Goal: Task Accomplishment & Management: Use online tool/utility

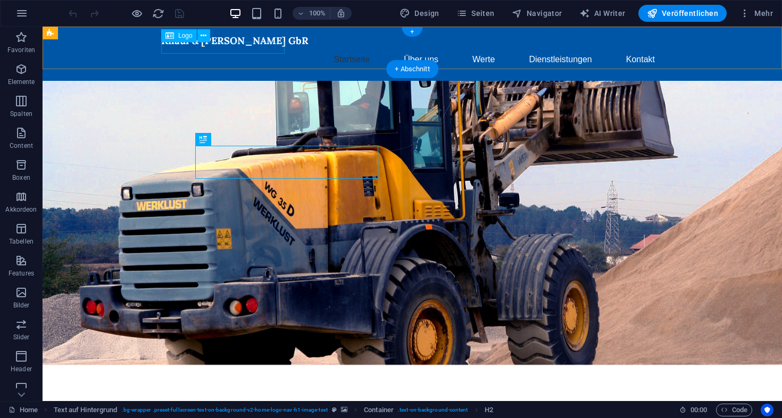
drag, startPoint x: 143, startPoint y: 14, endPoint x: 185, endPoint y: 35, distance: 46.9
click at [185, 35] on span "Logo" at bounding box center [185, 35] width 14 height 6
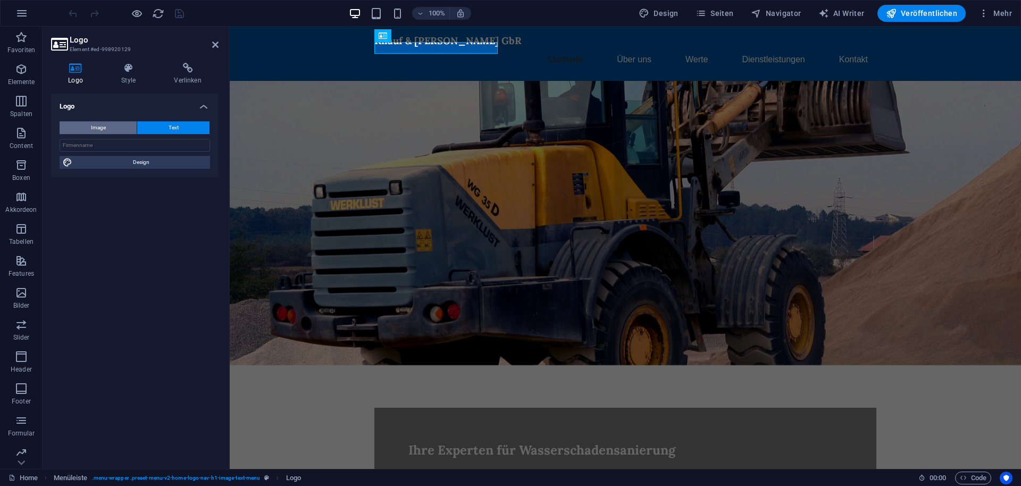
click at [95, 131] on span "Image" at bounding box center [98, 127] width 15 height 13
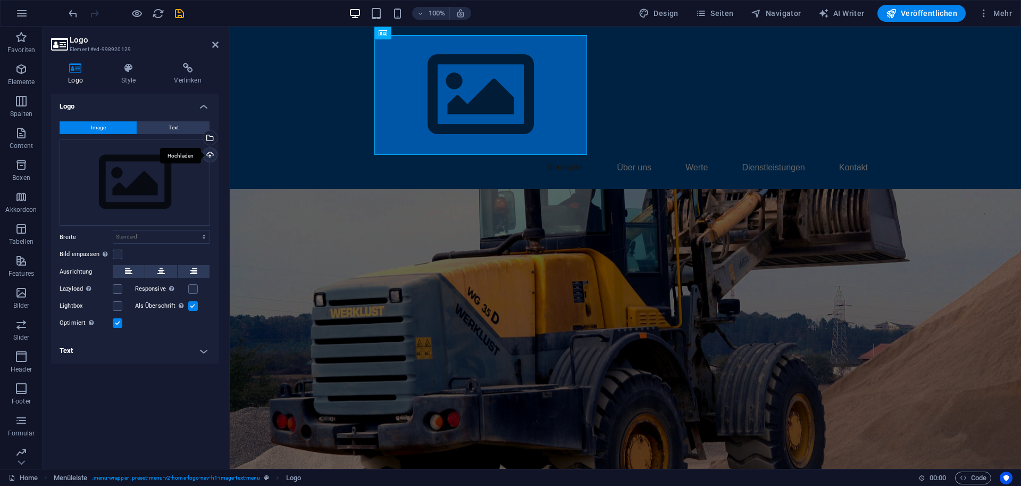
click at [212, 155] on div "Hochladen" at bounding box center [209, 156] width 16 height 16
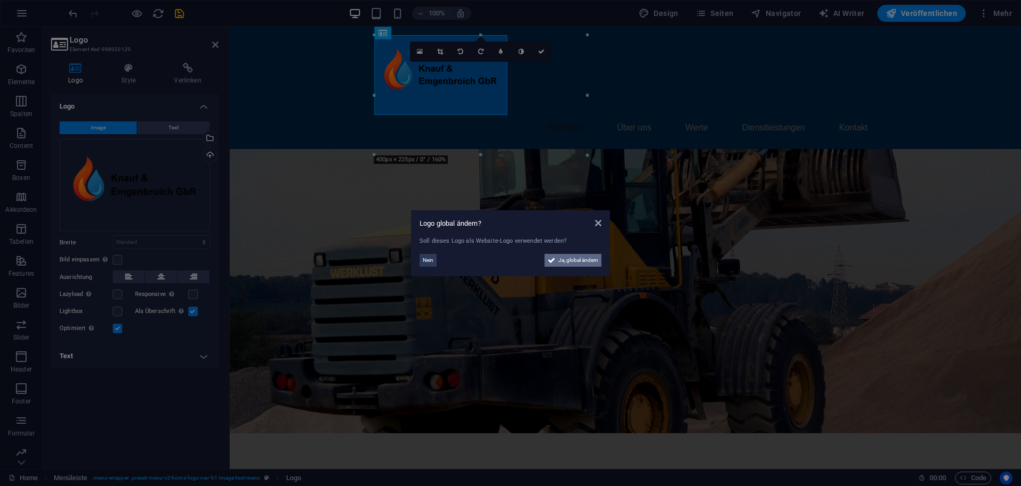
click at [568, 263] on span "Ja, global ändern" at bounding box center [579, 260] width 40 height 13
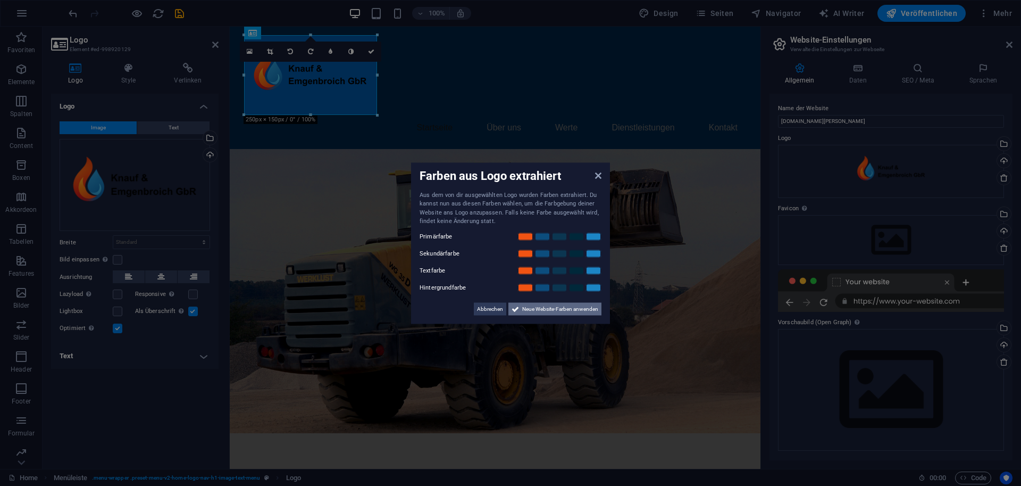
click at [545, 309] on span "Neue Website-Farben anwenden" at bounding box center [560, 308] width 76 height 13
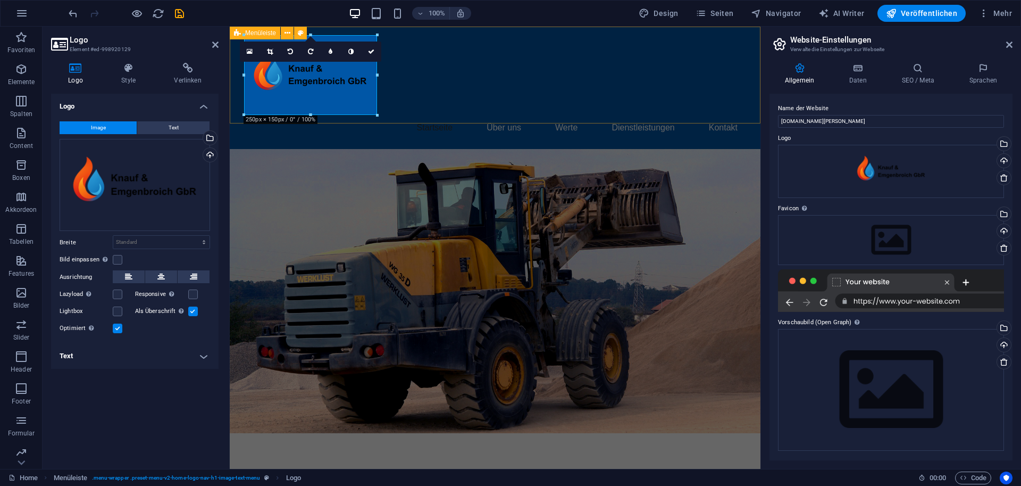
click at [403, 105] on div "Startseite Über uns Werte Dienstleistungen Kontakt" at bounding box center [495, 88] width 531 height 122
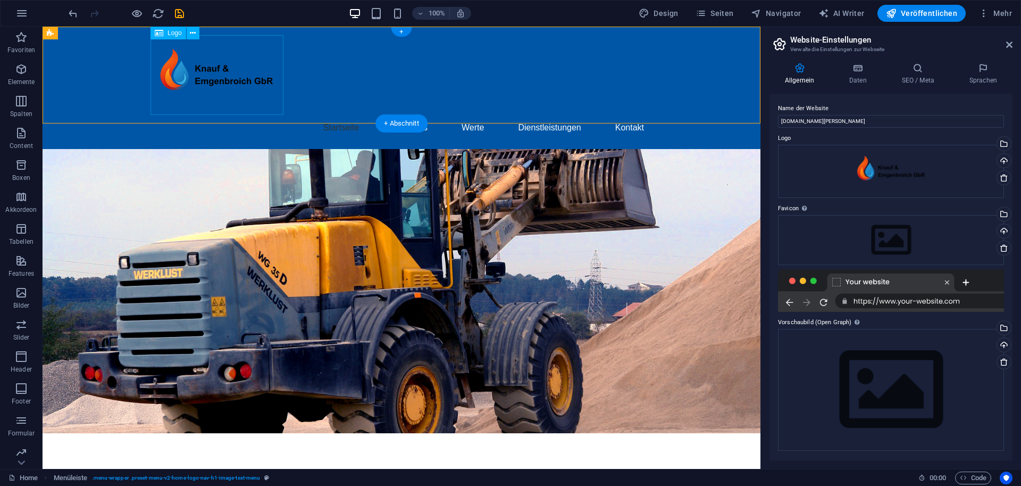
click at [222, 63] on div at bounding box center [402, 75] width 502 height 80
click at [246, 81] on div at bounding box center [402, 75] width 502 height 80
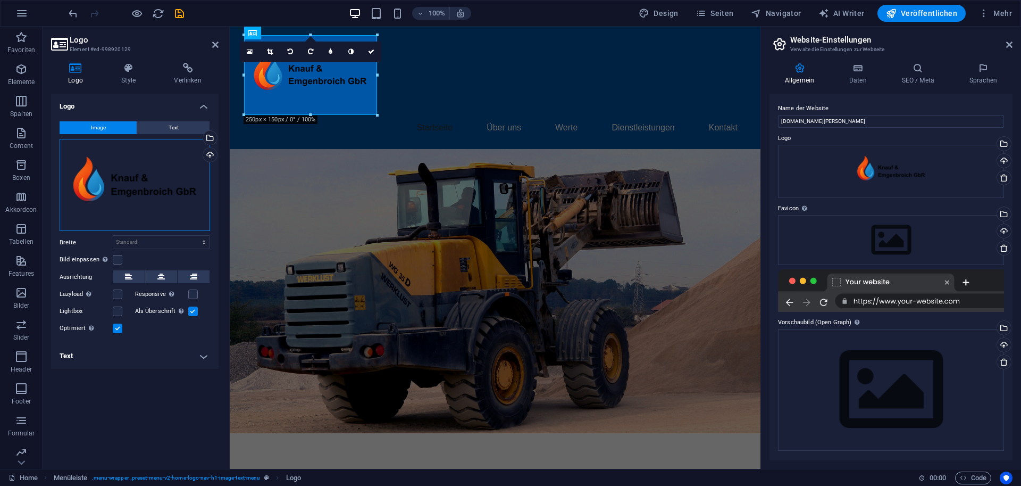
click at [137, 193] on div "Ziehe Dateien zum Hochladen hierher oder klicke hier, um aus Dateien oder koste…" at bounding box center [135, 185] width 151 height 93
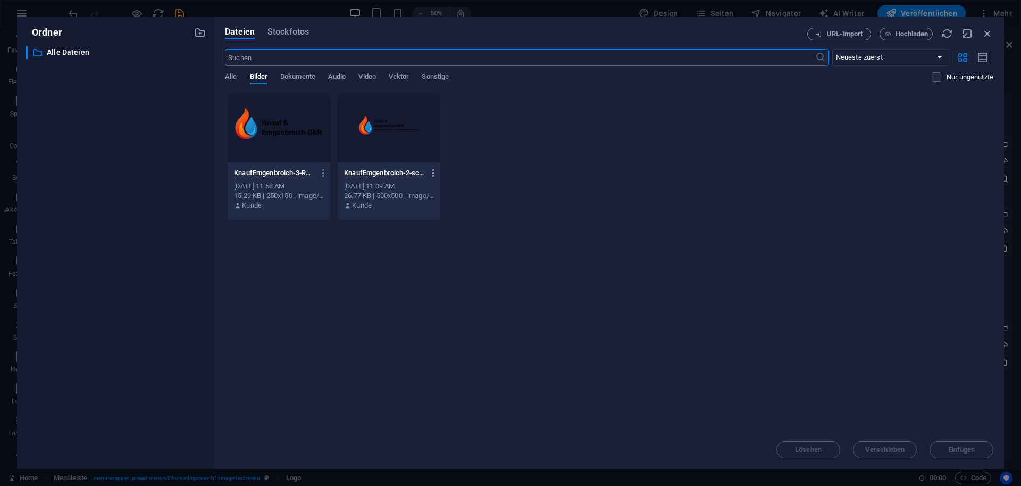
click at [431, 172] on icon "button" at bounding box center [434, 173] width 10 height 10
click at [413, 373] on h6 "Löschen" at bounding box center [440, 379] width 69 height 13
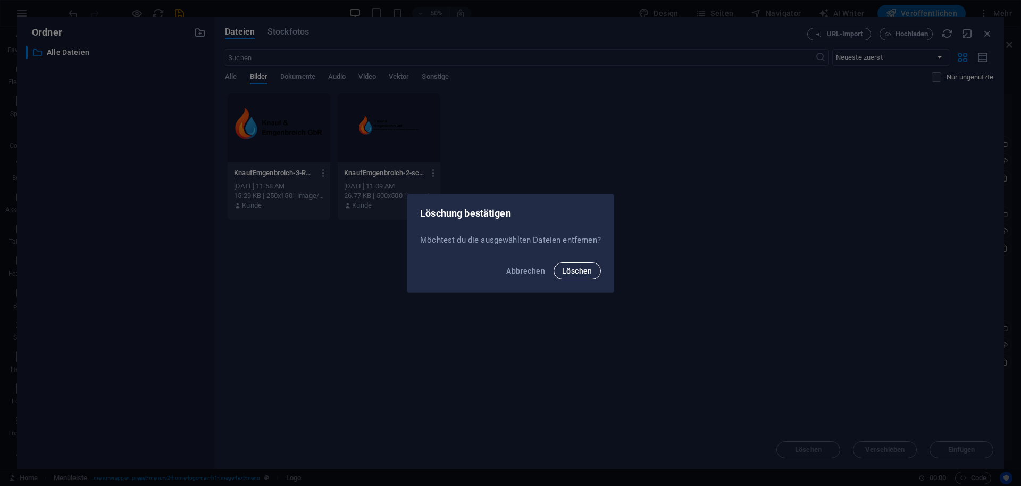
click at [583, 272] on span "Löschen" at bounding box center [577, 271] width 30 height 9
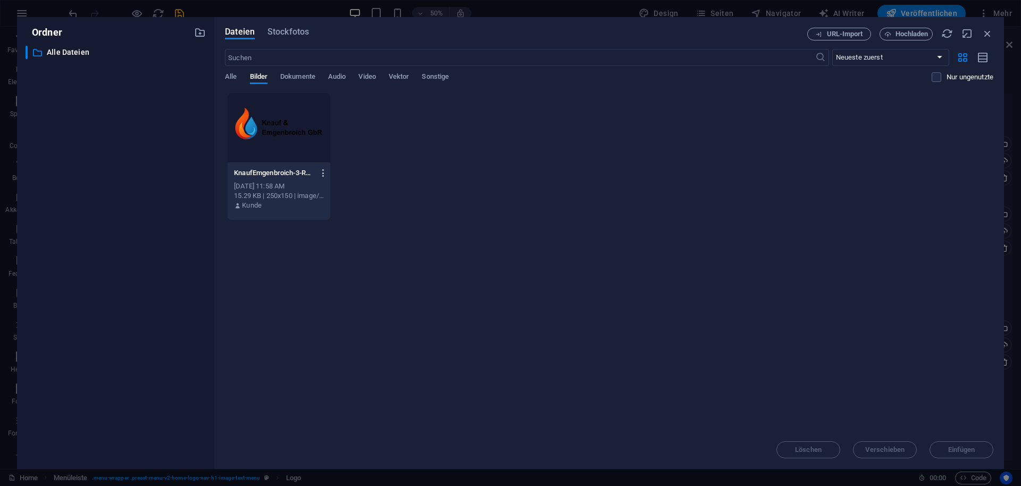
click at [320, 173] on icon "button" at bounding box center [324, 173] width 10 height 10
click at [301, 377] on h6 "Löschen" at bounding box center [329, 379] width 69 height 13
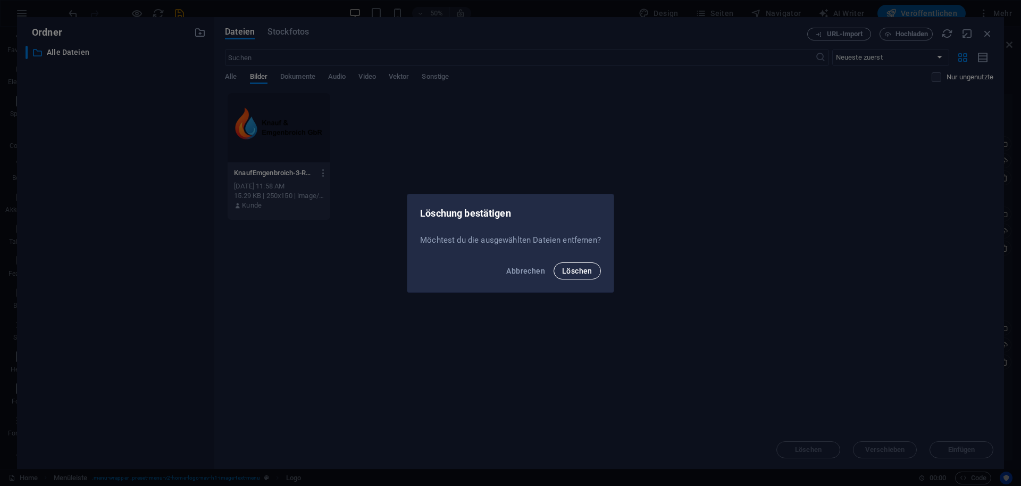
click at [579, 278] on div "Abbrechen Löschen" at bounding box center [511, 274] width 206 height 36
click at [578, 270] on span "Löschen" at bounding box center [577, 271] width 30 height 9
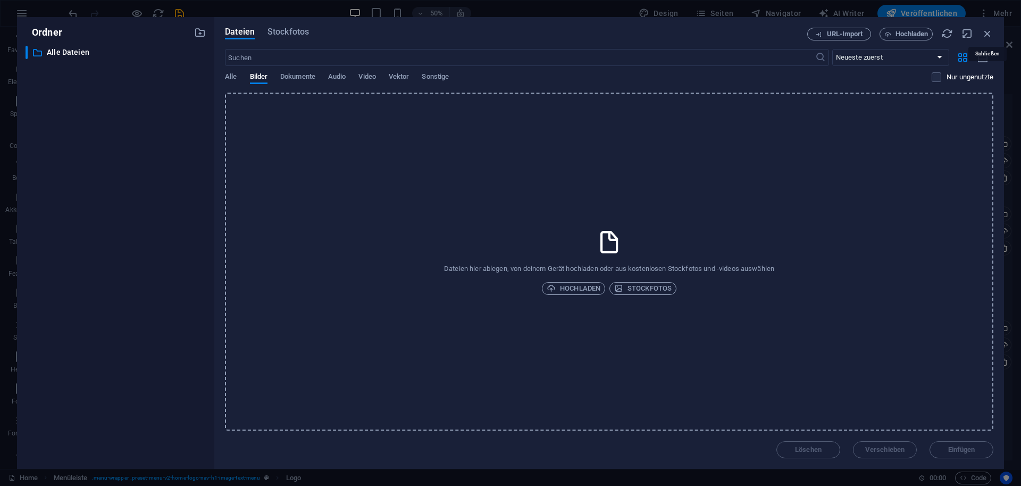
click at [782, 34] on icon "button" at bounding box center [988, 34] width 12 height 12
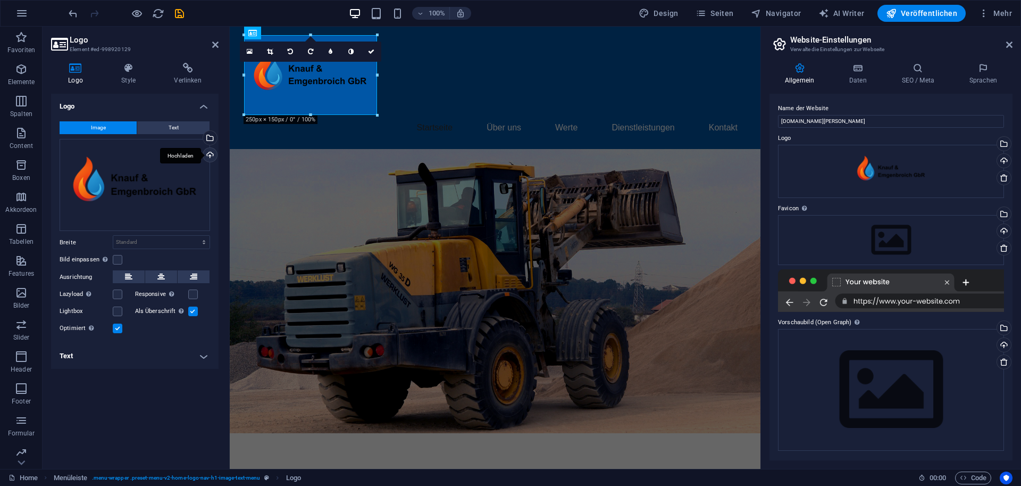
click at [211, 152] on div "Hochladen" at bounding box center [209, 156] width 16 height 16
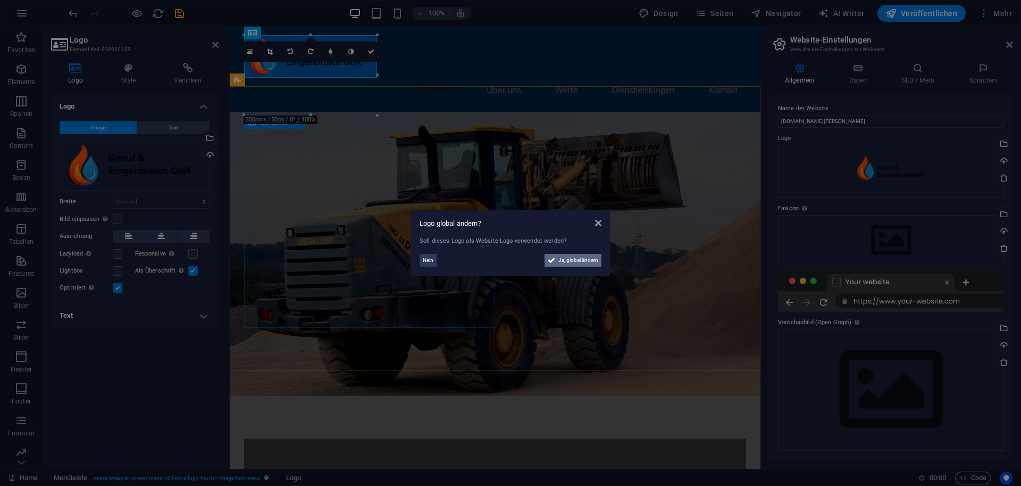
click at [559, 260] on span "Ja, global ändern" at bounding box center [579, 260] width 40 height 13
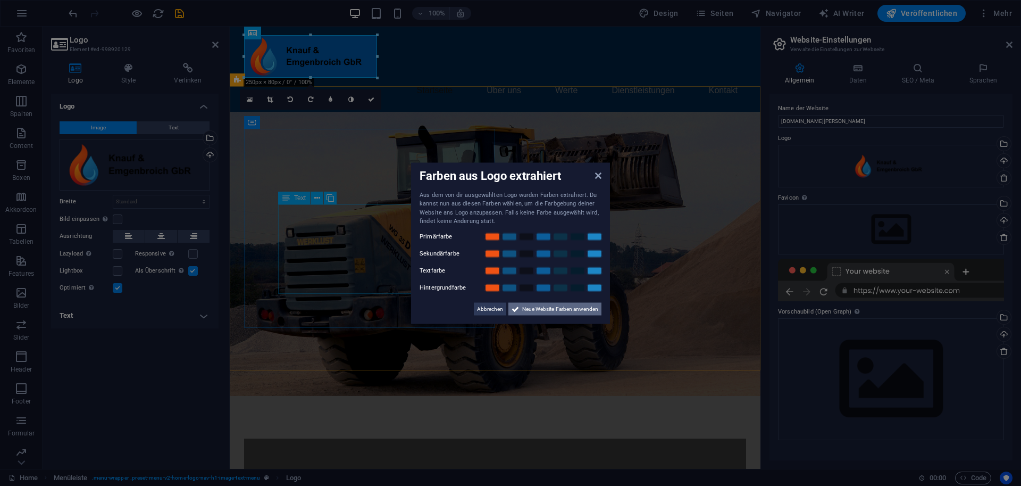
click at [550, 308] on span "Neue Website-Farben anwenden" at bounding box center [560, 308] width 76 height 13
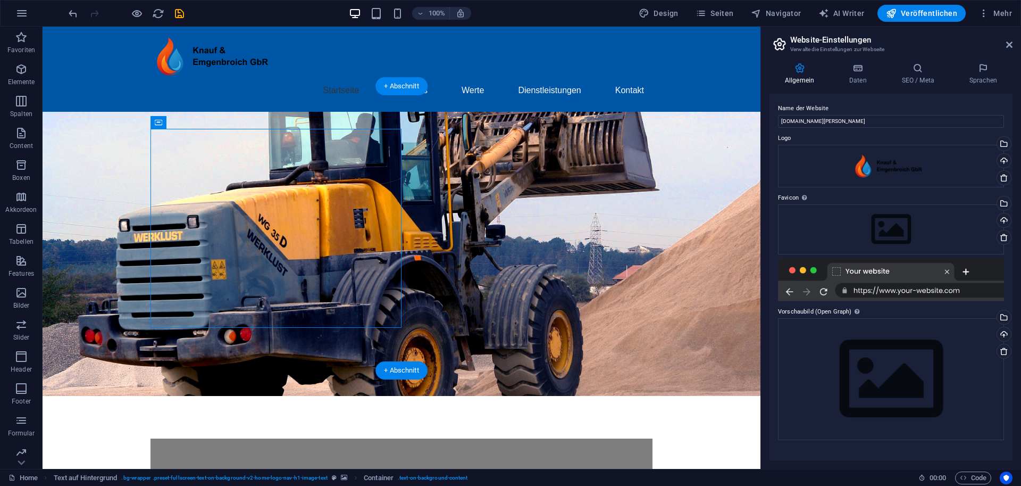
click at [502, 178] on figure at bounding box center [402, 254] width 718 height 284
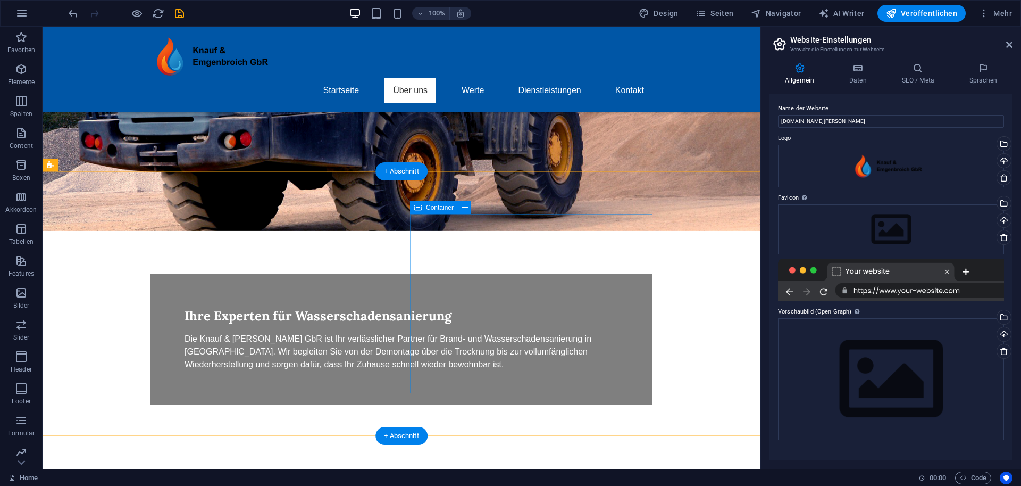
scroll to position [200, 0]
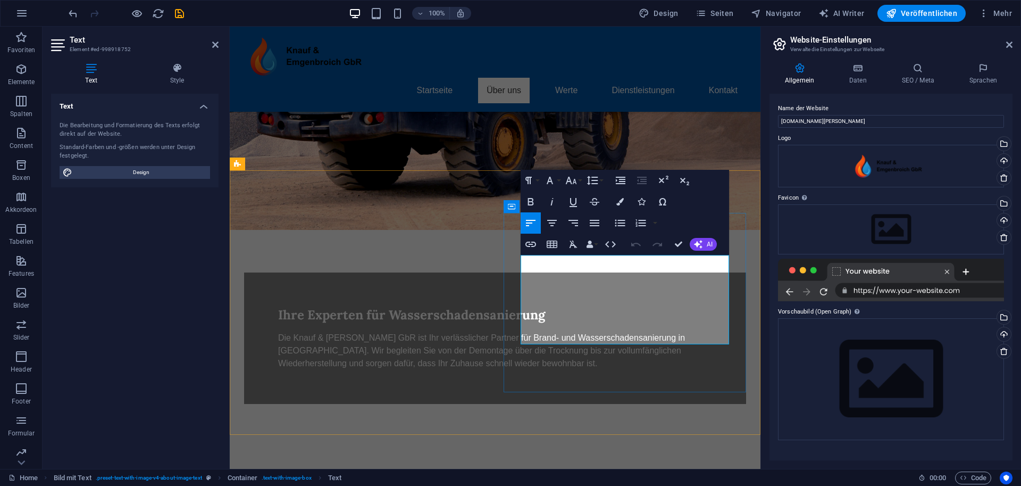
drag, startPoint x: 597, startPoint y: 285, endPoint x: 602, endPoint y: 299, distance: 14.5
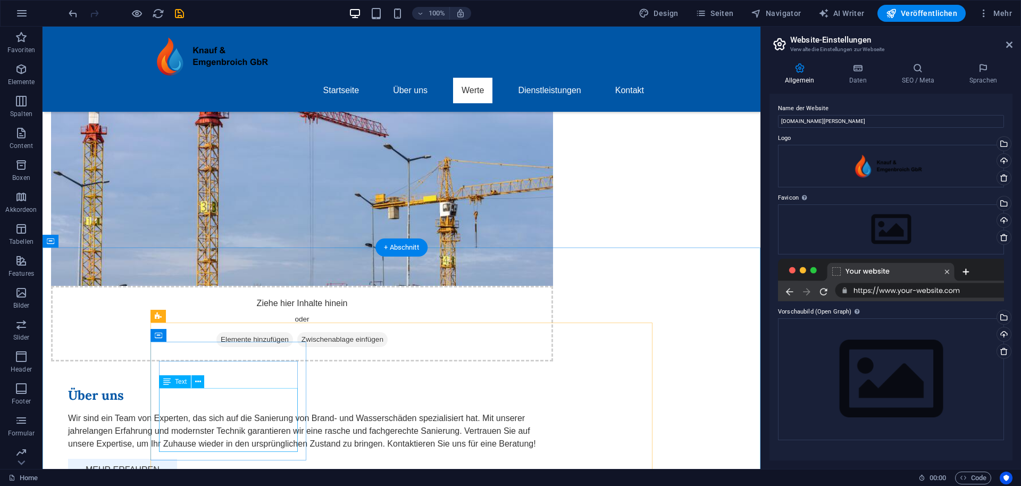
scroll to position [520, 0]
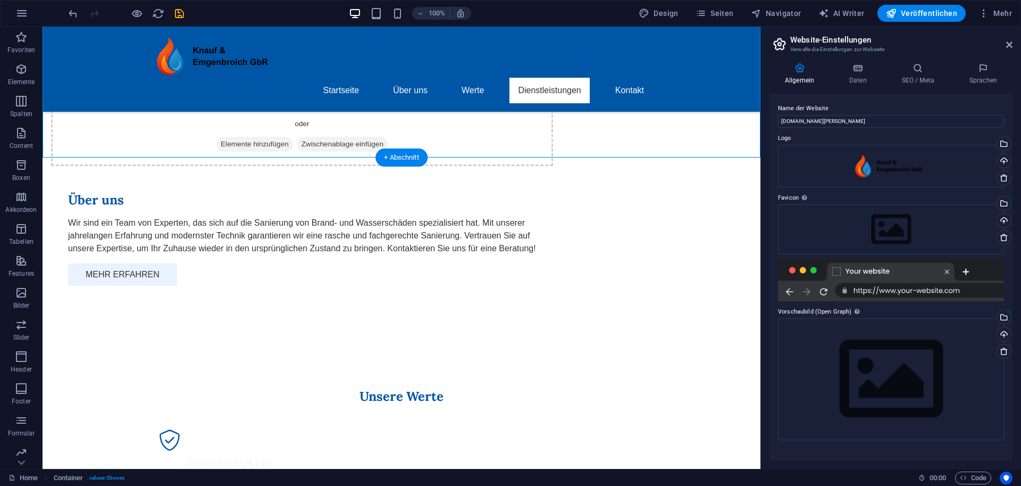
scroll to position [800, 0]
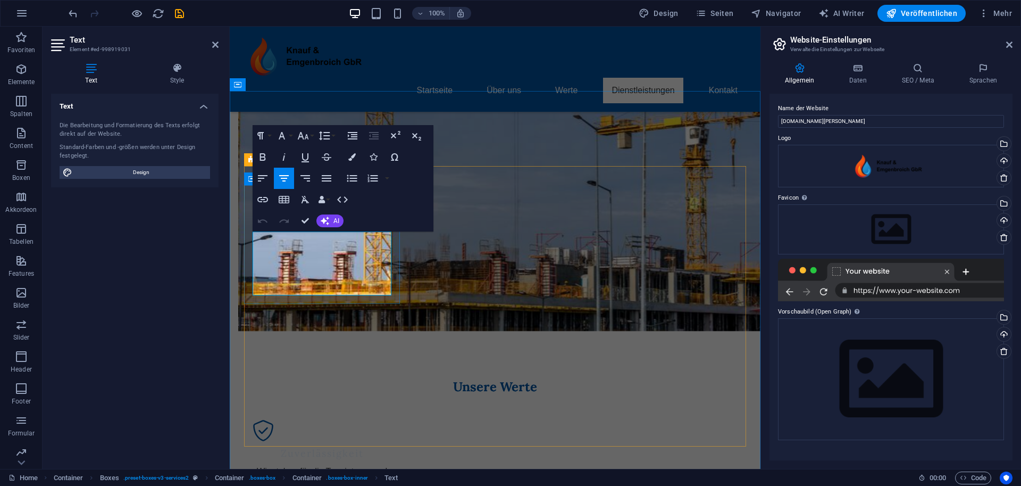
drag, startPoint x: 344, startPoint y: 278, endPoint x: 313, endPoint y: 288, distance: 33.1
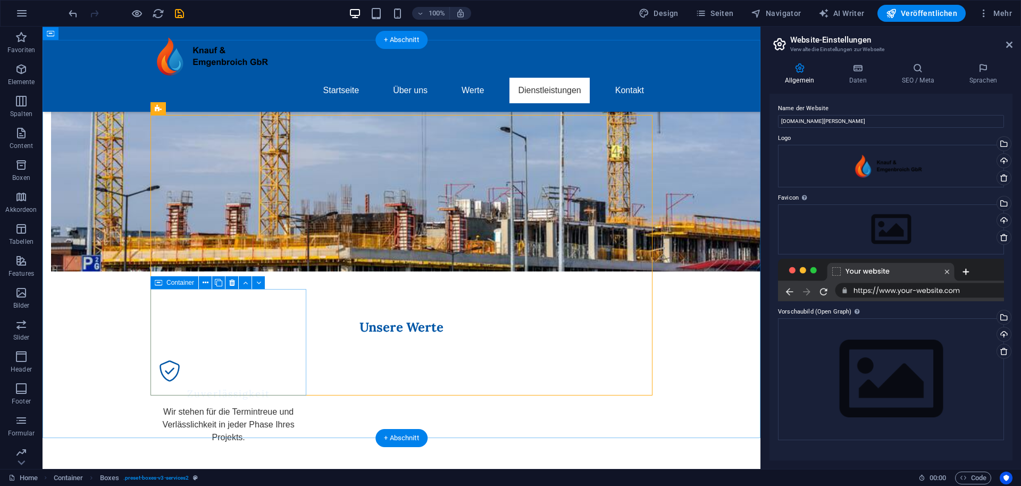
scroll to position [854, 0]
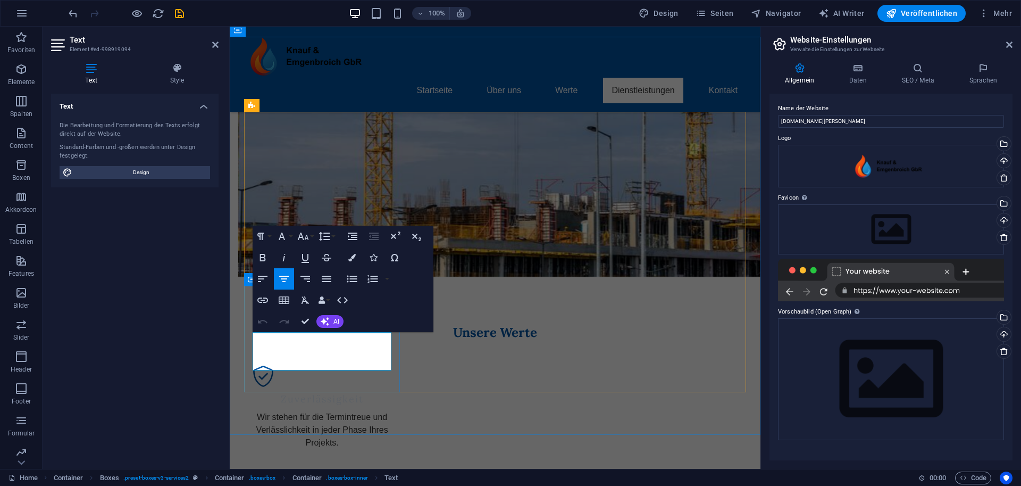
drag, startPoint x: 353, startPoint y: 351, endPoint x: 356, endPoint y: 345, distance: 6.7
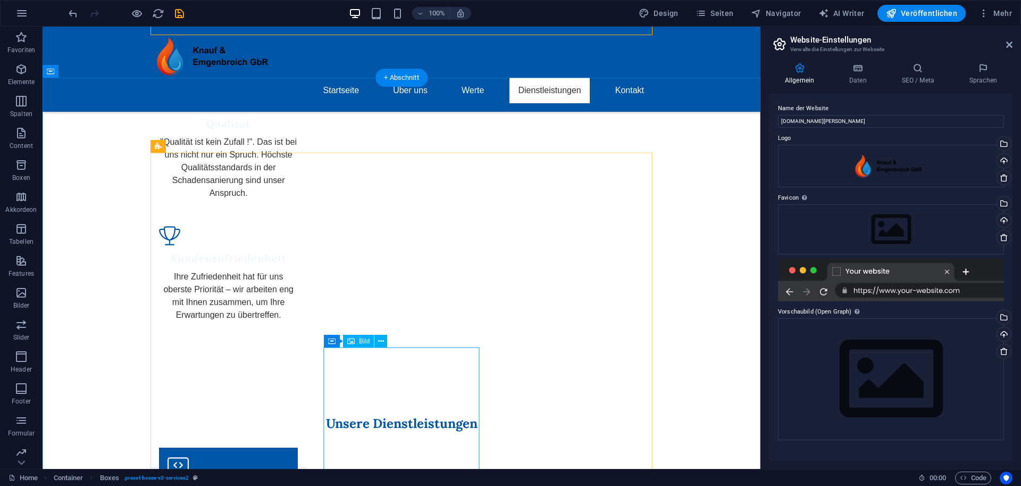
scroll to position [1244, 0]
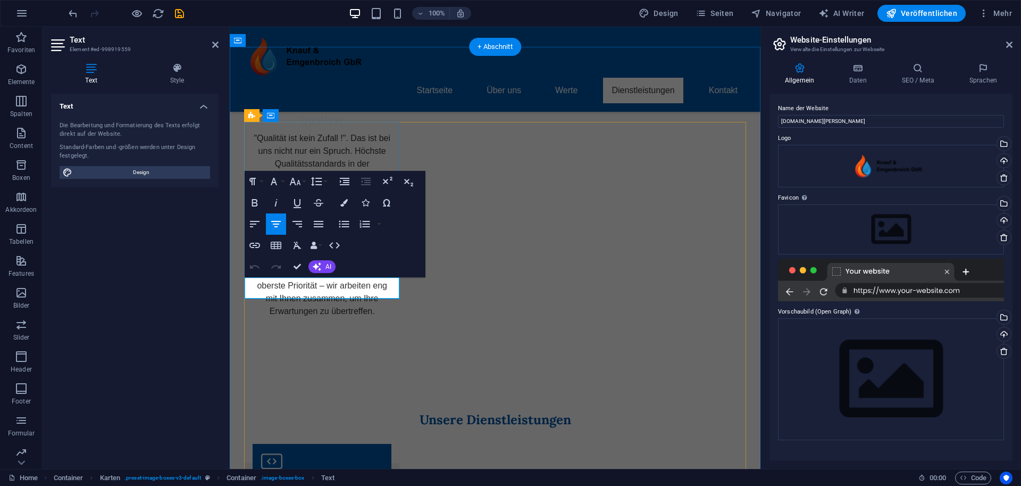
drag, startPoint x: 387, startPoint y: 285, endPoint x: 247, endPoint y: 284, distance: 140.4
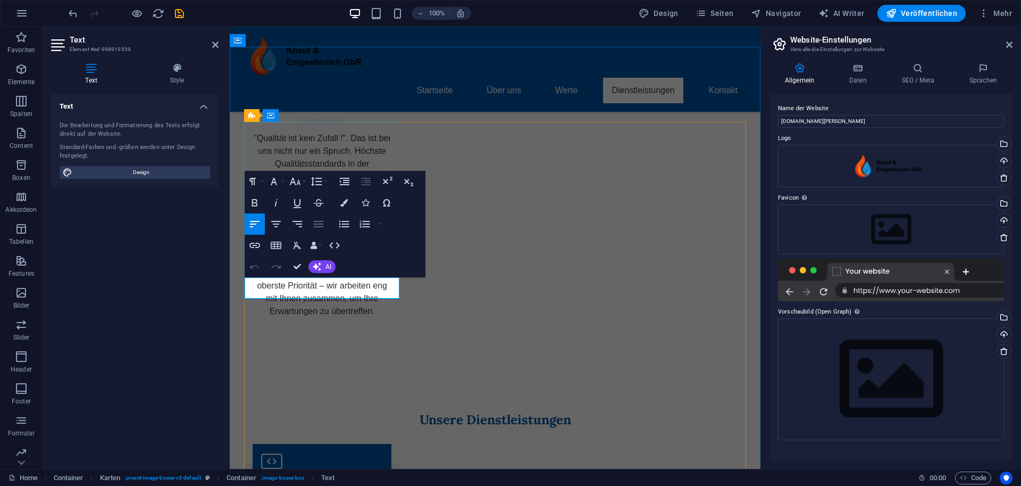
click at [313, 223] on icon "button" at bounding box center [318, 224] width 13 height 13
click at [293, 222] on icon "button" at bounding box center [298, 224] width 10 height 6
click at [280, 223] on icon "button" at bounding box center [276, 224] width 13 height 13
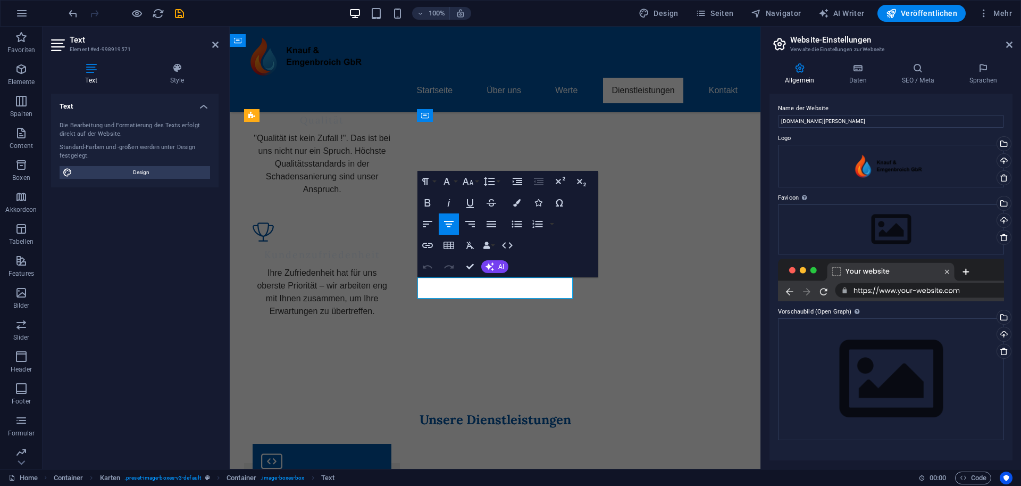
drag, startPoint x: 559, startPoint y: 284, endPoint x: 451, endPoint y: 297, distance: 108.3
click at [455, 221] on icon "button" at bounding box center [449, 224] width 13 height 13
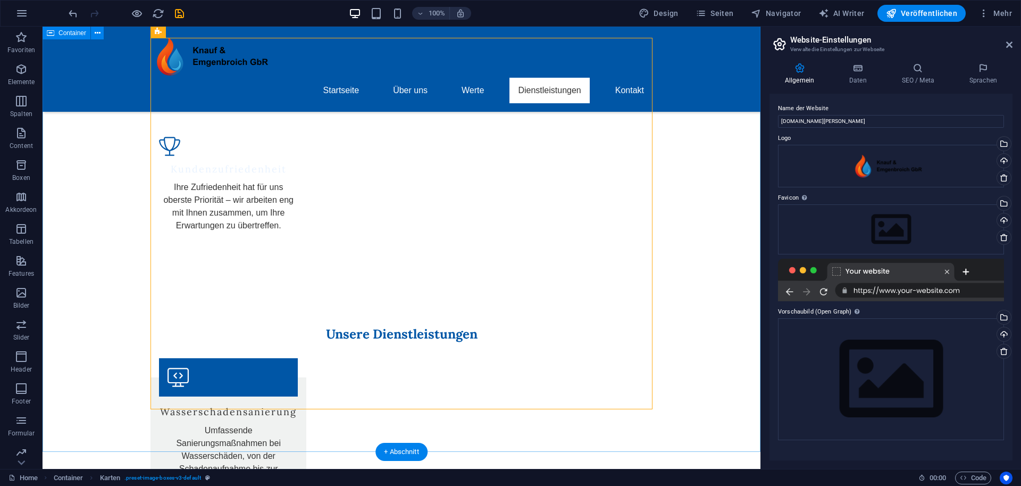
scroll to position [1326, 0]
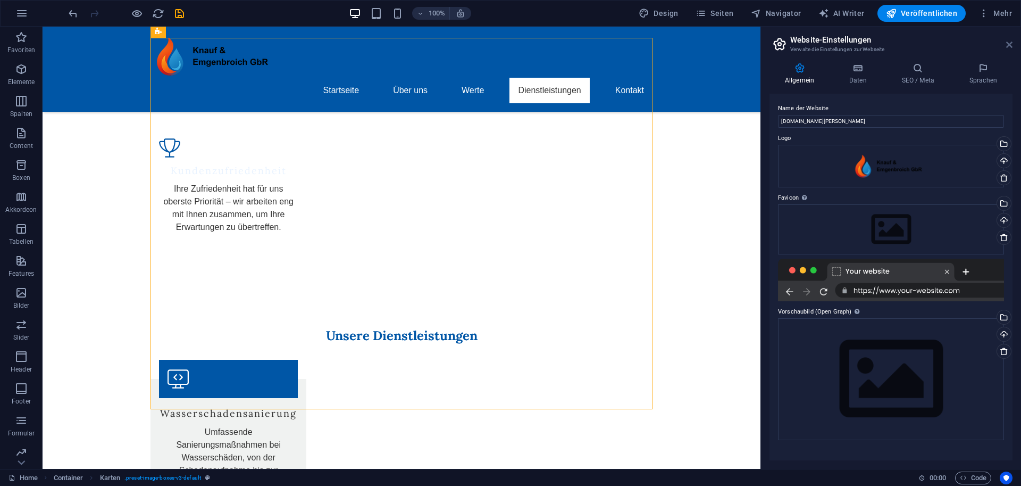
click at [782, 45] on icon at bounding box center [1010, 44] width 6 height 9
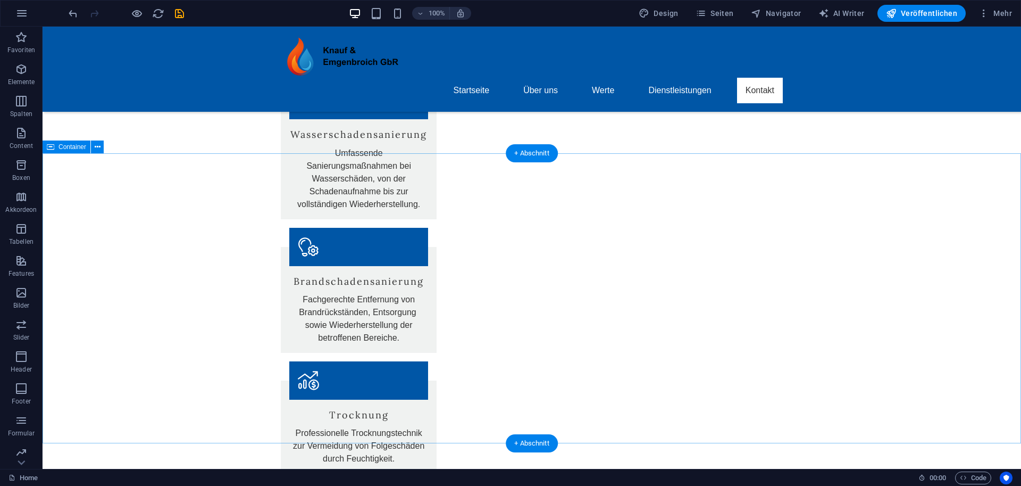
scroll to position [1587, 0]
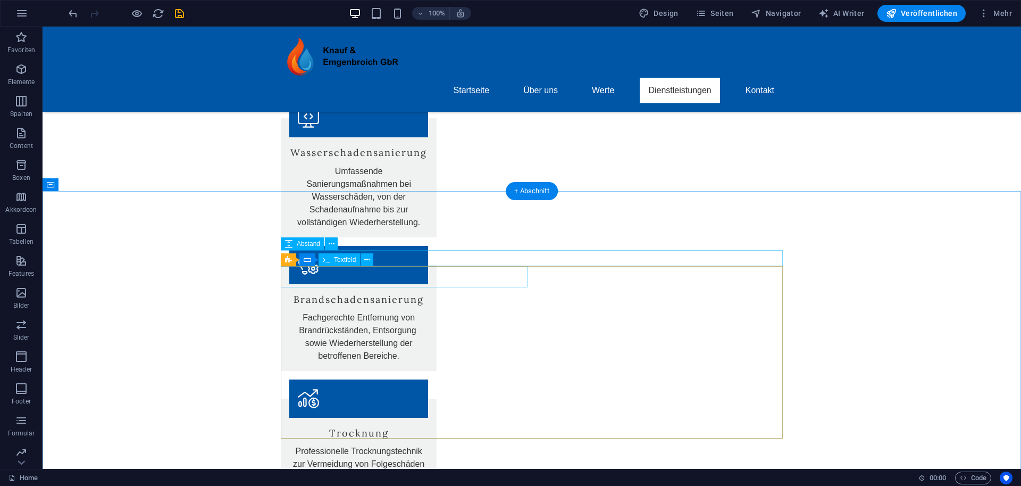
click at [339, 260] on span "Textfeld" at bounding box center [345, 259] width 22 height 6
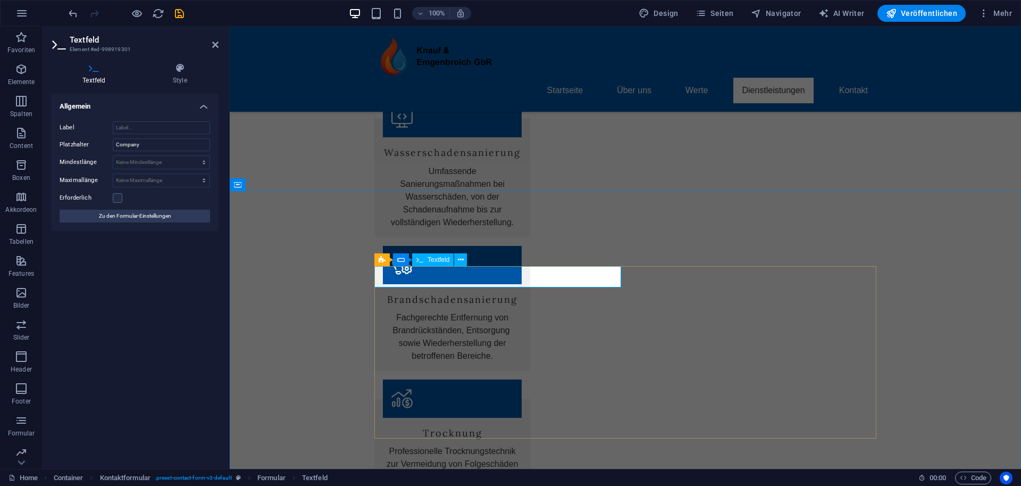
drag, startPoint x: 433, startPoint y: 279, endPoint x: 381, endPoint y: 276, distance: 51.7
drag, startPoint x: 420, startPoint y: 277, endPoint x: 358, endPoint y: 275, distance: 62.3
click at [429, 261] on span "Textfeld" at bounding box center [439, 259] width 22 height 6
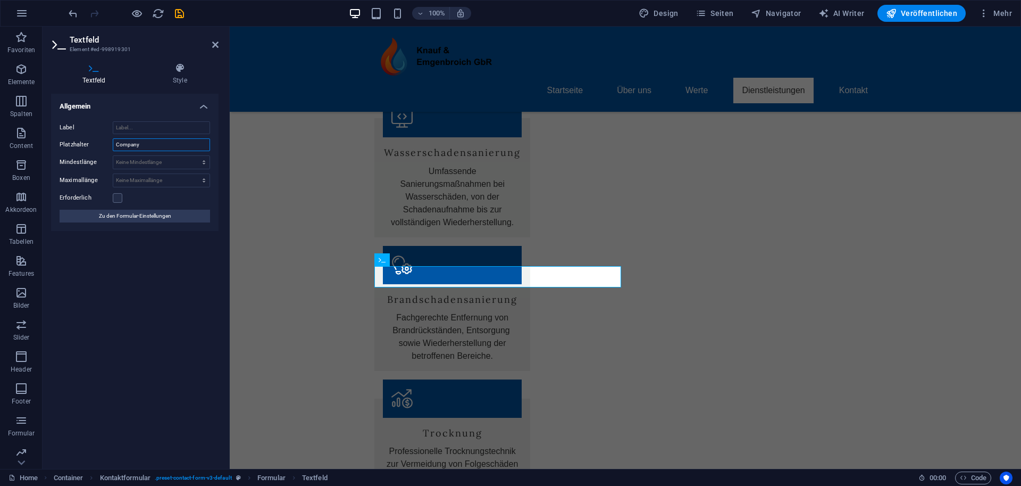
drag, startPoint x: 138, startPoint y: 148, endPoint x: 100, endPoint y: 145, distance: 37.9
click at [100, 145] on div "Platzhalter Company" at bounding box center [135, 144] width 151 height 13
type input "Name"
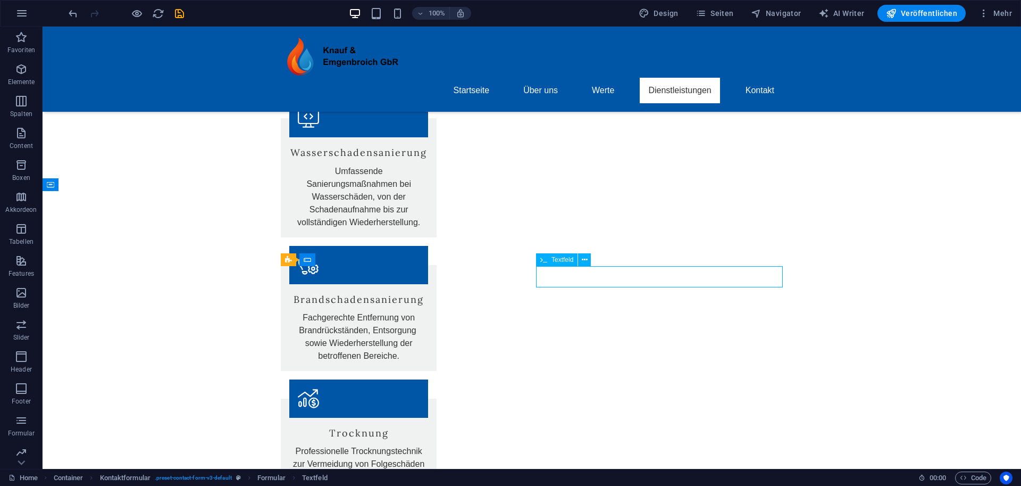
click at [561, 262] on span "Textfeld" at bounding box center [563, 259] width 22 height 6
drag, startPoint x: 561, startPoint y: 262, endPoint x: 331, endPoint y: 235, distance: 231.4
click at [561, 262] on span "Textfeld" at bounding box center [563, 259] width 22 height 6
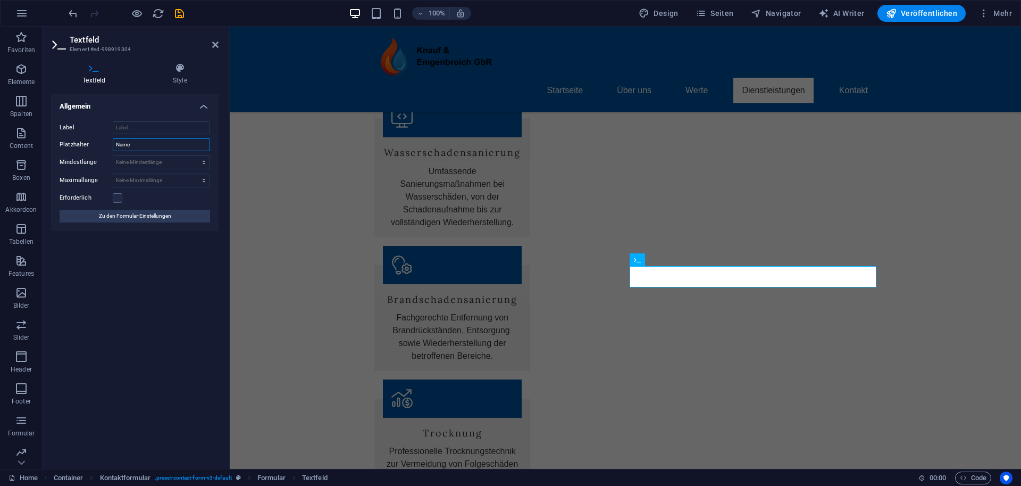
drag, startPoint x: 137, startPoint y: 147, endPoint x: 80, endPoint y: 148, distance: 57.5
click at [80, 148] on div "Platzhalter Name" at bounding box center [135, 144] width 151 height 13
drag, startPoint x: 133, startPoint y: 146, endPoint x: 83, endPoint y: 142, distance: 50.1
click at [77, 139] on div "Platzhalter Name" at bounding box center [135, 144] width 151 height 13
type input "Vorname"
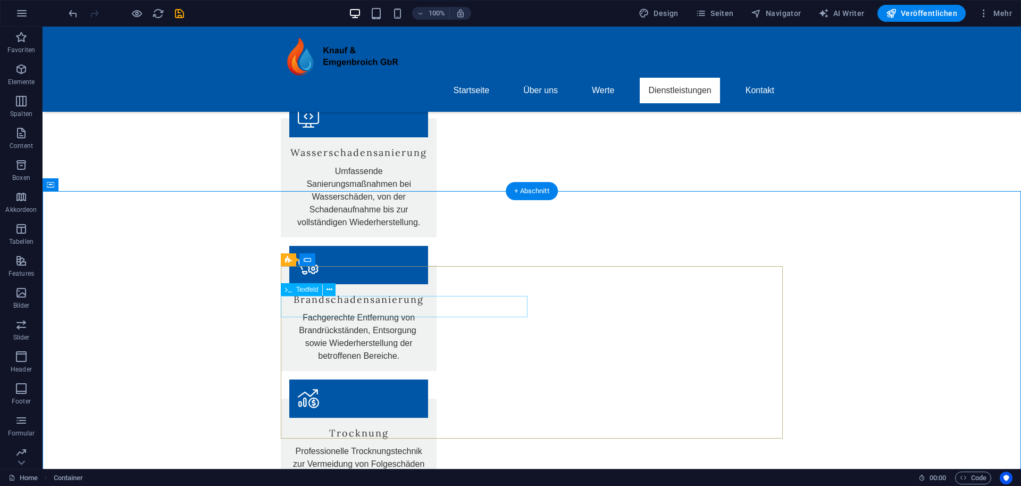
click at [310, 293] on span "Textfeld" at bounding box center [307, 289] width 22 height 6
click at [309, 293] on span "Textfeld" at bounding box center [307, 289] width 22 height 6
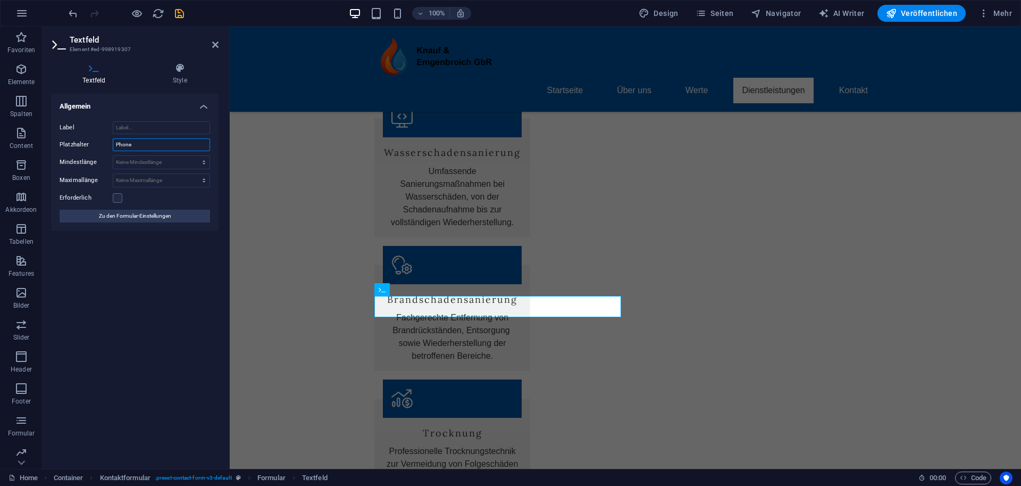
drag, startPoint x: 147, startPoint y: 147, endPoint x: 92, endPoint y: 145, distance: 55.4
click at [92, 145] on div "Platzhalter Phone" at bounding box center [135, 144] width 151 height 13
type input "Telefon"
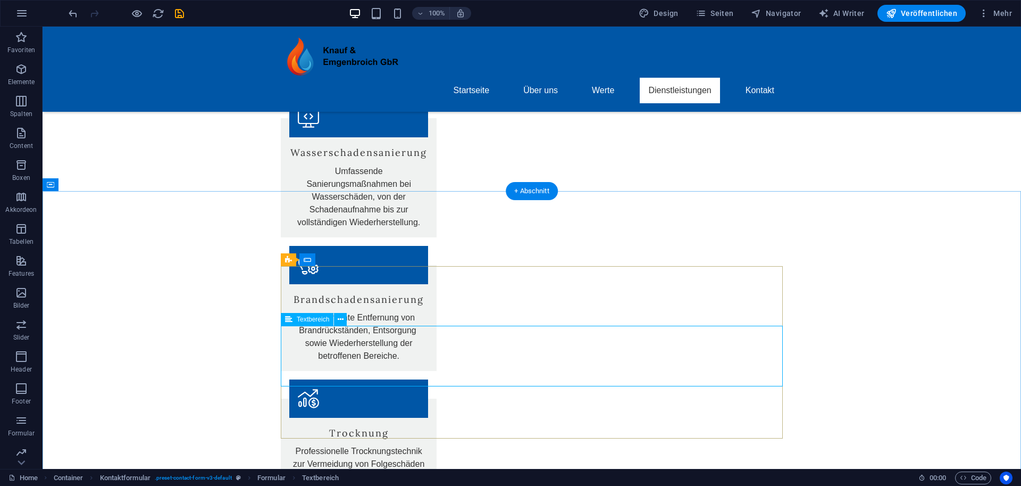
click at [314, 319] on span "Textbereich" at bounding box center [313, 319] width 32 height 6
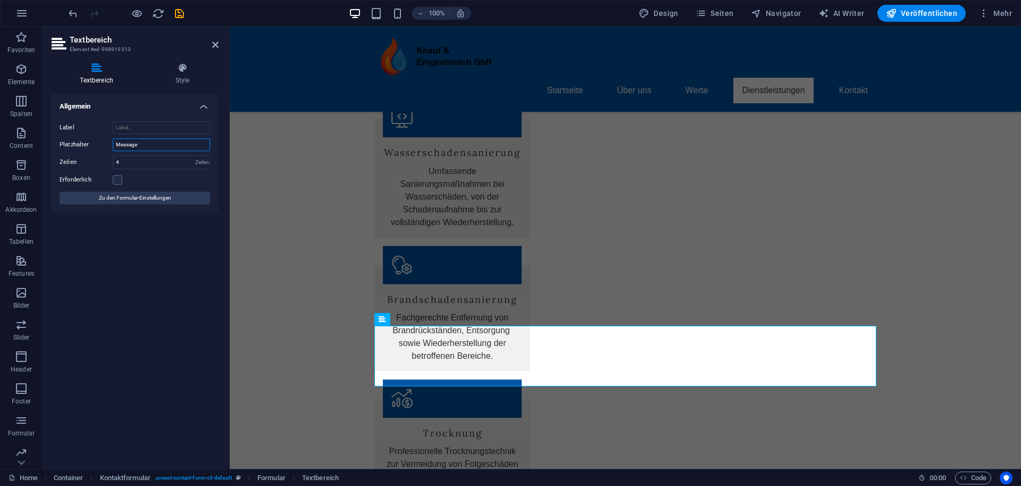
drag, startPoint x: 160, startPoint y: 146, endPoint x: 90, endPoint y: 144, distance: 69.7
click at [90, 144] on div "Platzhalter Message" at bounding box center [135, 144] width 151 height 13
type input "N"
type input "Ihre Nachricht"
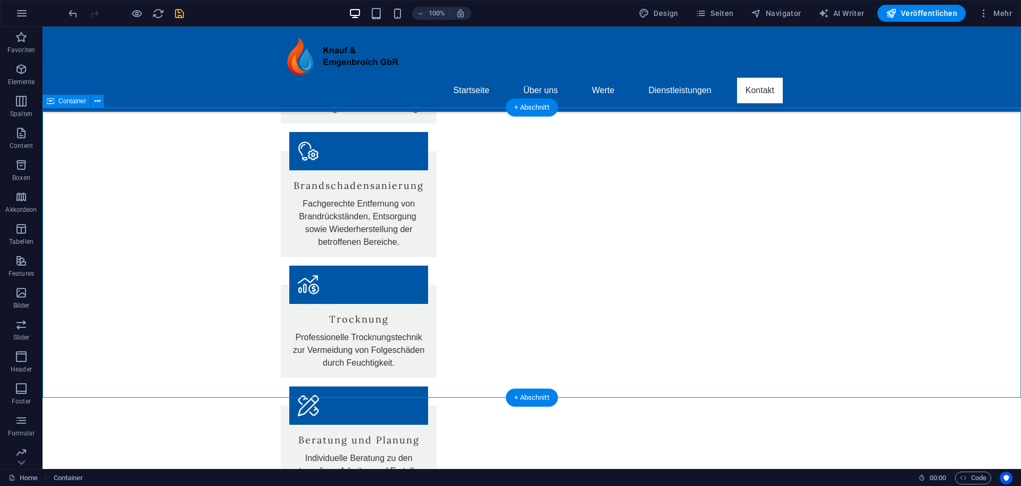
scroll to position [1702, 0]
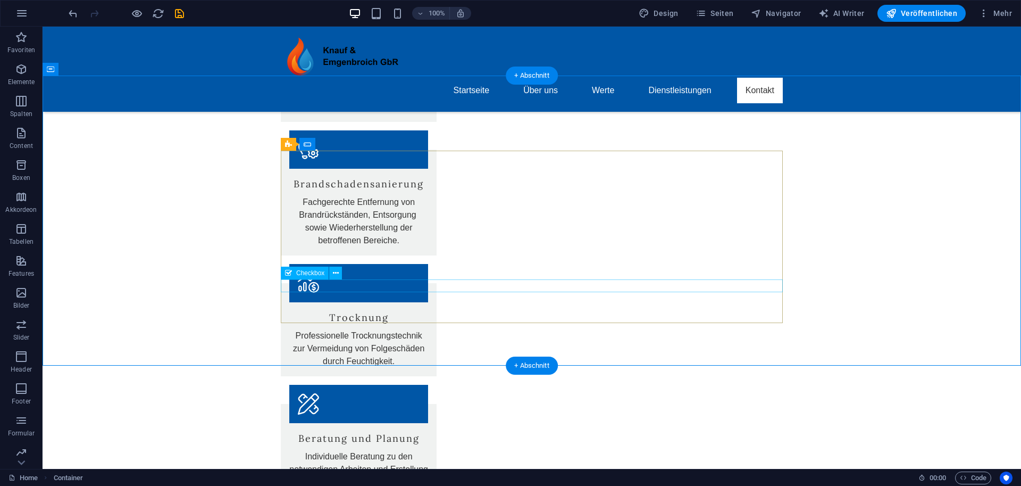
click at [312, 273] on span "Checkbox" at bounding box center [310, 273] width 28 height 6
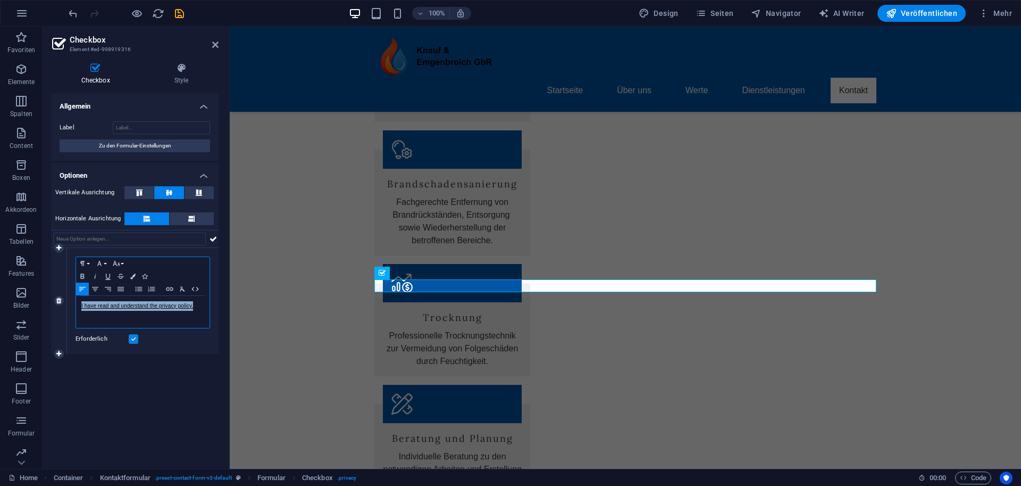
drag, startPoint x: 200, startPoint y: 307, endPoint x: 69, endPoint y: 304, distance: 130.4
click at [69, 304] on div "Paragraph Format Normal Heading 1 Heading 2 Heading 3 Heading 4 Heading 5 Headi…" at bounding box center [143, 301] width 152 height 106
copy link "I have read and understand the privacy policy."
click at [197, 308] on p "I have read and understand the privacy policy." at bounding box center [142, 306] width 123 height 10
drag, startPoint x: 175, startPoint y: 301, endPoint x: 65, endPoint y: 292, distance: 110.0
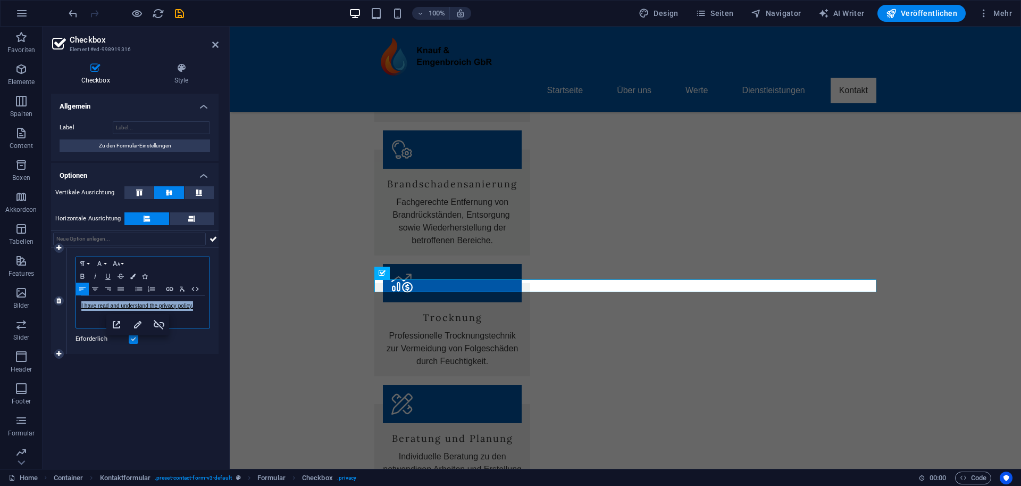
click at [65, 292] on div "1 Paragraph Format Normal Heading 1 Heading 2 Heading 3 Heading 4 Heading 5 Hea…" at bounding box center [135, 301] width 168 height 106
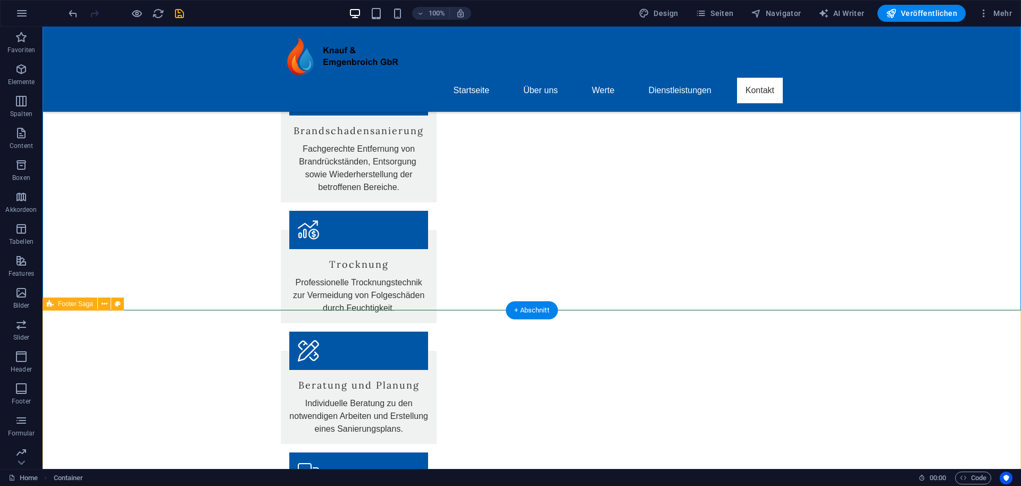
scroll to position [1759, 0]
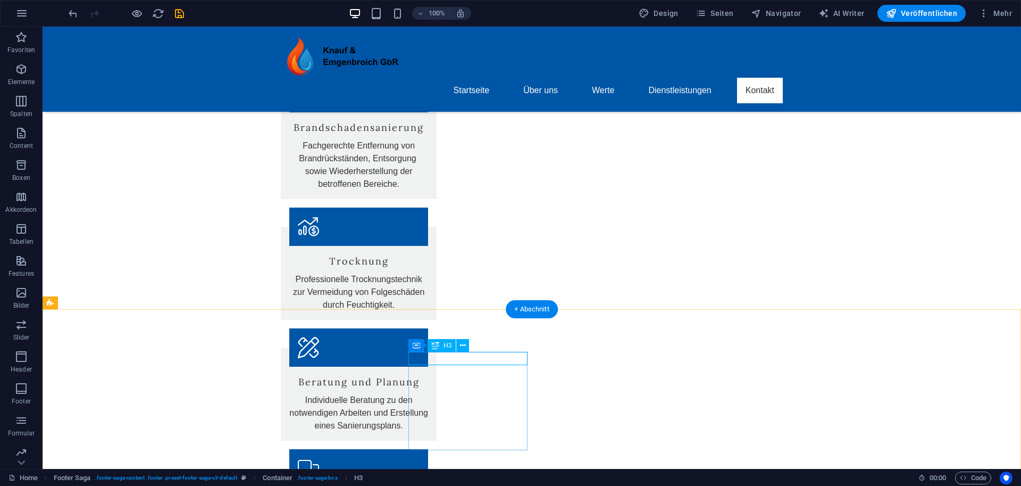
click at [443, 346] on div "H3" at bounding box center [442, 345] width 28 height 13
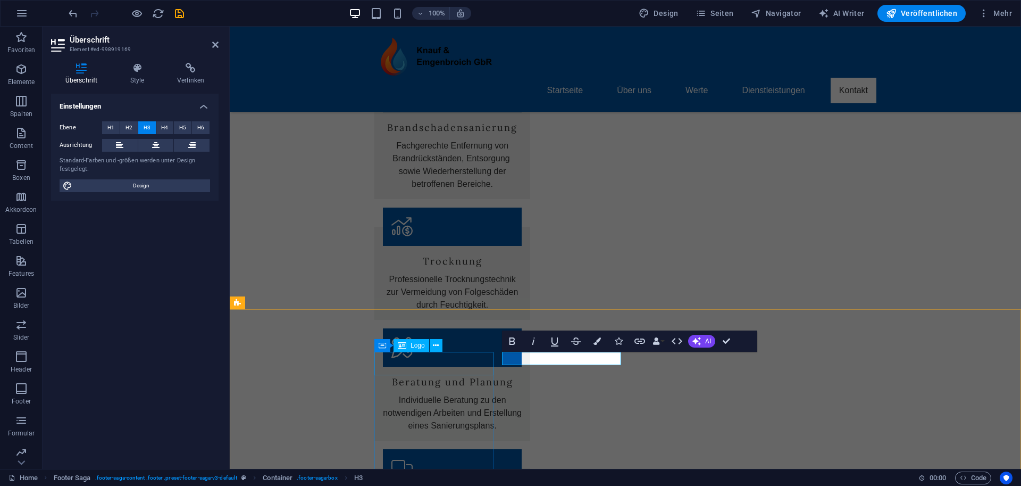
drag, startPoint x: 592, startPoint y: 357, endPoint x: 490, endPoint y: 358, distance: 102.1
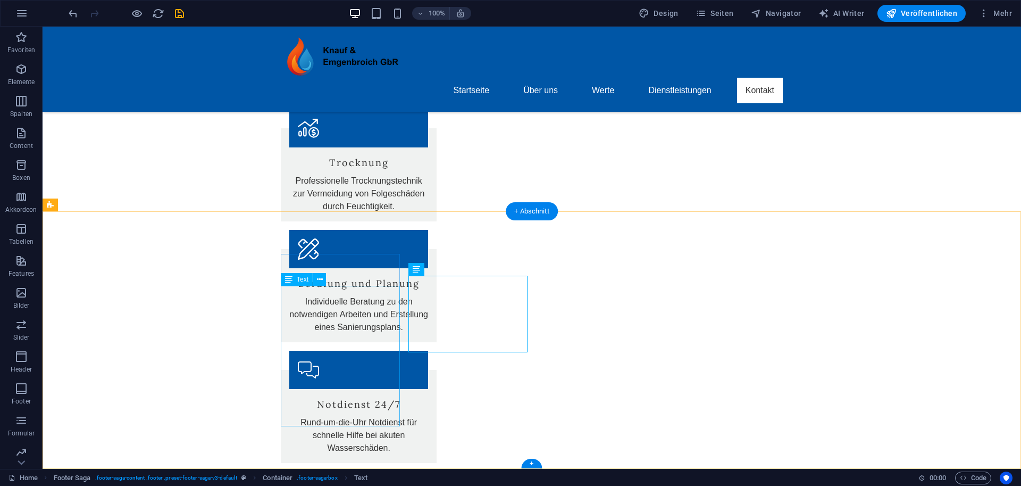
scroll to position [1857, 0]
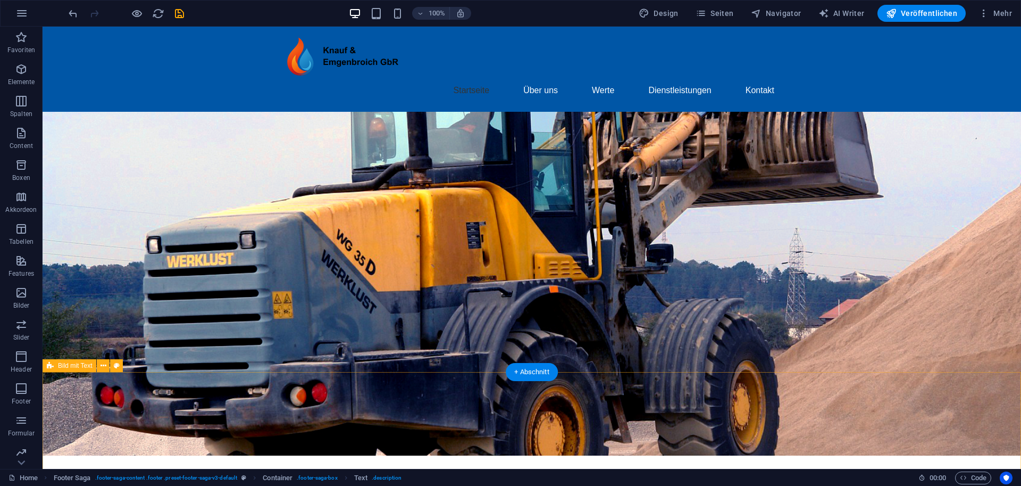
scroll to position [0, 0]
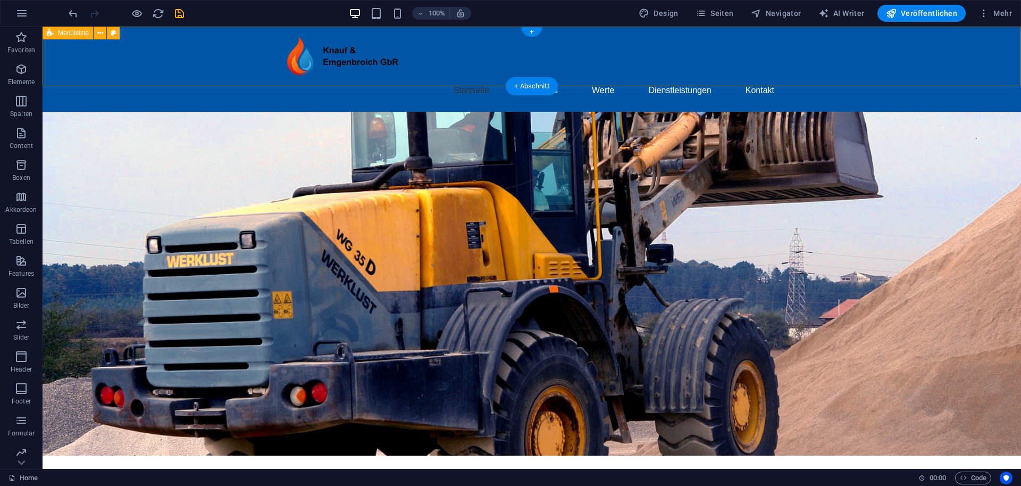
click at [782, 68] on div "Startseite Über uns Werte Dienstleistungen Kontakt" at bounding box center [532, 69] width 979 height 85
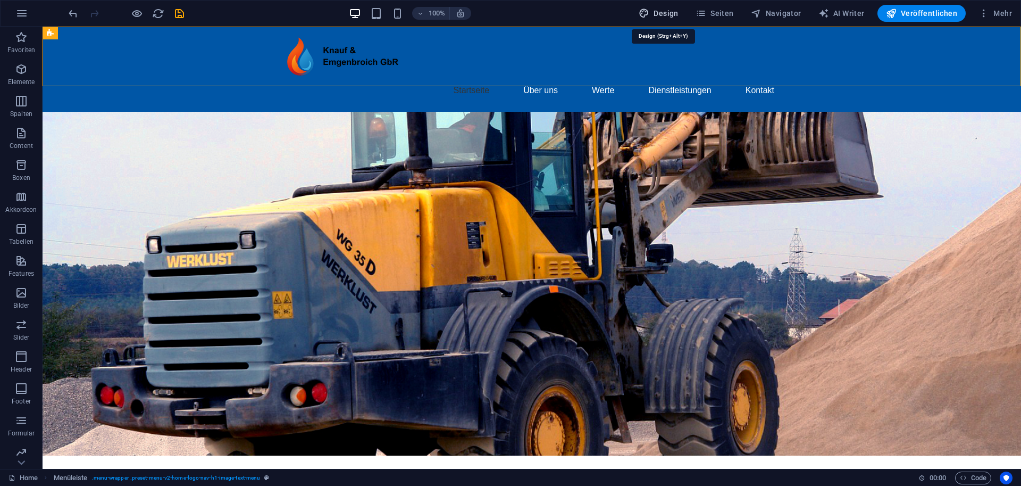
click at [650, 10] on icon "button" at bounding box center [644, 13] width 11 height 11
select select "px"
select select "200"
select select "px"
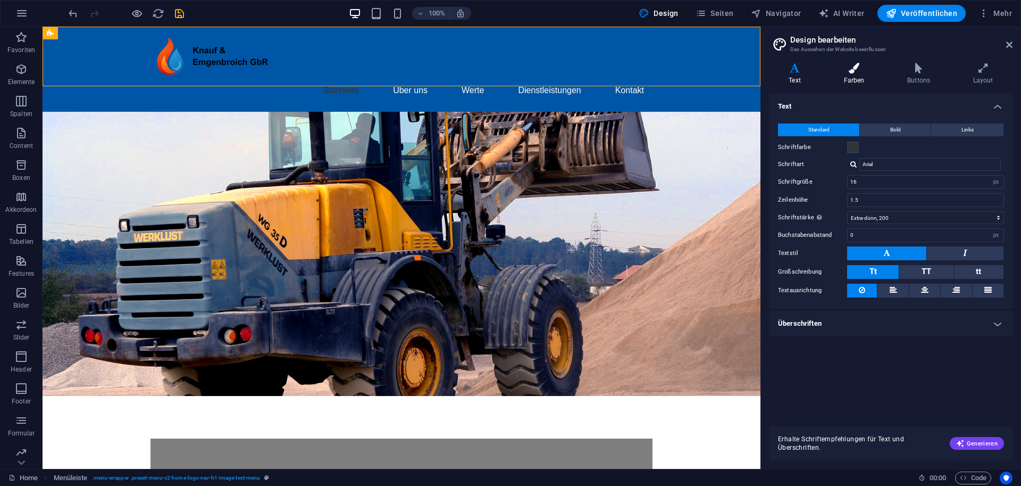
click at [782, 73] on icon at bounding box center [855, 68] width 60 height 11
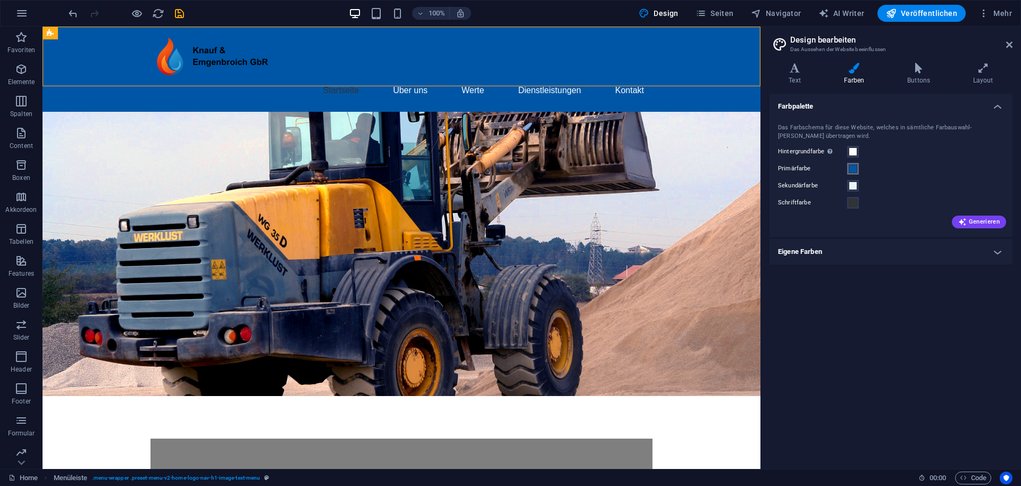
click at [782, 168] on span at bounding box center [853, 168] width 9 height 9
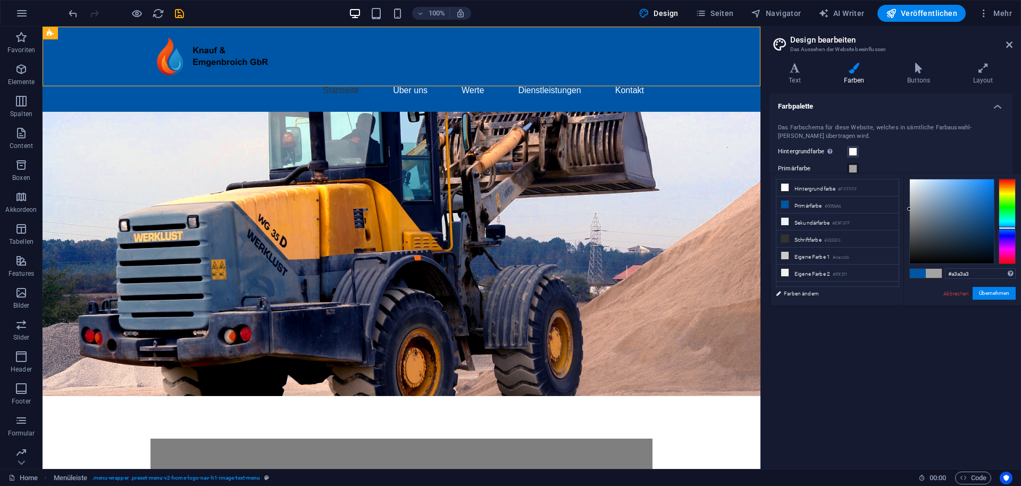
drag, startPoint x: 938, startPoint y: 219, endPoint x: 901, endPoint y: 209, distance: 38.1
click at [782, 209] on div "less Hintergrundfarbe #FFFFFF Primärfarbe #0056A6 [GEOGRAPHIC_DATA] #E9F3FF Sch…" at bounding box center [896, 239] width 251 height 132
click at [782, 292] on button "Übernehmen" at bounding box center [994, 293] width 43 height 13
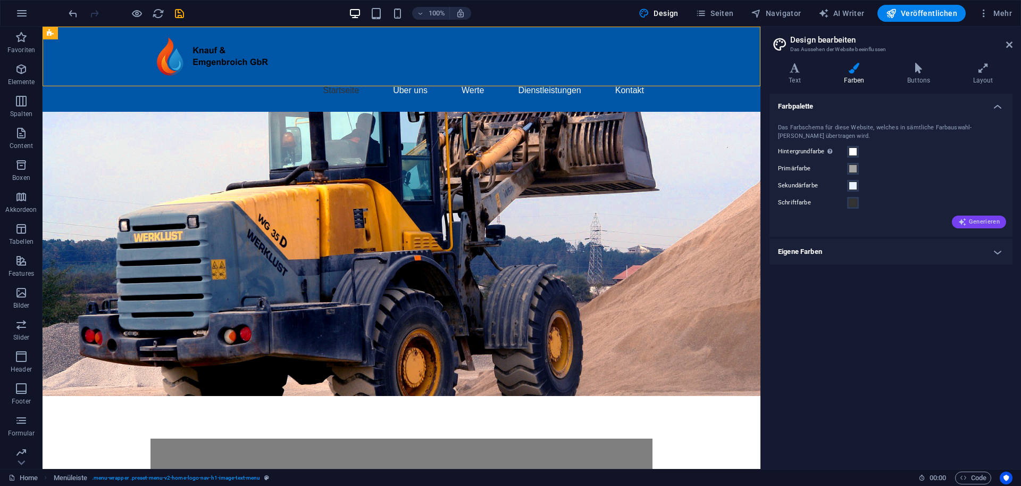
click at [782, 222] on span "Generieren" at bounding box center [979, 222] width 41 height 9
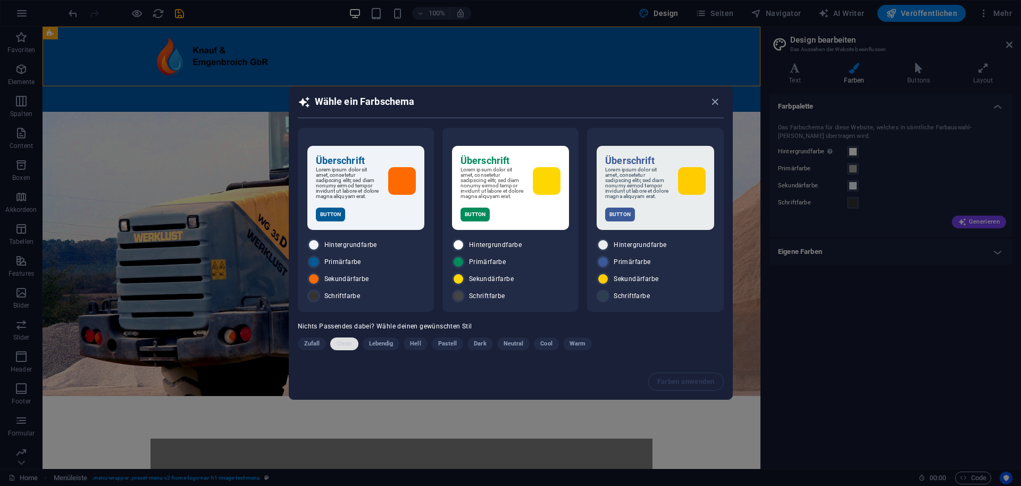
click at [342, 345] on span "Clean" at bounding box center [344, 343] width 15 height 13
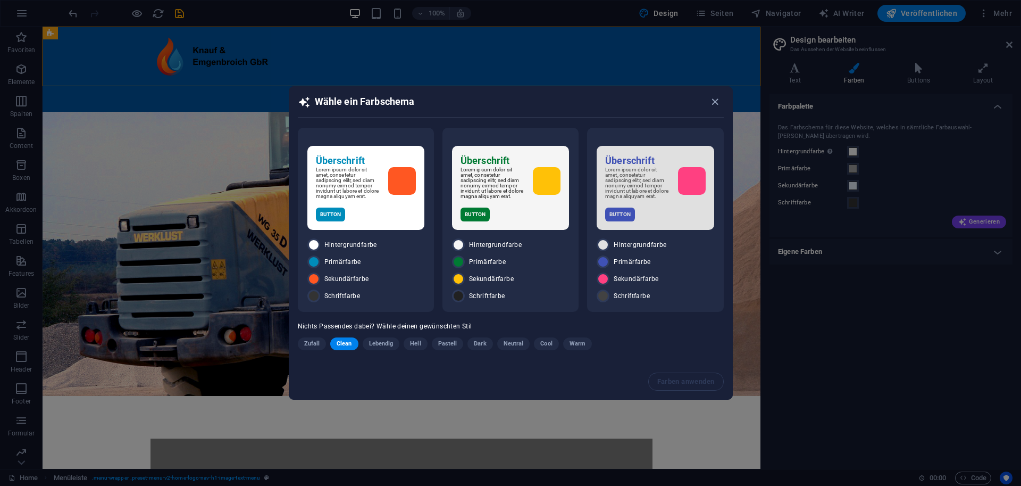
click at [371, 344] on span "Lebendig" at bounding box center [381, 343] width 24 height 13
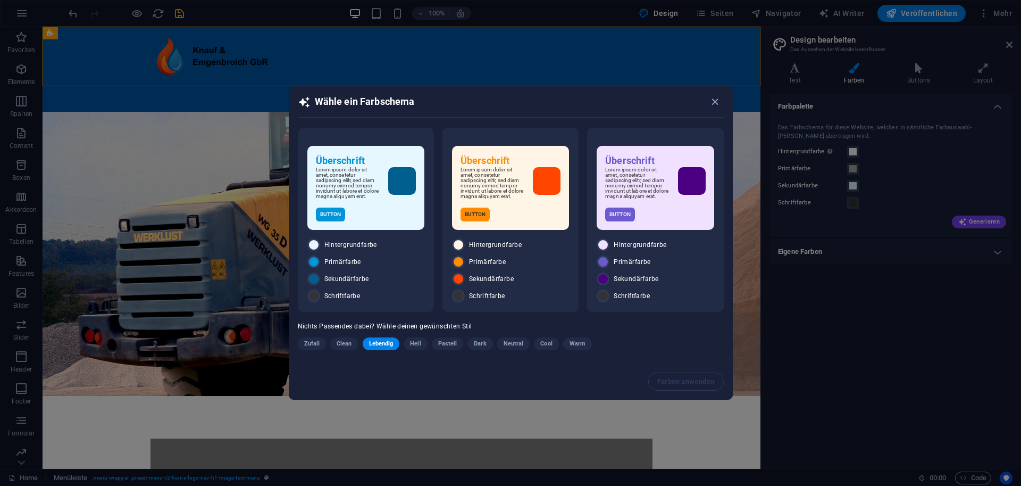
click at [414, 347] on span "Hell" at bounding box center [415, 343] width 11 height 13
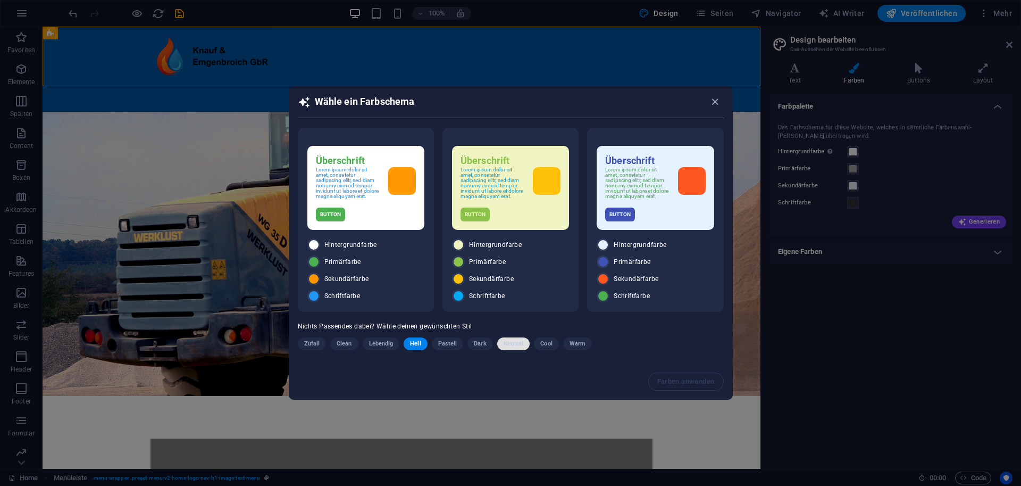
click at [512, 343] on span "Neutral" at bounding box center [514, 343] width 20 height 13
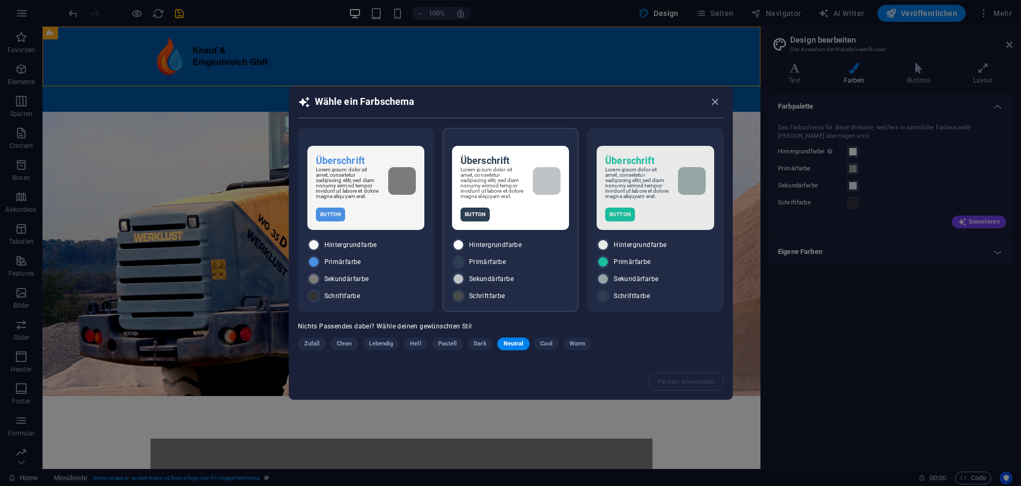
click at [506, 219] on div "Button" at bounding box center [511, 214] width 100 height 14
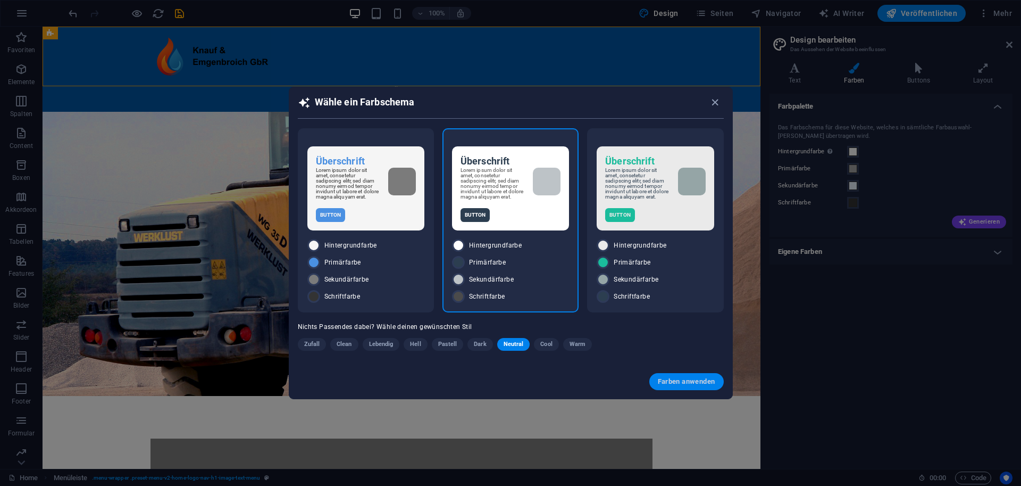
click at [676, 385] on span "Farben anwenden" at bounding box center [686, 381] width 57 height 9
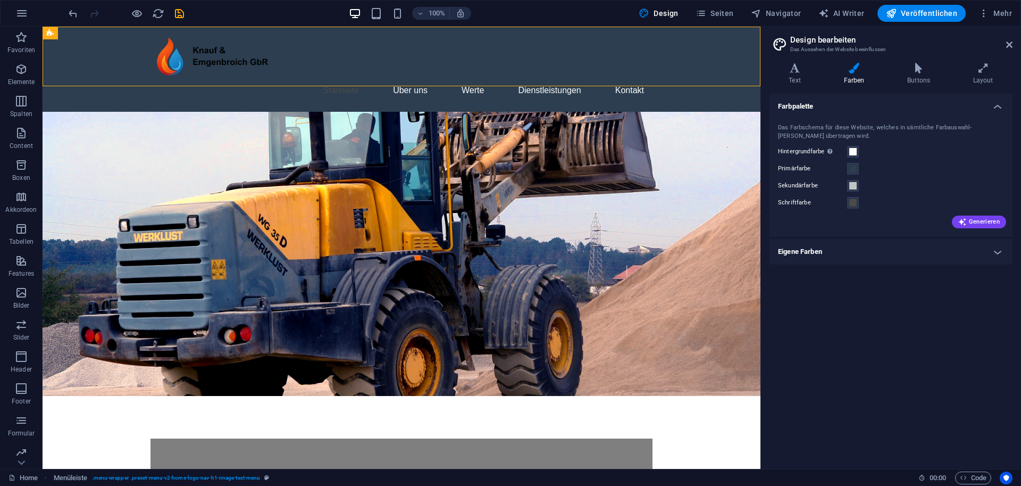
click at [782, 251] on h4 "Eigene Farben" at bounding box center [891, 252] width 243 height 26
click at [782, 253] on h4 "Eigene Farben" at bounding box center [891, 248] width 243 height 19
click at [782, 166] on label "Primärfarbe" at bounding box center [812, 168] width 69 height 13
click at [782, 166] on button "Primärfarbe" at bounding box center [853, 169] width 12 height 12
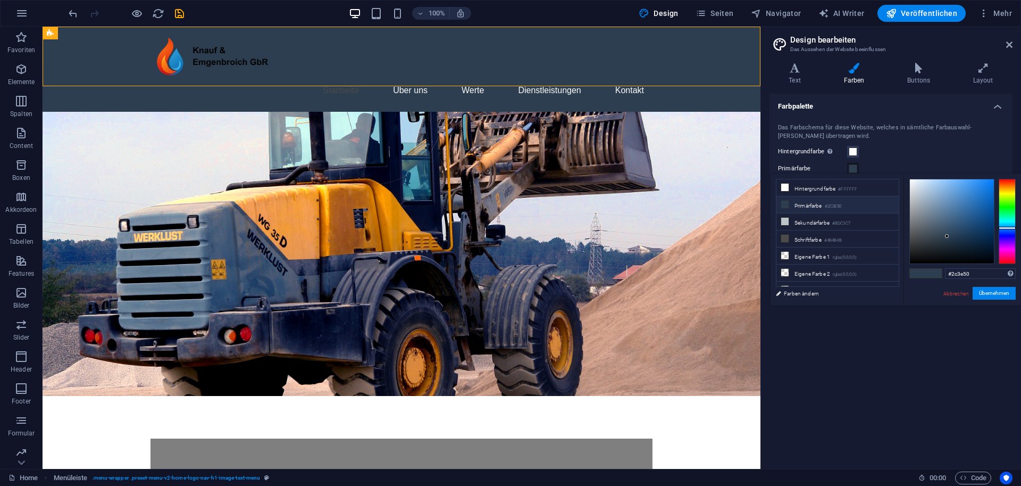
click at [782, 206] on li "Primärfarbe #2C3E50" at bounding box center [838, 204] width 122 height 17
type input "#c5c5c5"
drag, startPoint x: 941, startPoint y: 240, endPoint x: 879, endPoint y: 198, distance: 75.0
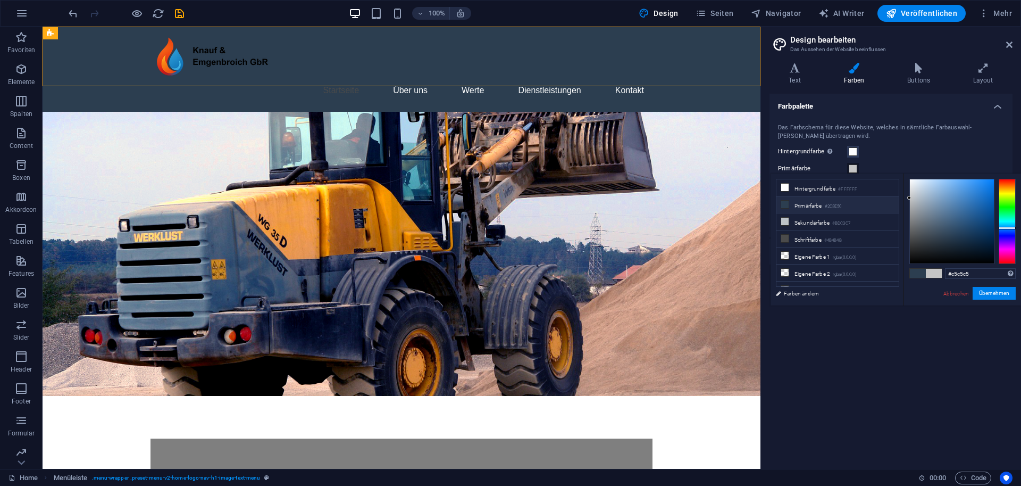
click at [782, 198] on div "less Hintergrundfarbe #FFFFFF Primärfarbe #2C3E50 [GEOGRAPHIC_DATA] #BDC3C7 Sch…" at bounding box center [896, 239] width 251 height 132
click at [782, 294] on button "Übernehmen" at bounding box center [994, 293] width 43 height 13
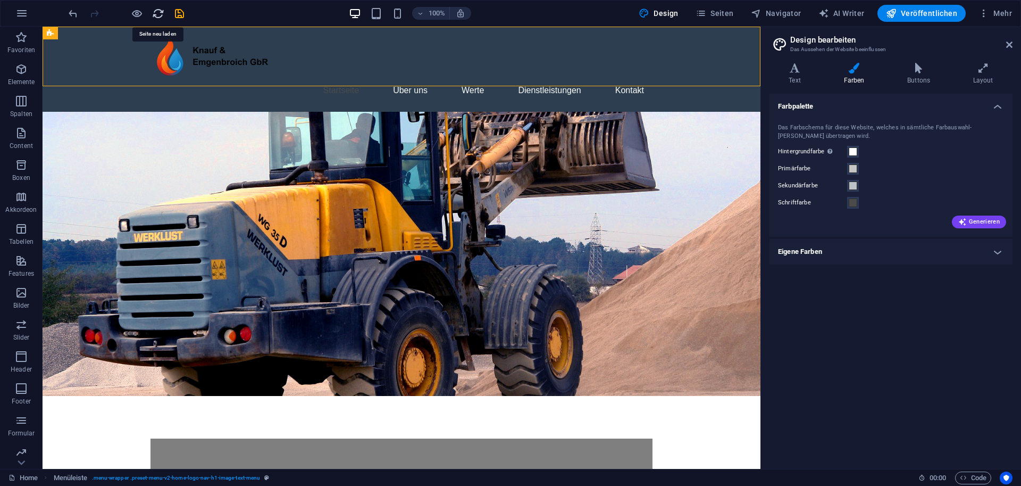
click at [155, 12] on icon "reload" at bounding box center [158, 13] width 12 height 12
click at [178, 15] on icon "save" at bounding box center [179, 13] width 12 height 12
checkbox input "false"
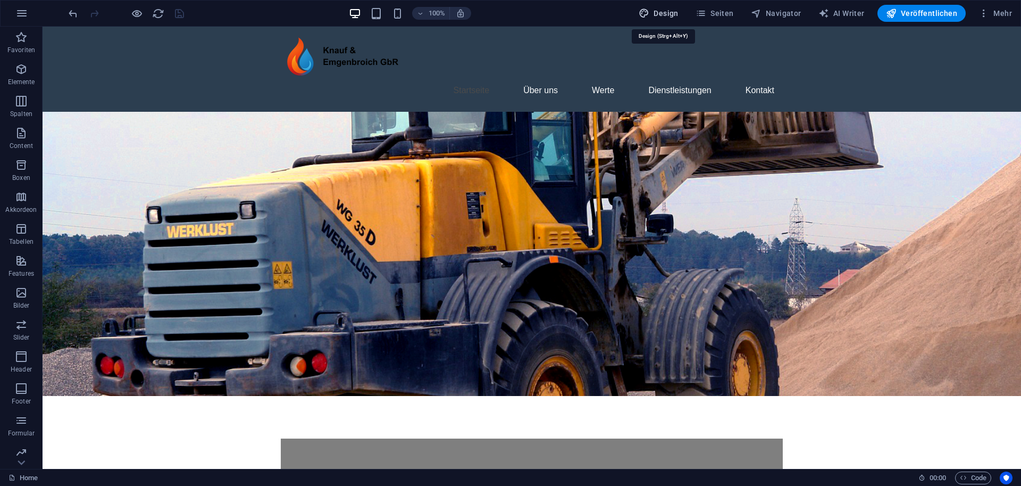
click at [650, 15] on icon "button" at bounding box center [644, 13] width 11 height 11
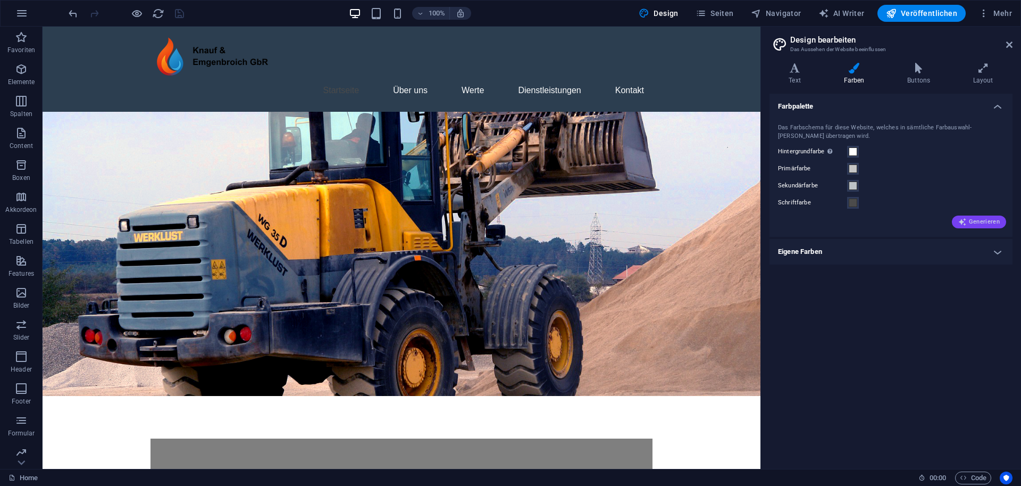
click at [782, 222] on icon "button" at bounding box center [963, 222] width 9 height 9
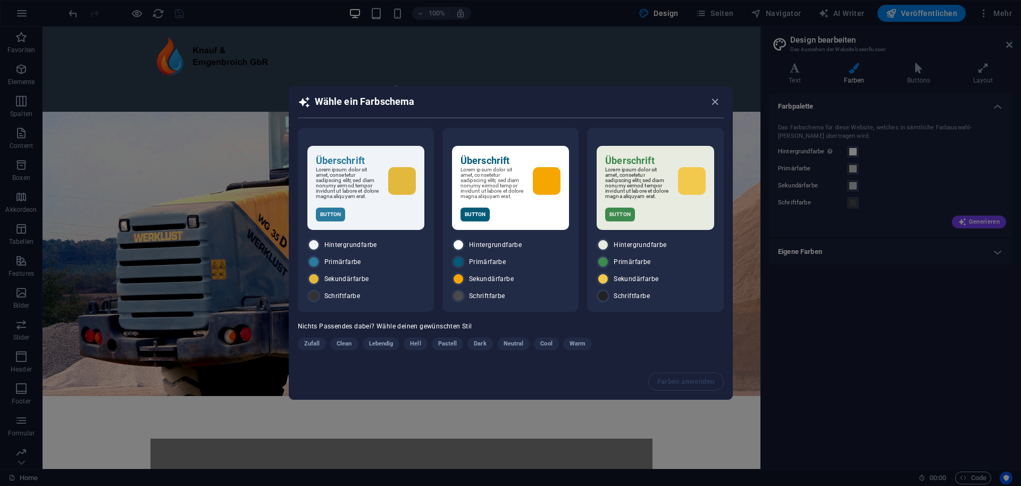
click at [549, 344] on span "Cool" at bounding box center [547, 343] width 12 height 13
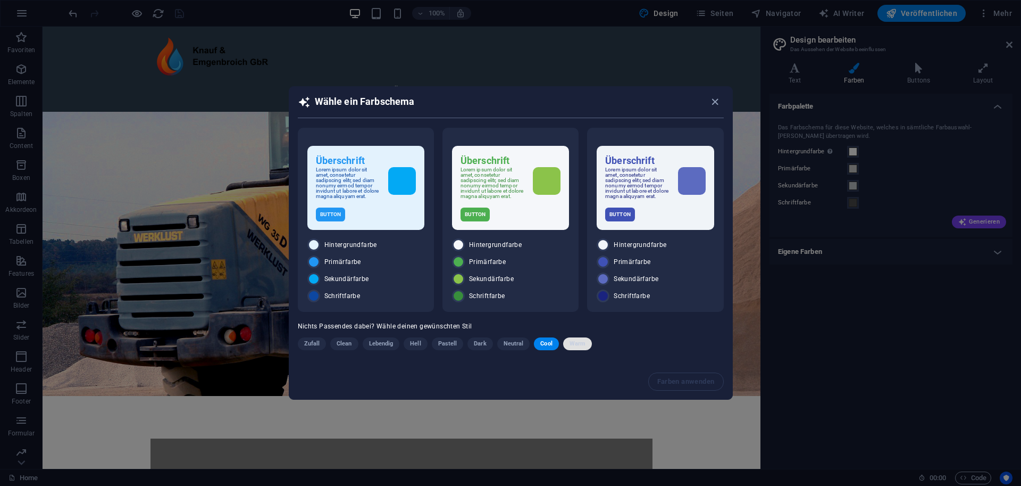
click at [576, 345] on span "Warm" at bounding box center [578, 343] width 16 height 13
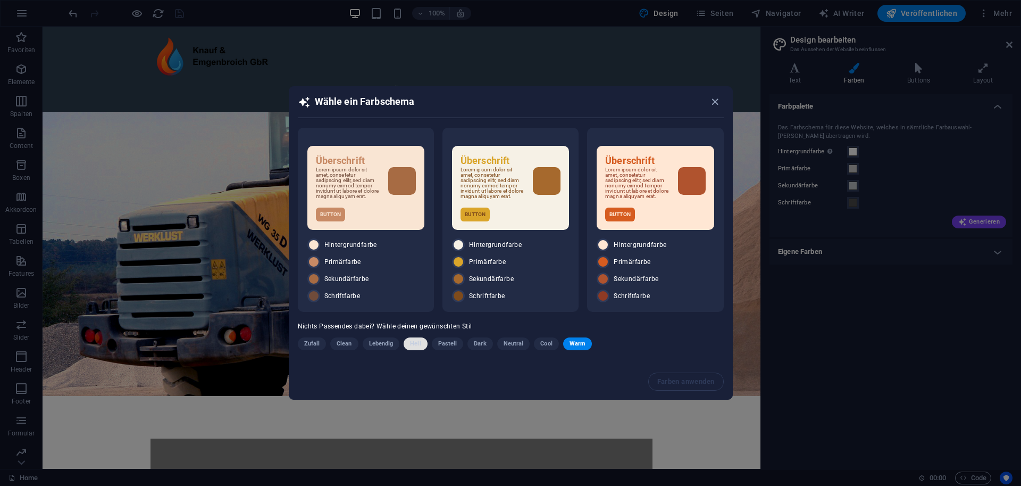
click at [417, 344] on span "Hell" at bounding box center [415, 343] width 11 height 13
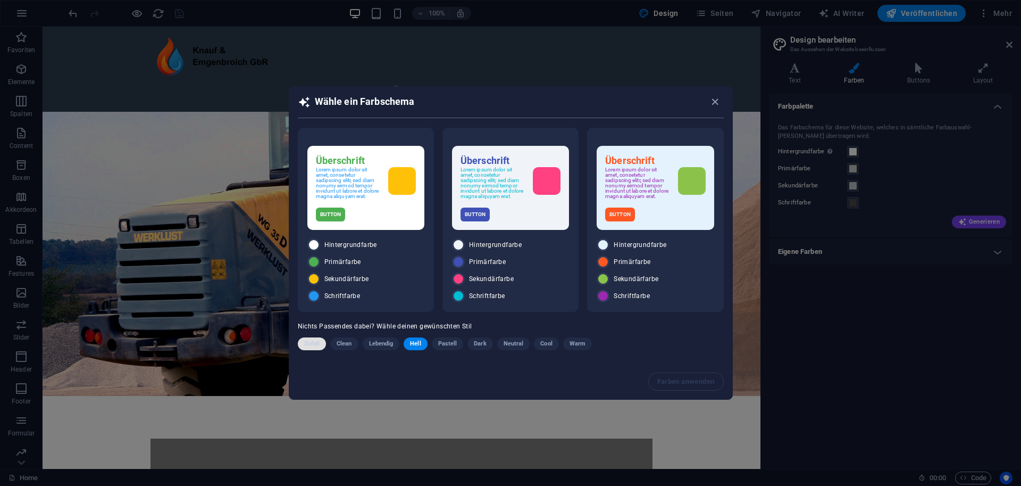
click at [308, 347] on span "Zufall" at bounding box center [312, 343] width 16 height 13
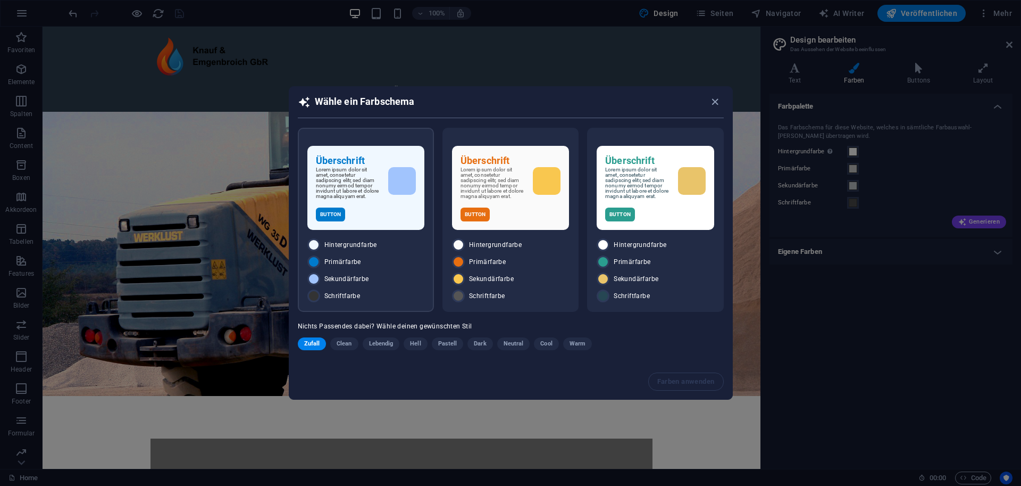
click at [375, 229] on div "Überschrift Lorem ipsum dolor sit amet, consetetur sadipscing elitr, sed diam n…" at bounding box center [365, 188] width 117 height 84
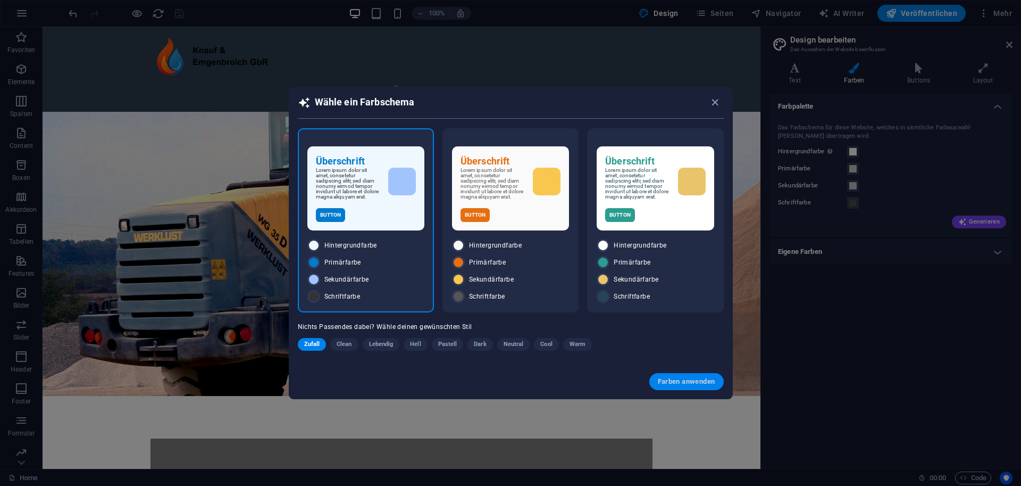
click at [670, 381] on span "Farben anwenden" at bounding box center [686, 381] width 57 height 9
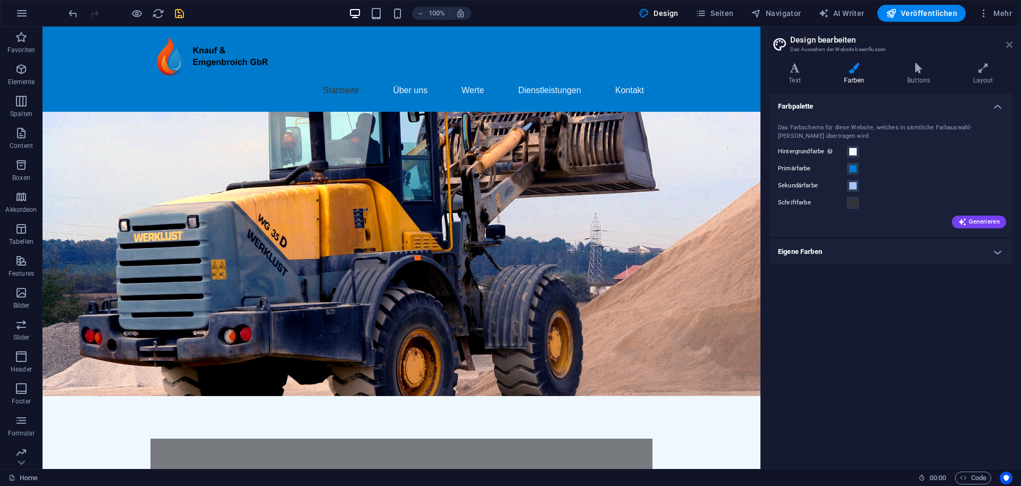
click at [782, 41] on icon at bounding box center [1010, 44] width 6 height 9
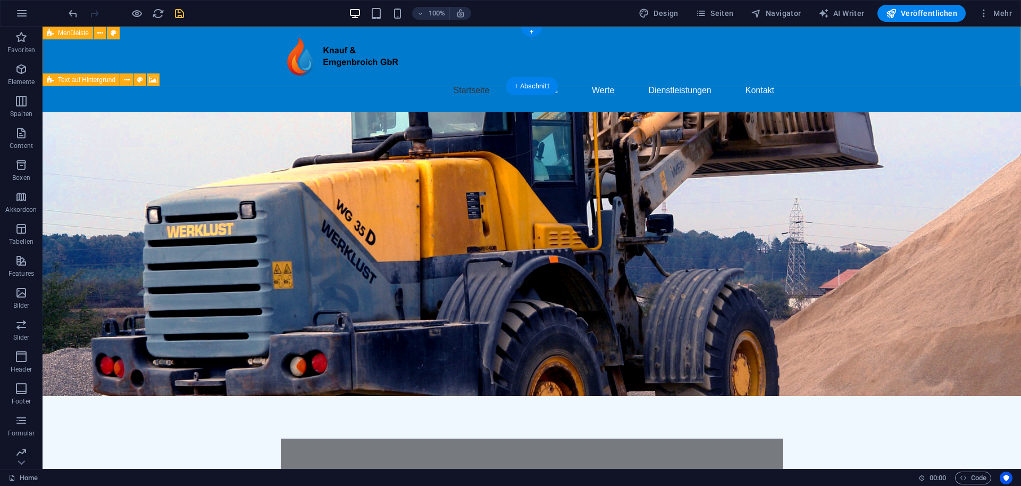
click at [198, 55] on div "Startseite Über uns Werte Dienstleistungen Kontakt" at bounding box center [532, 69] width 979 height 85
select select "header"
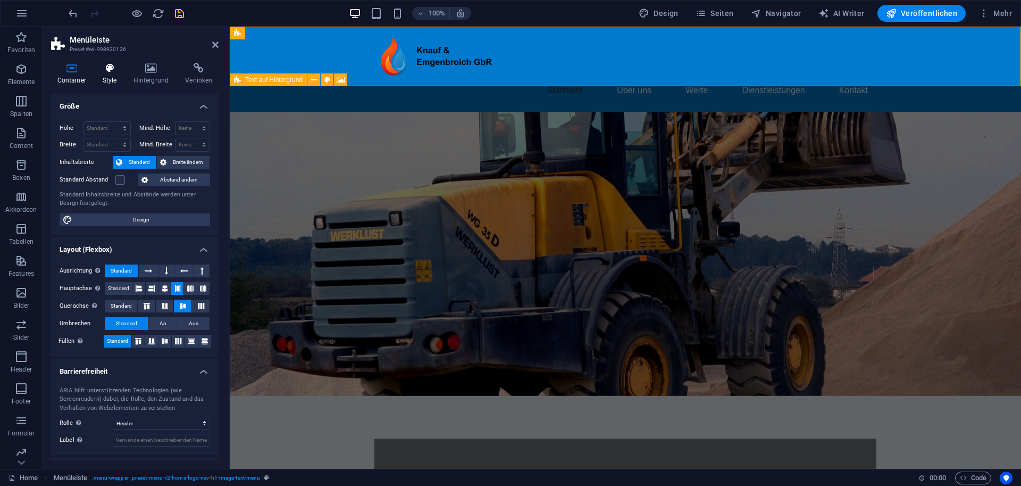
click at [113, 69] on icon at bounding box center [109, 68] width 27 height 11
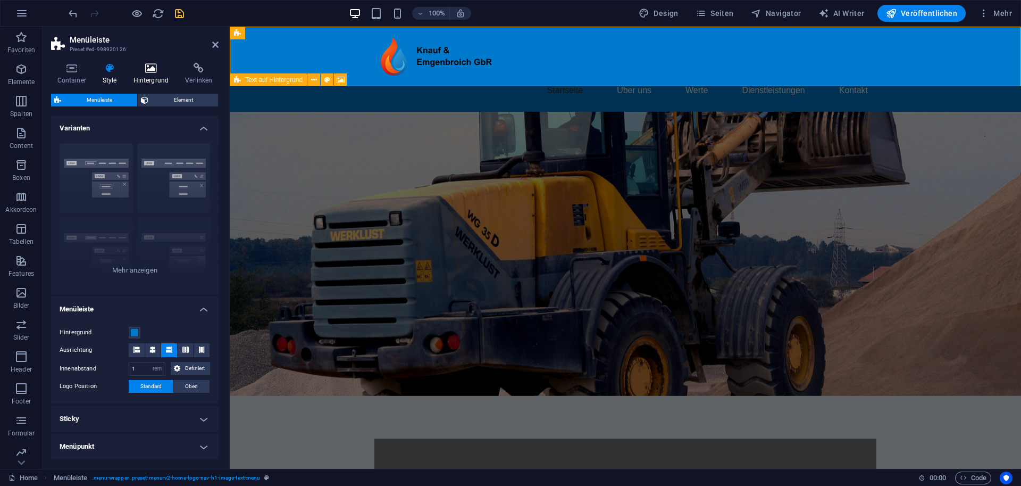
click at [147, 71] on icon at bounding box center [151, 68] width 48 height 11
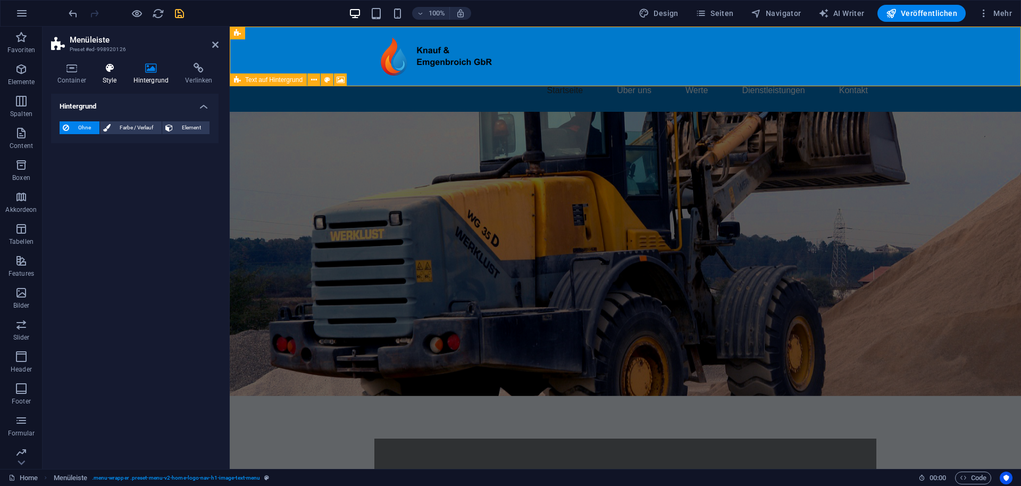
click at [104, 70] on icon at bounding box center [109, 68] width 27 height 11
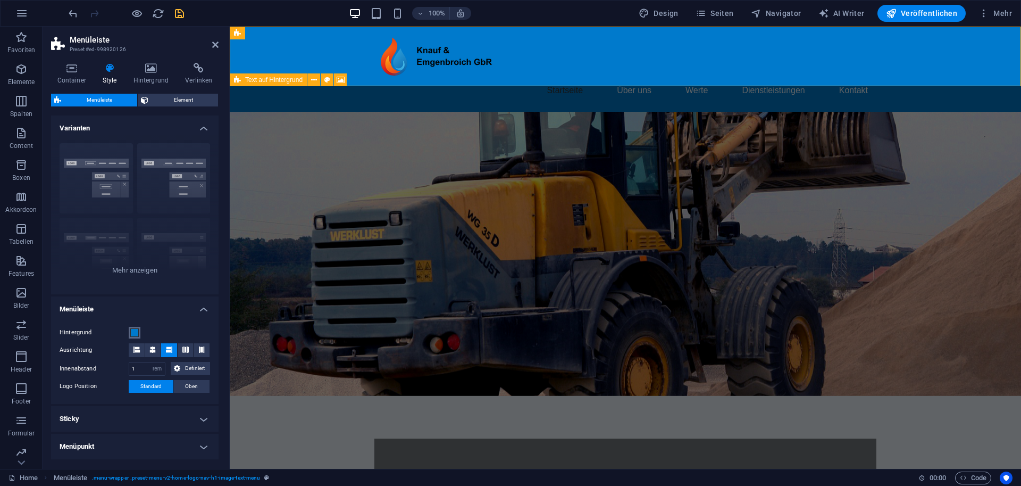
click at [136, 334] on span at bounding box center [134, 332] width 9 height 9
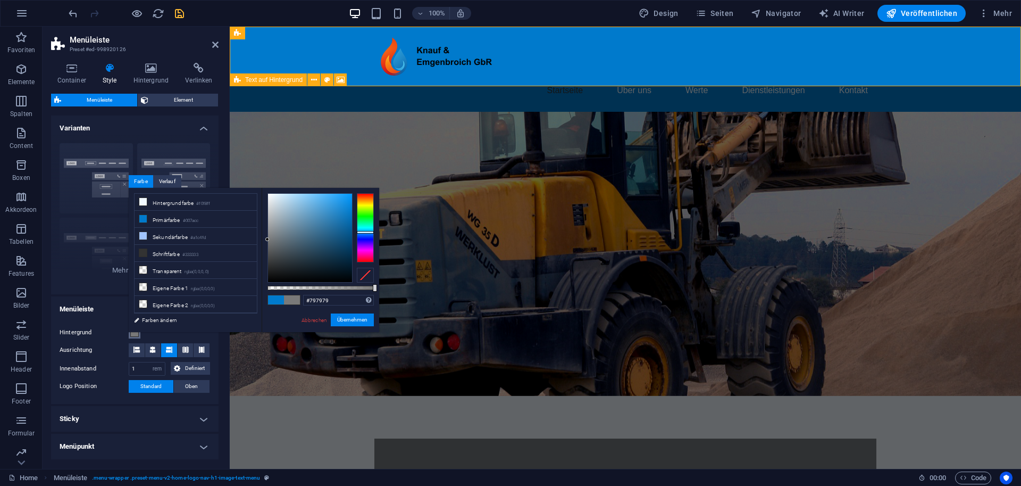
drag, startPoint x: 300, startPoint y: 229, endPoint x: 262, endPoint y: 239, distance: 38.7
click at [262, 239] on div "#797979 Unterstützte Formate: #0852ed rgb(8, 82, 237) rgba(8, 82, 237, 90%) hsv…" at bounding box center [321, 337] width 118 height 298
click at [357, 318] on button "Übernehmen" at bounding box center [352, 319] width 43 height 13
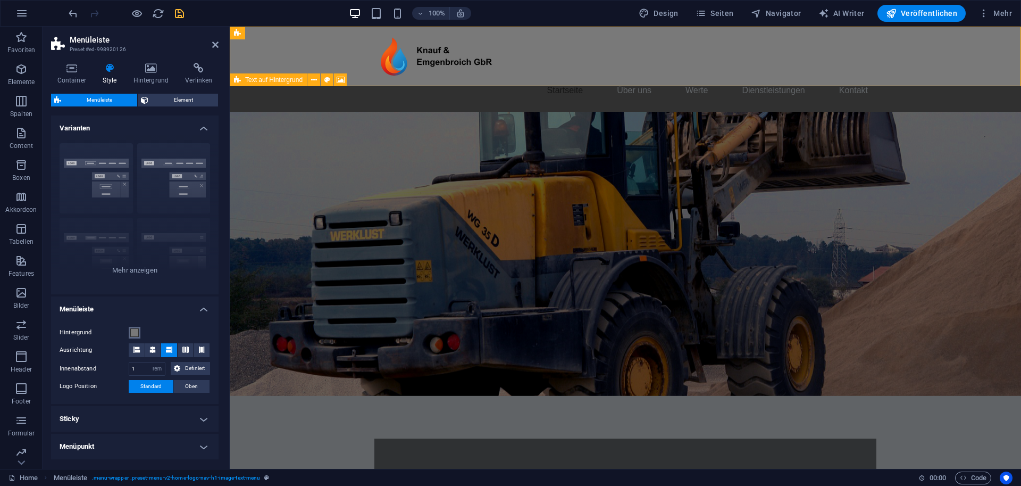
click at [135, 327] on button "Hintergrund" at bounding box center [135, 333] width 12 height 12
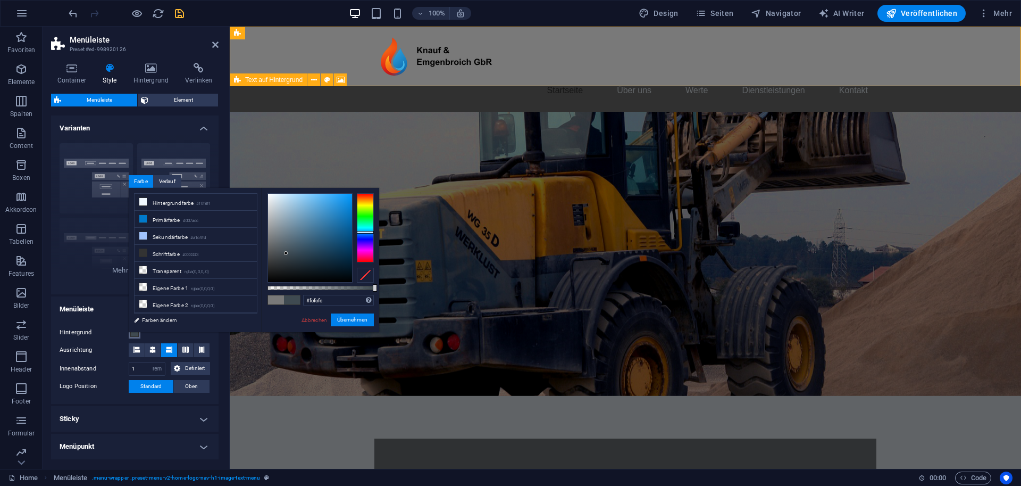
type input "#ffffff"
drag, startPoint x: 287, startPoint y: 254, endPoint x: 220, endPoint y: 129, distance: 142.6
click at [221, 126] on body "Knauf & [PERSON_NAME] GbR Home Favoriten Elemente Spalten Content Boxen Akkorde…" at bounding box center [510, 243] width 1021 height 486
click at [348, 319] on button "Übernehmen" at bounding box center [352, 319] width 43 height 13
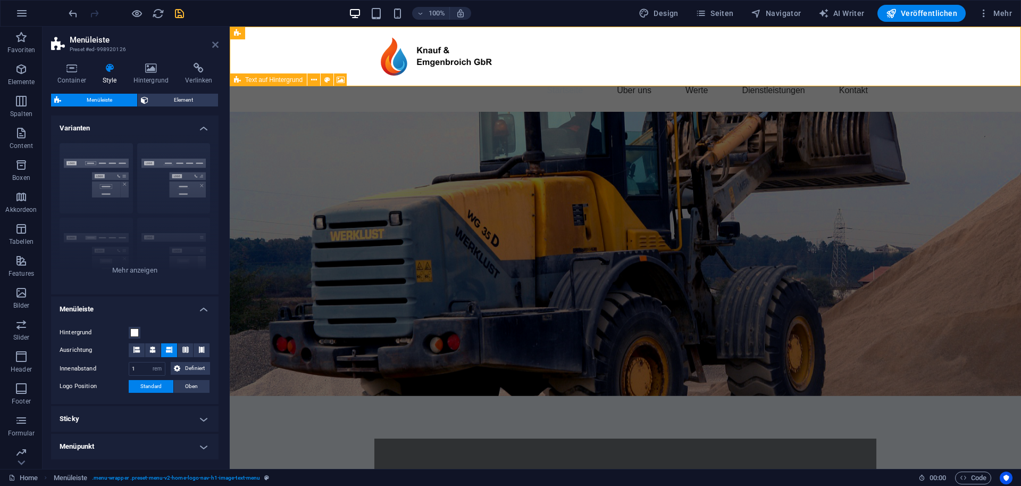
click at [213, 45] on icon at bounding box center [215, 44] width 6 height 9
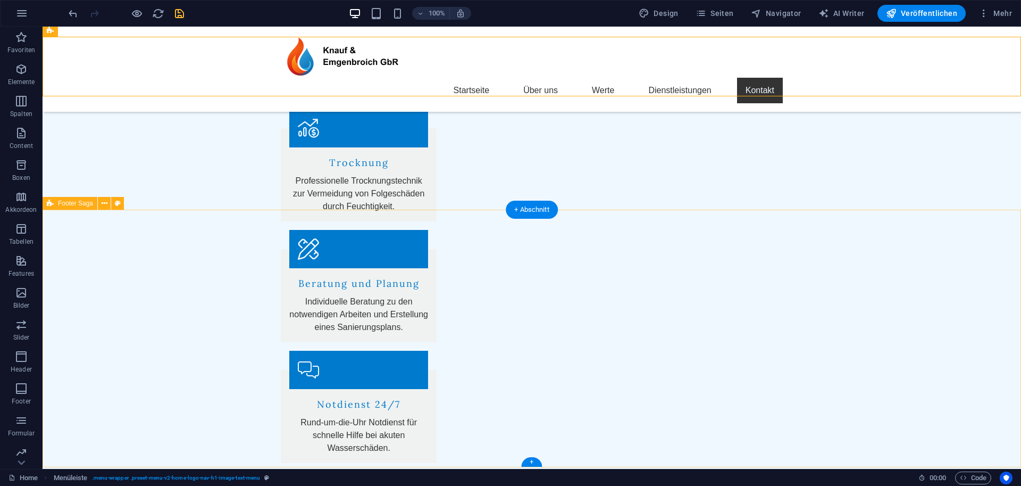
scroll to position [1855, 0]
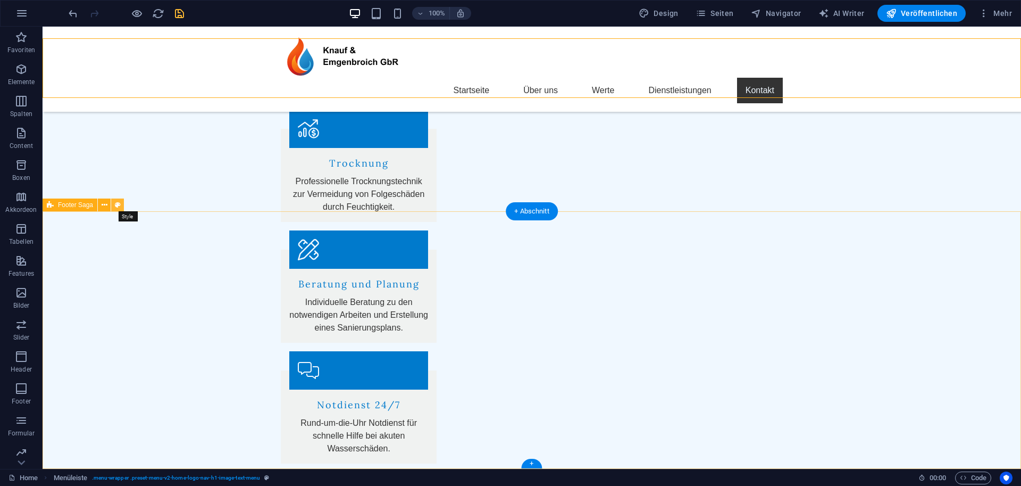
click at [118, 205] on icon at bounding box center [118, 205] width 6 height 11
select select "rem"
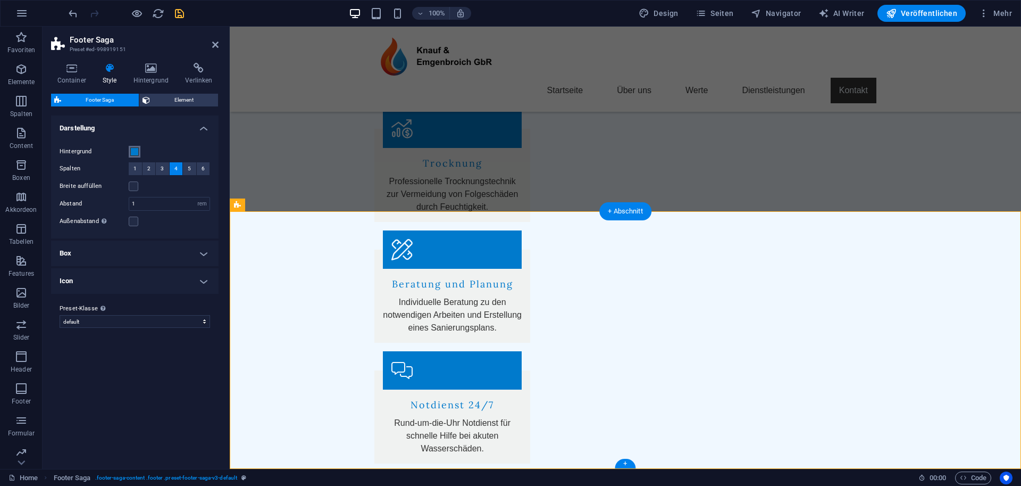
click at [133, 151] on span at bounding box center [134, 151] width 9 height 9
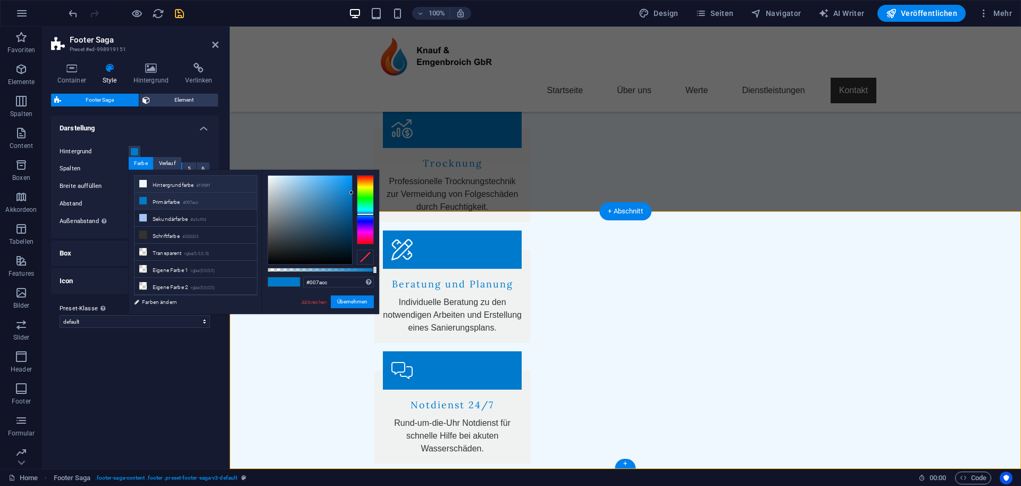
click at [145, 185] on icon at bounding box center [142, 183] width 7 height 7
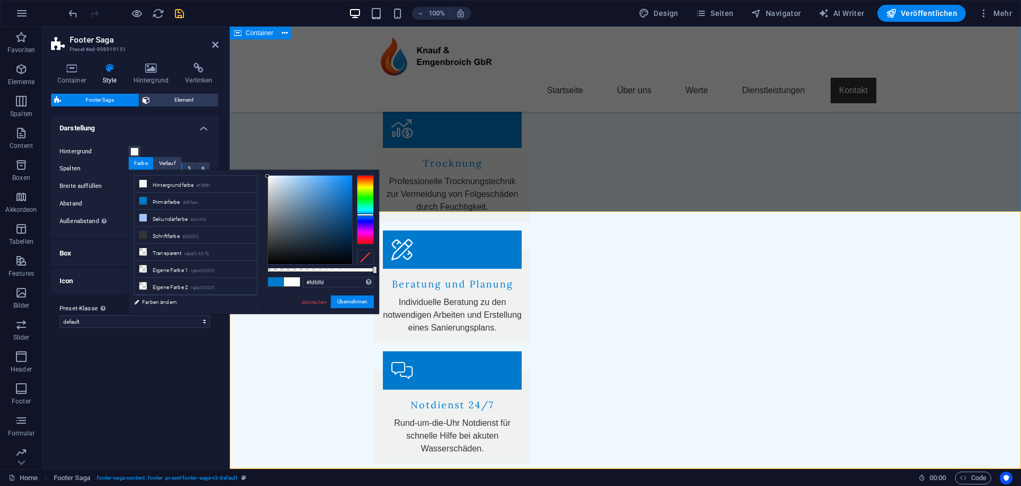
type input "#ffffff"
drag, startPoint x: 261, startPoint y: 176, endPoint x: 245, endPoint y: 172, distance: 16.0
click at [246, 172] on div "less Hintergrundfarbe #f0f8ff Primärfarbe #007acc [GEOGRAPHIC_DATA] #a1c4fd Sch…" at bounding box center [254, 242] width 251 height 144
click at [356, 306] on button "Übernehmen" at bounding box center [352, 301] width 43 height 13
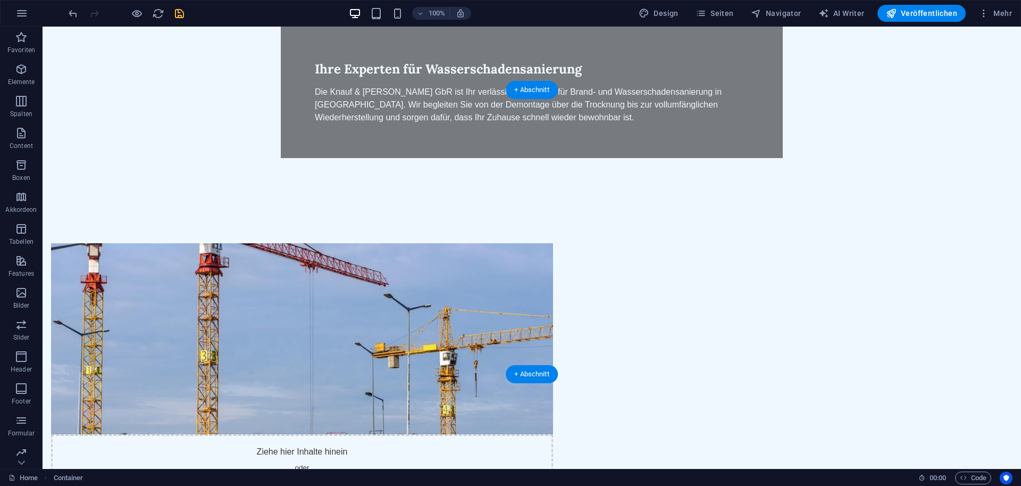
scroll to position [491, 0]
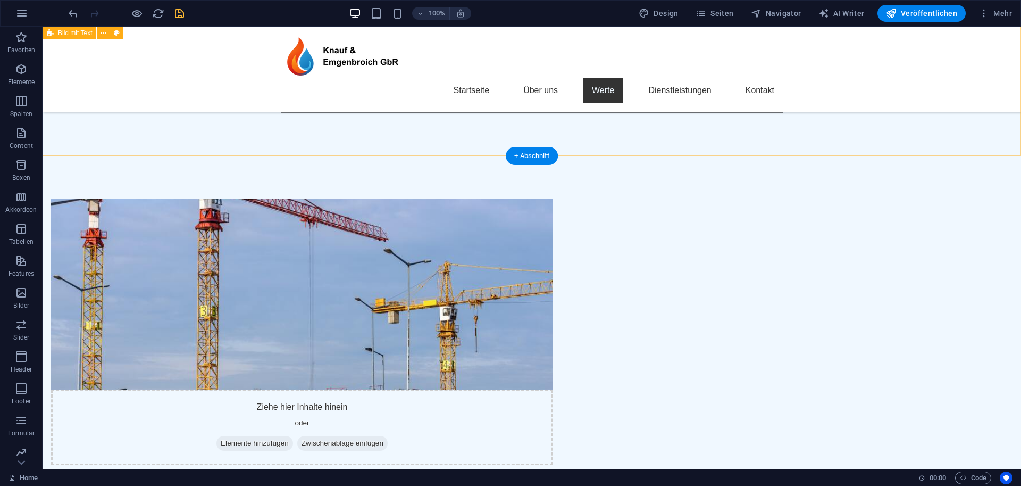
click at [186, 156] on div "Ziehe hier Inhalte hinein oder Elemente hinzufügen Zwischenablage einfügen Über…" at bounding box center [532, 399] width 979 height 487
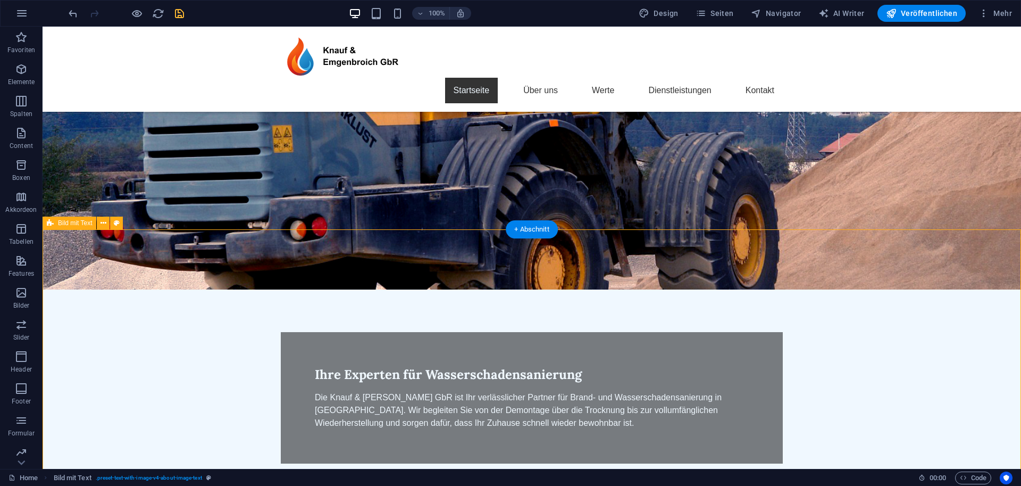
scroll to position [141, 0]
click at [119, 224] on icon at bounding box center [117, 223] width 6 height 11
select select "rem"
select select "px"
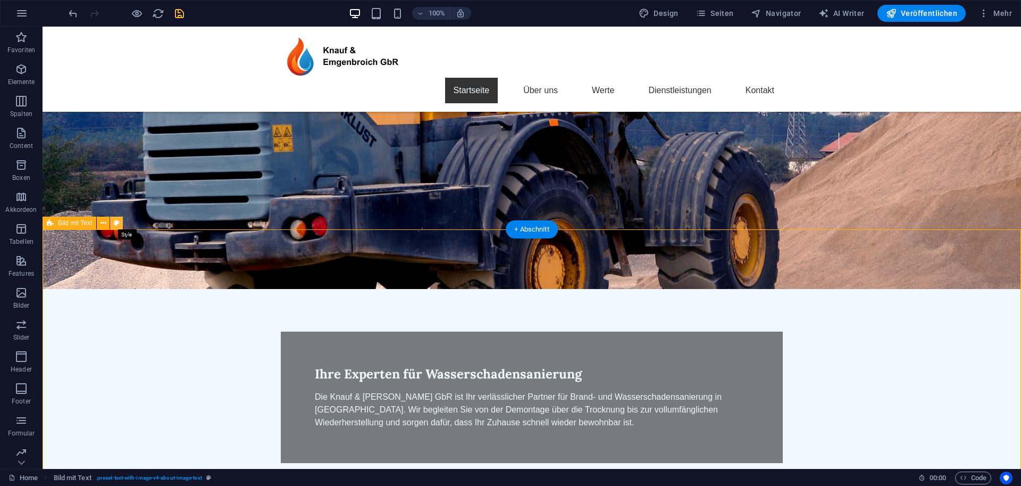
select select "preset-text-with-image-v4-about-image-text"
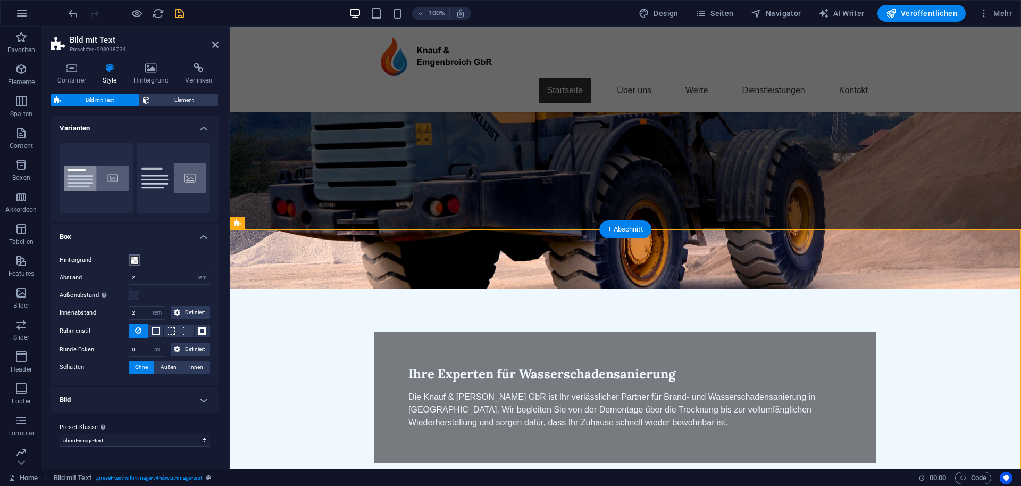
click at [135, 261] on span at bounding box center [134, 260] width 9 height 9
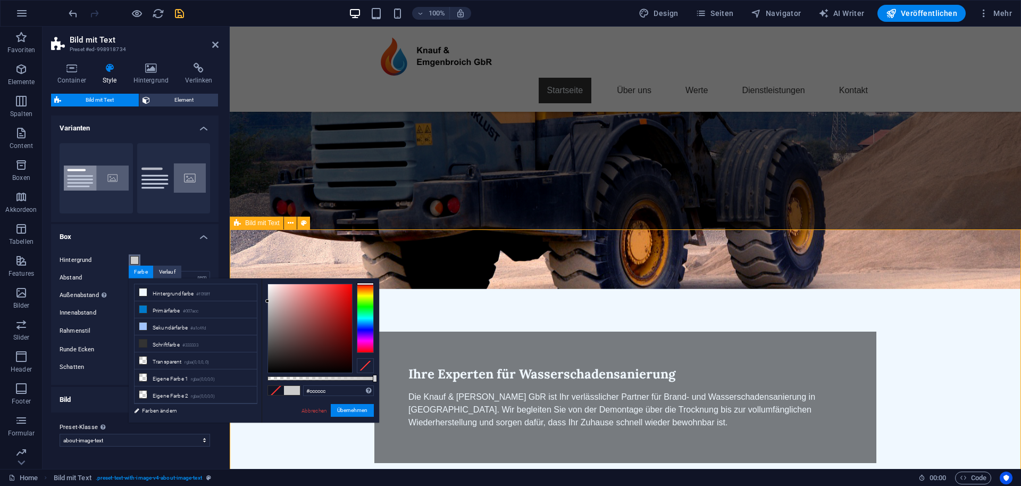
drag, startPoint x: 271, startPoint y: 290, endPoint x: 260, endPoint y: 306, distance: 19.5
click at [261, 301] on div "less Hintergrundfarbe #f0f8ff Primärfarbe #007acc [GEOGRAPHIC_DATA] #a1c4fd Sch…" at bounding box center [254, 350] width 251 height 144
click at [350, 409] on button "Übernehmen" at bounding box center [352, 410] width 43 height 13
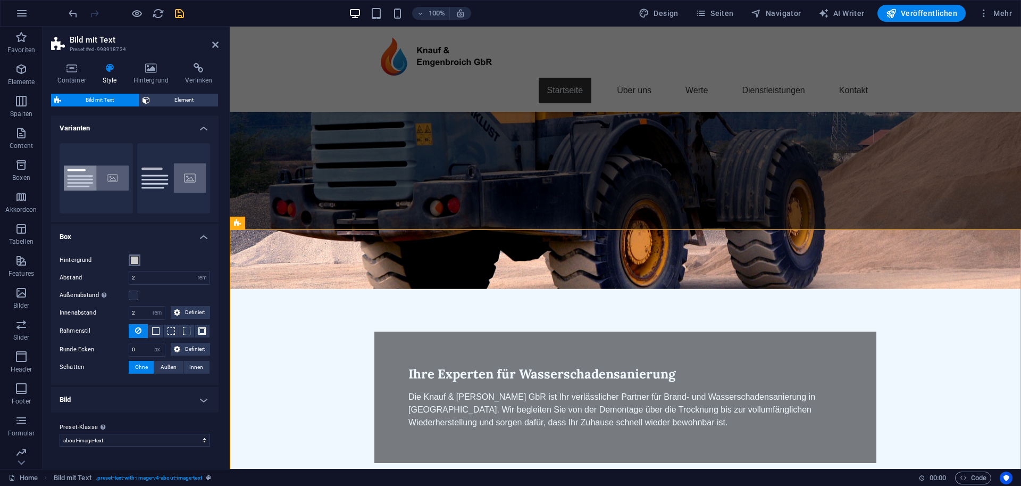
click at [133, 261] on span at bounding box center [134, 260] width 9 height 9
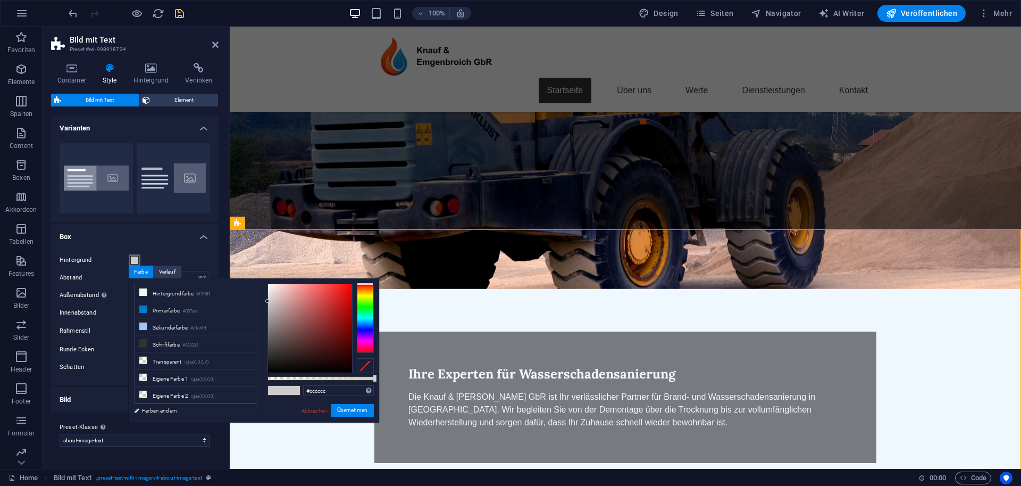
click at [388, 384] on body "Knauf & [PERSON_NAME] GbR Home Favoriten Elemente Spalten Content Boxen Akkorde…" at bounding box center [510, 243] width 1021 height 486
click at [181, 364] on li "Transparent rgba(0,0,0,.0)" at bounding box center [196, 360] width 122 height 17
type input "rgba(0, 0, 0, 0)"
click at [351, 407] on button "Übernehmen" at bounding box center [352, 410] width 43 height 13
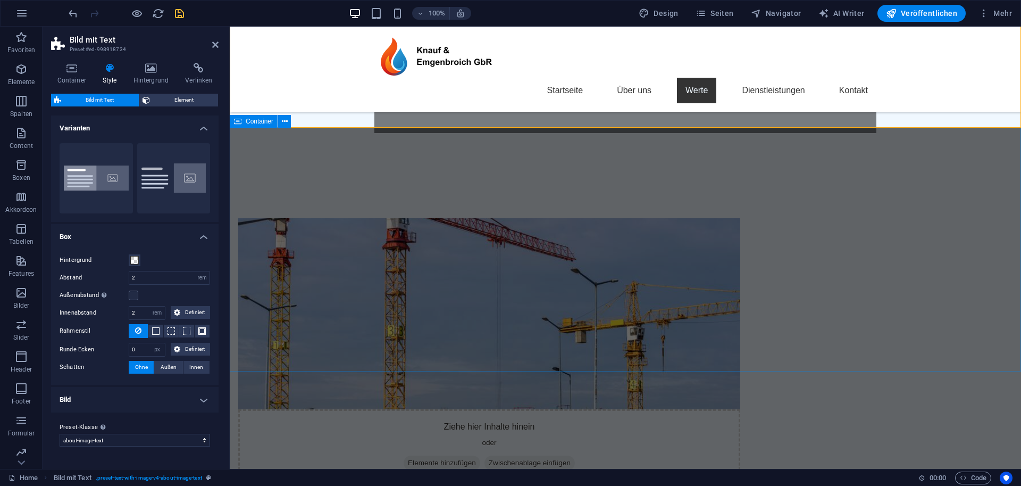
scroll to position [567, 0]
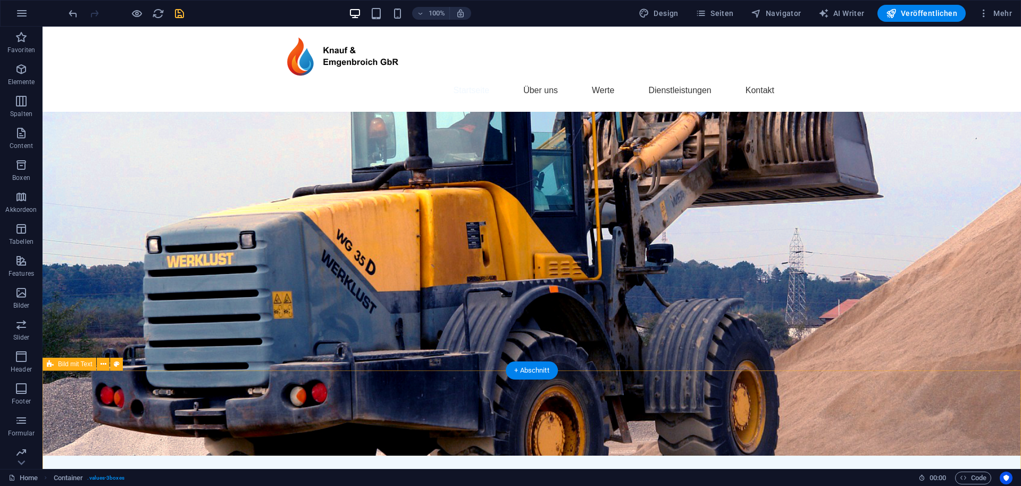
scroll to position [2, 0]
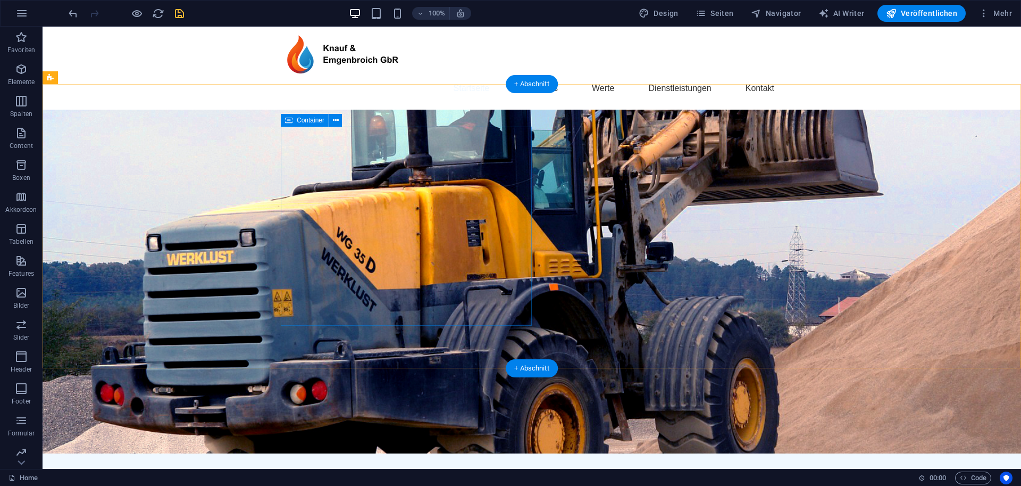
click at [311, 119] on span "Container" at bounding box center [311, 120] width 28 height 6
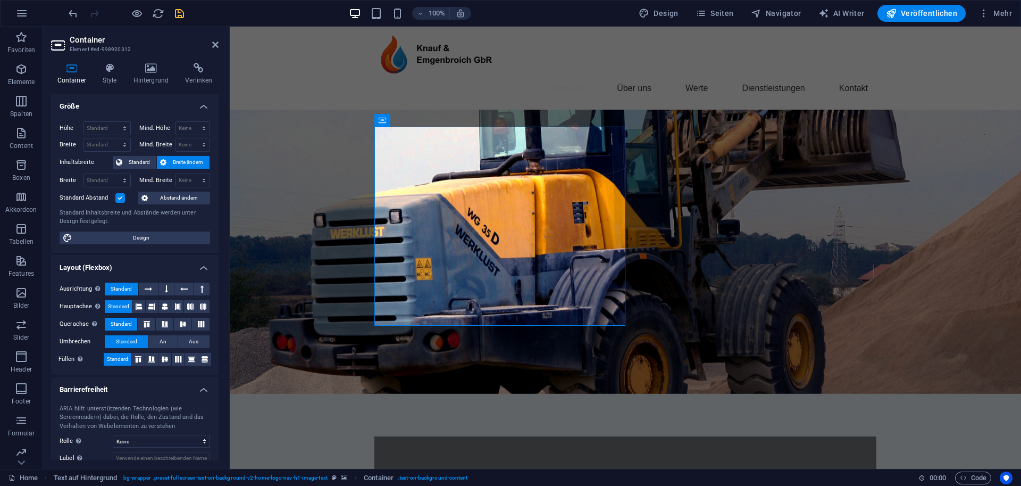
click at [181, 161] on span "Breite ändern" at bounding box center [188, 162] width 37 height 13
click at [131, 161] on span "Standard" at bounding box center [140, 162] width 28 height 13
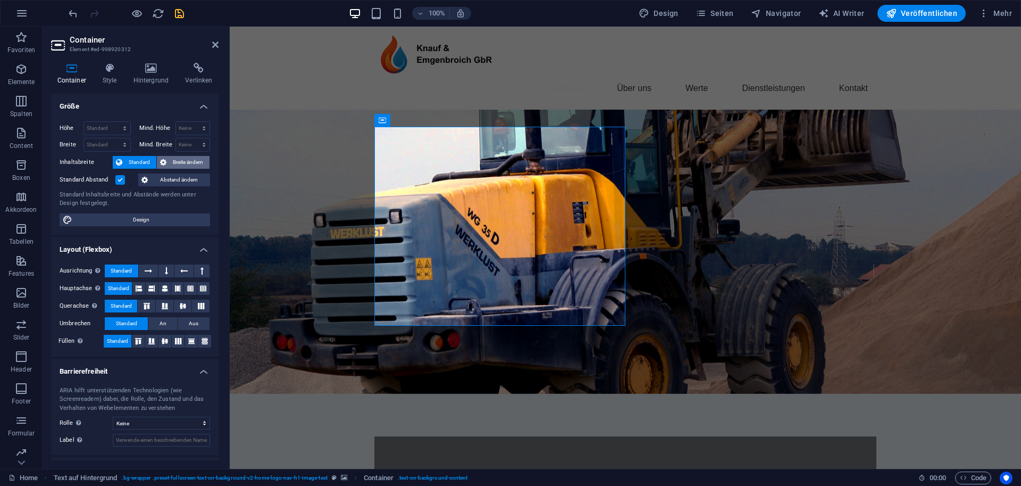
click at [178, 159] on span "Breite ändern" at bounding box center [188, 162] width 37 height 13
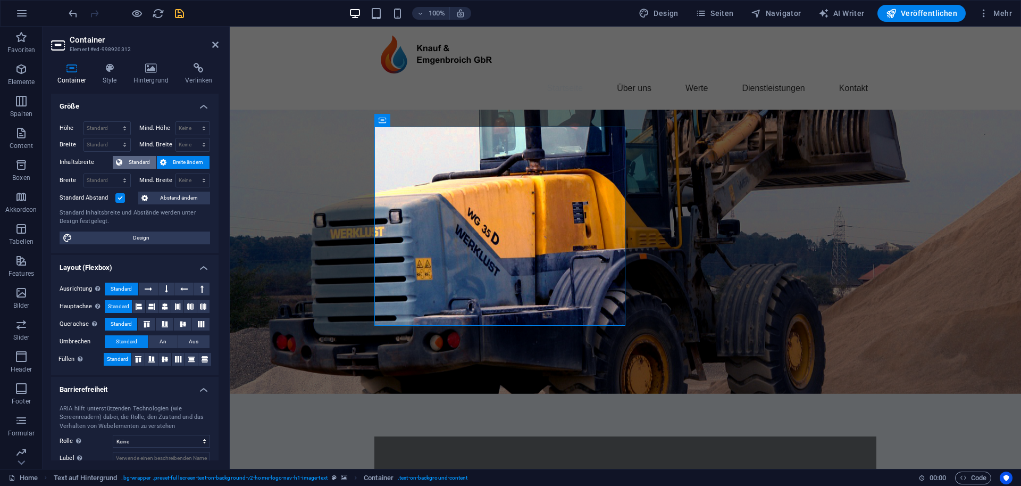
click at [147, 162] on span "Standard" at bounding box center [140, 162] width 28 height 13
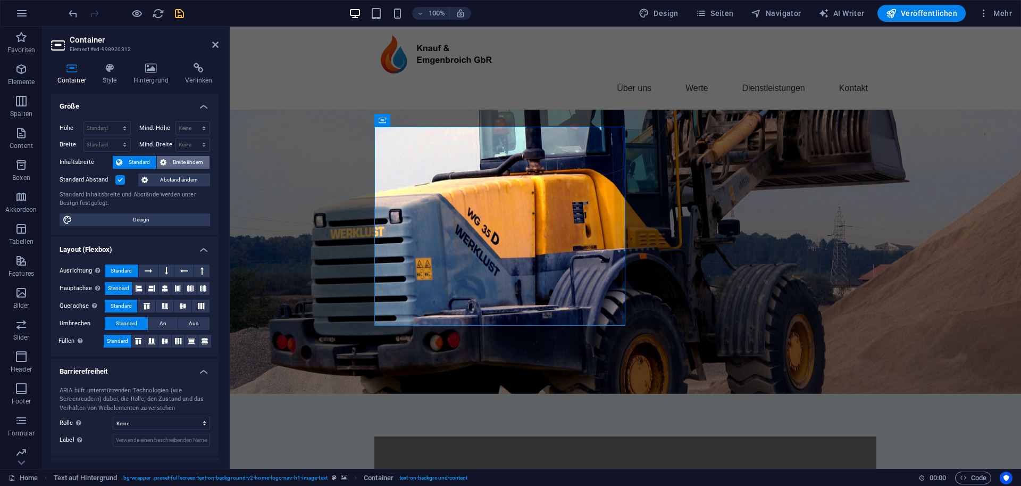
click at [180, 163] on span "Breite ändern" at bounding box center [188, 162] width 37 height 13
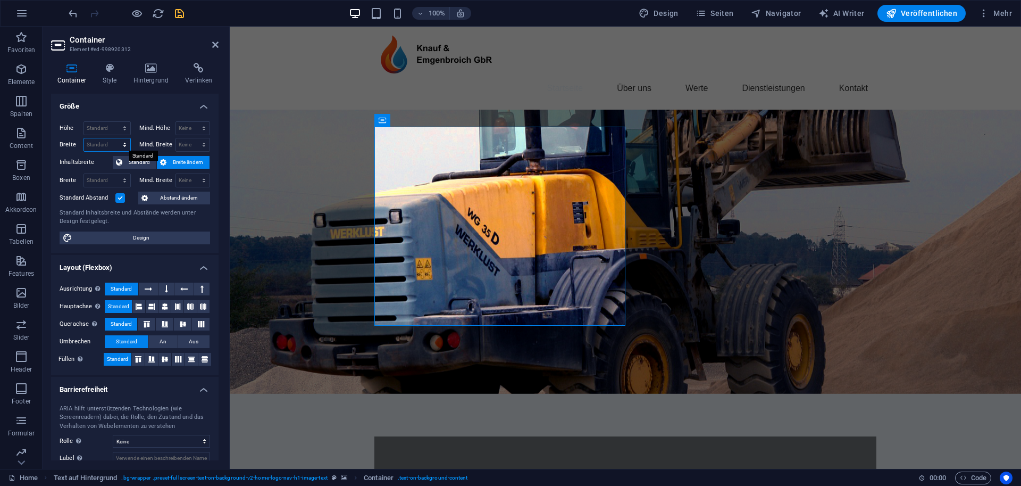
select select "px"
type input "472"
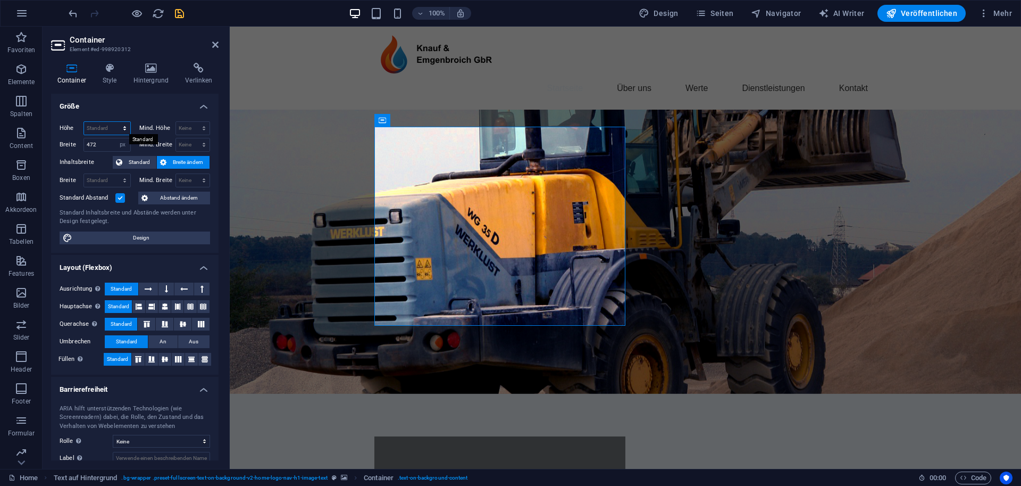
select select "px"
type input "374"
drag, startPoint x: 107, startPoint y: 147, endPoint x: 77, endPoint y: 145, distance: 29.8
click at [77, 145] on div "Breite 472 Standard px rem % em vh vw" at bounding box center [95, 145] width 71 height 14
type input "600"
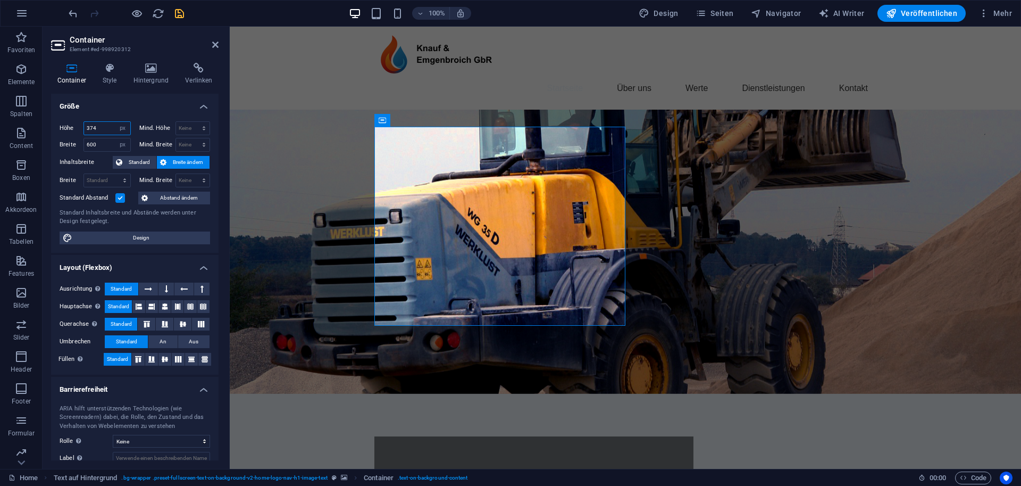
click at [106, 126] on input "374" at bounding box center [107, 128] width 46 height 13
click at [107, 146] on input "600" at bounding box center [107, 144] width 46 height 13
select select "px"
type input "0"
click at [64, 145] on div "Breite 600 Standard px rem % em vh vw" at bounding box center [95, 145] width 71 height 14
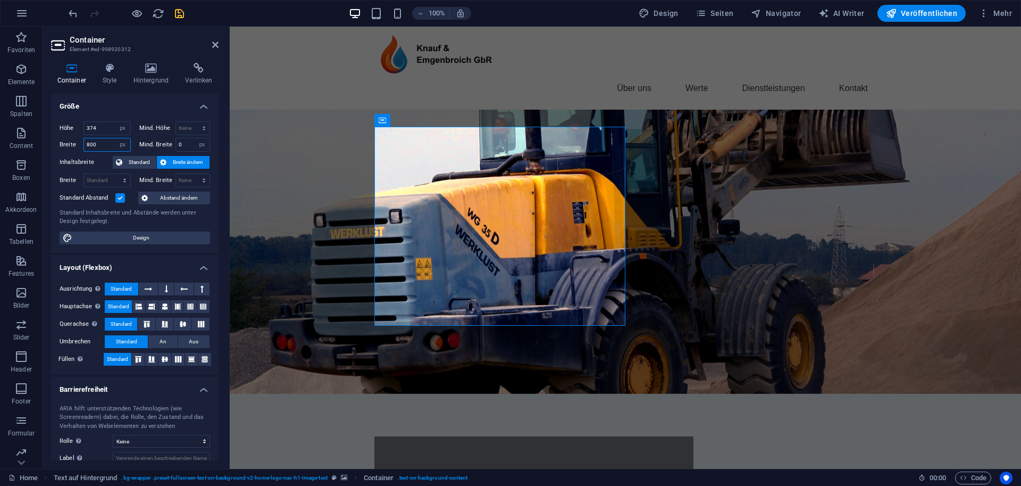
type input "800"
click at [107, 138] on div "800 Standard px rem % em vh vw" at bounding box center [107, 145] width 47 height 14
click at [106, 128] on input "374" at bounding box center [107, 128] width 46 height 13
click at [107, 143] on input "800" at bounding box center [107, 144] width 46 height 13
select select "default"
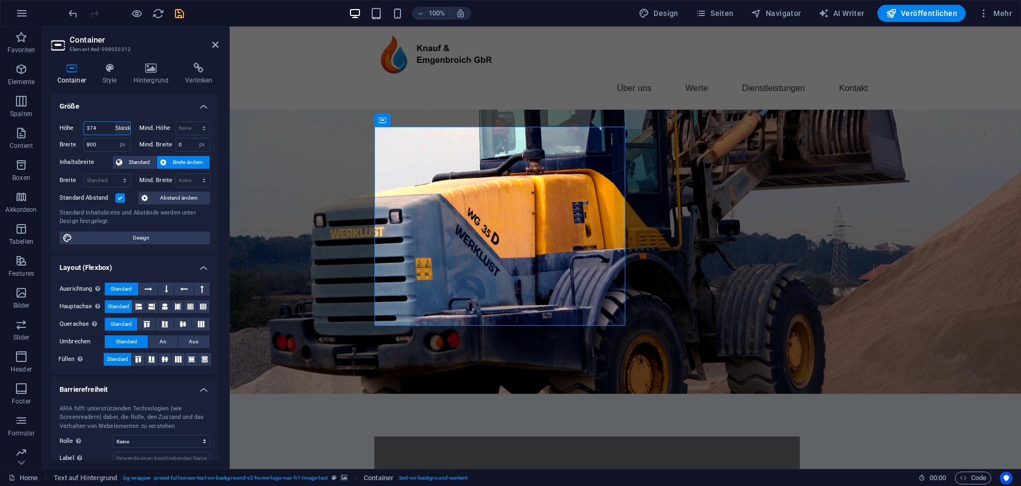
select select "DISABLED_OPTION_VALUE"
select select "default"
select select "DISABLED_OPTION_VALUE"
click at [219, 41] on aside "Container Element #ed-998920312 Container Style Hintergrund Verlinken Größe Höh…" at bounding box center [136, 248] width 187 height 442
click at [118, 70] on icon at bounding box center [109, 68] width 27 height 11
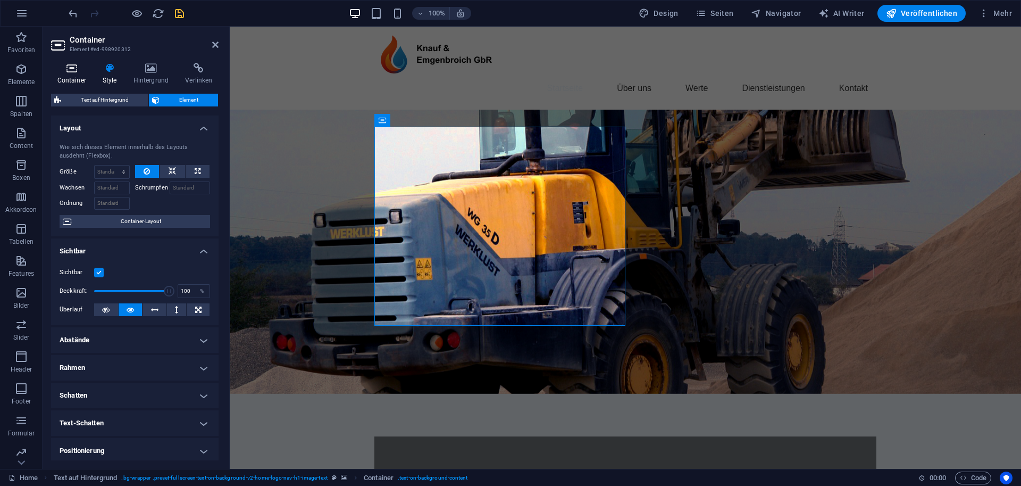
click at [76, 77] on h4 "Container" at bounding box center [73, 74] width 45 height 22
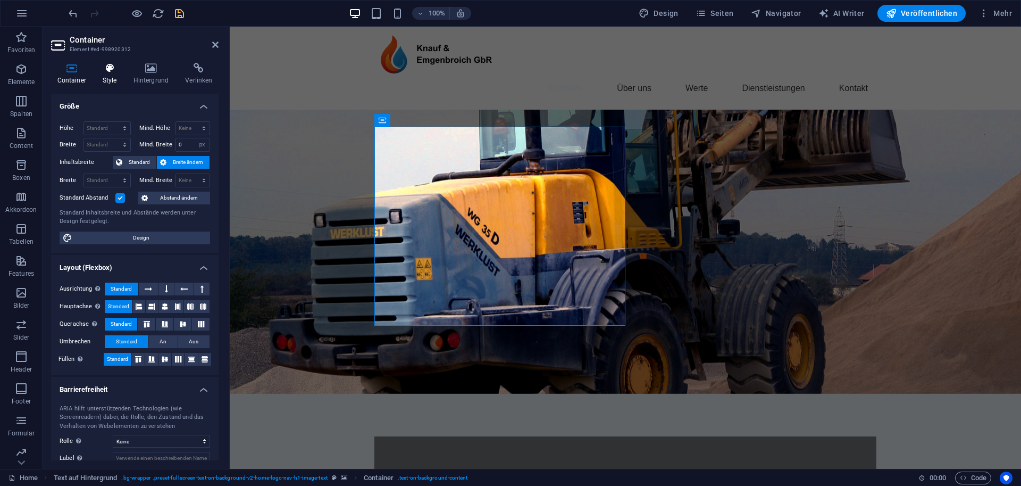
click at [106, 74] on h4 "Style" at bounding box center [111, 74] width 31 height 22
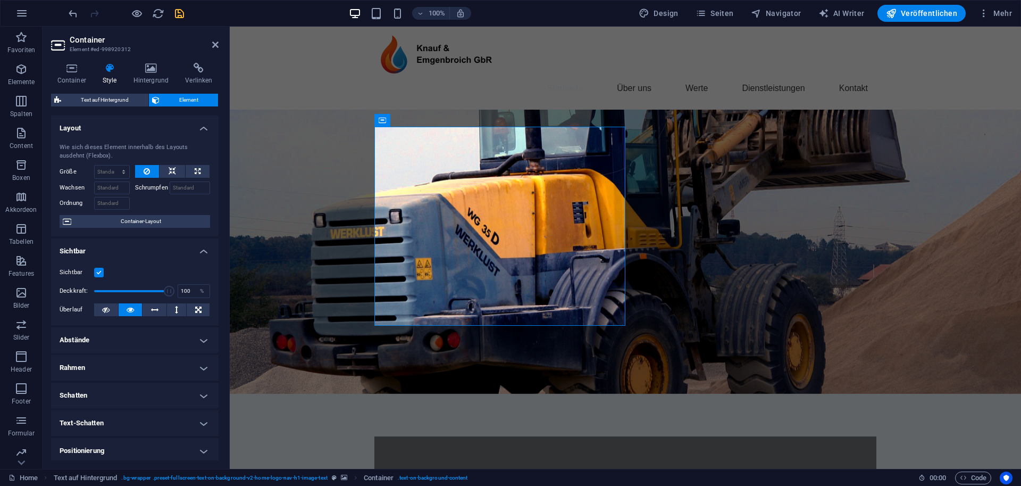
click at [185, 98] on span "Element" at bounding box center [189, 100] width 52 height 13
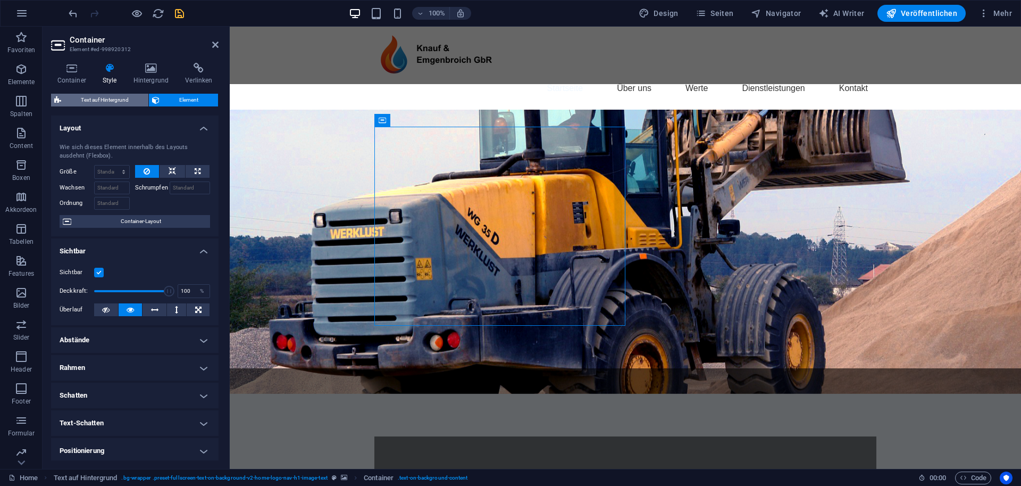
click at [134, 105] on span "Text auf Hintergrund" at bounding box center [104, 100] width 81 height 13
select select "%"
select select "rem"
select select "px"
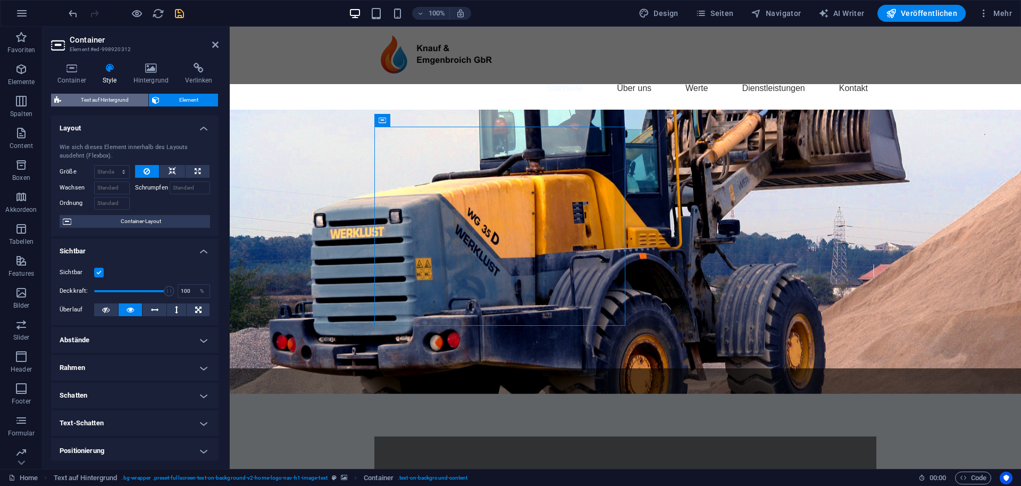
select select "preset-fullscreen-text-on-background-v2-home-logo-nav-h1-image-text"
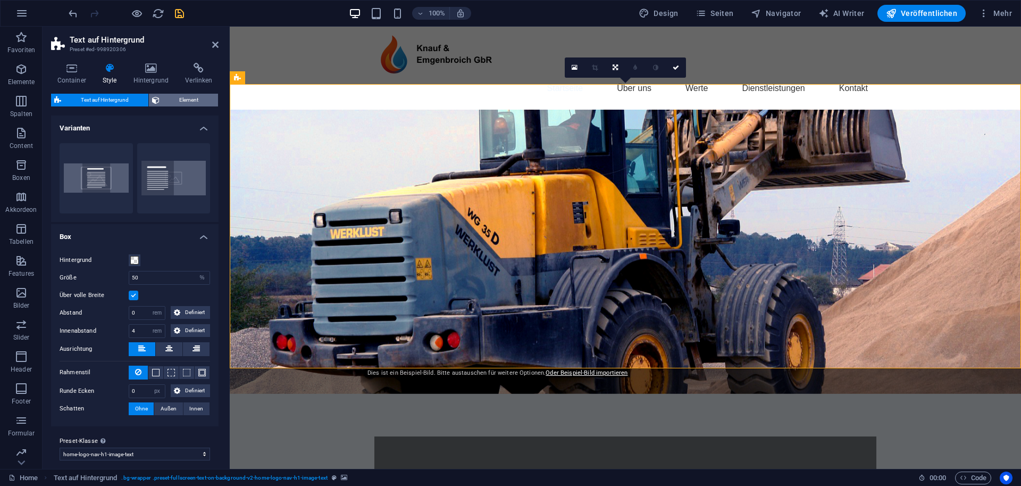
click at [172, 103] on span "Element" at bounding box center [189, 100] width 52 height 13
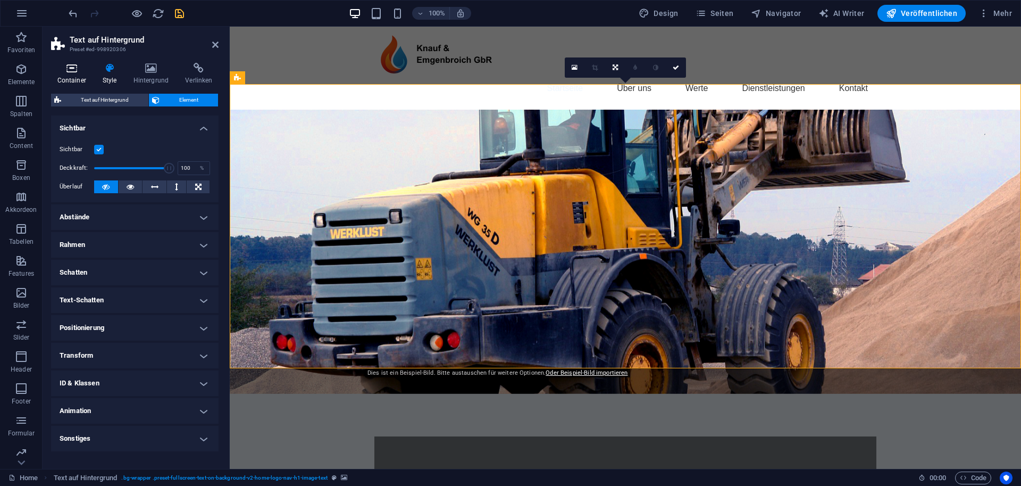
click at [70, 76] on h4 "Container" at bounding box center [73, 74] width 45 height 22
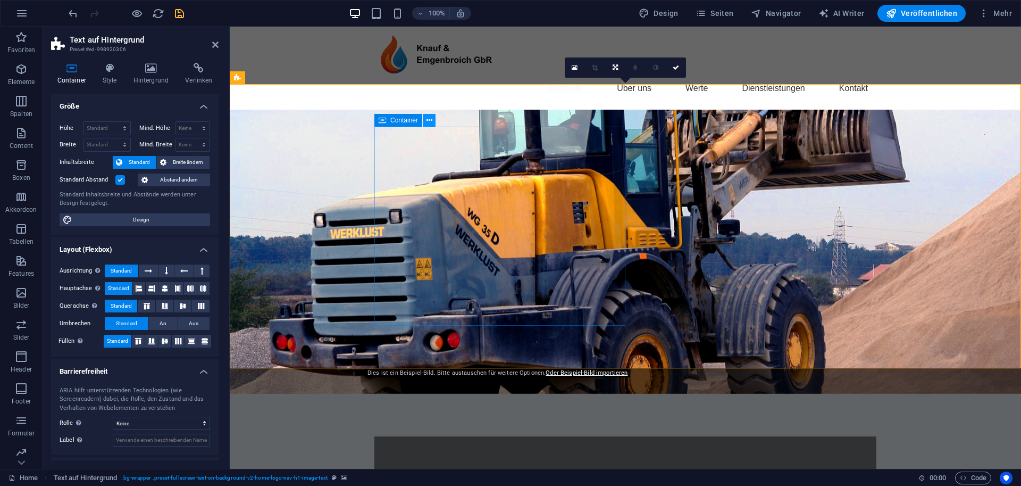
click at [427, 121] on icon at bounding box center [430, 120] width 6 height 11
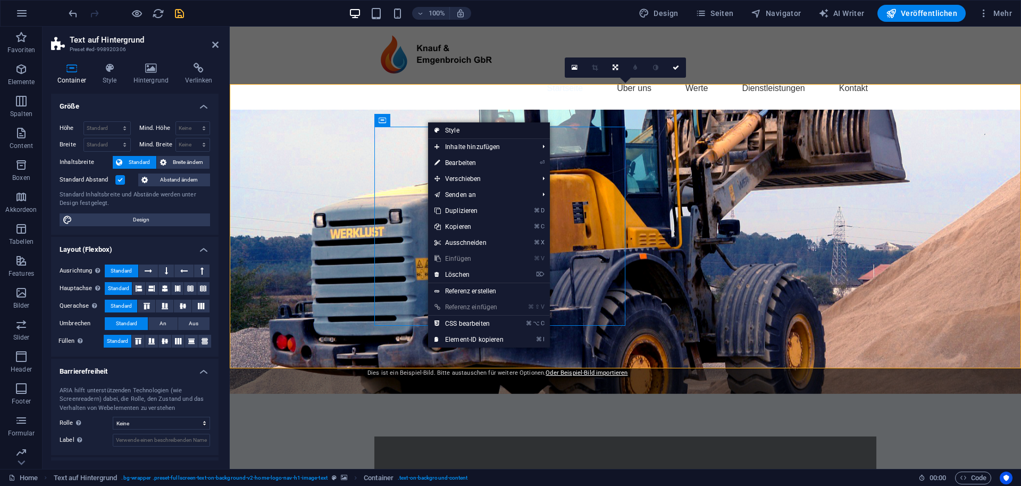
click at [451, 129] on link "Style" at bounding box center [489, 130] width 122 height 16
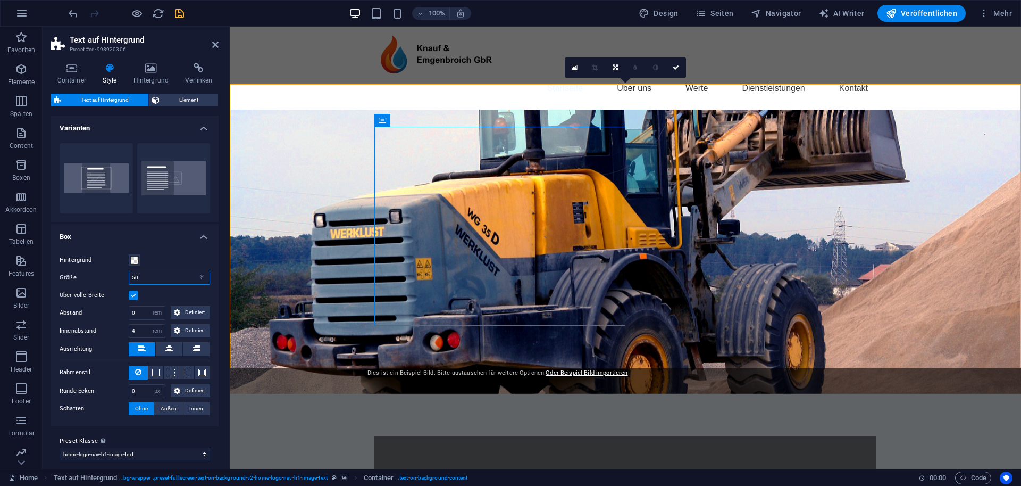
drag, startPoint x: 131, startPoint y: 279, endPoint x: 116, endPoint y: 279, distance: 14.9
click at [116, 279] on div "Größe 50 px rem % vh vw" at bounding box center [135, 278] width 151 height 14
type input "100"
click at [174, 264] on div "Hintergrund" at bounding box center [135, 260] width 151 height 13
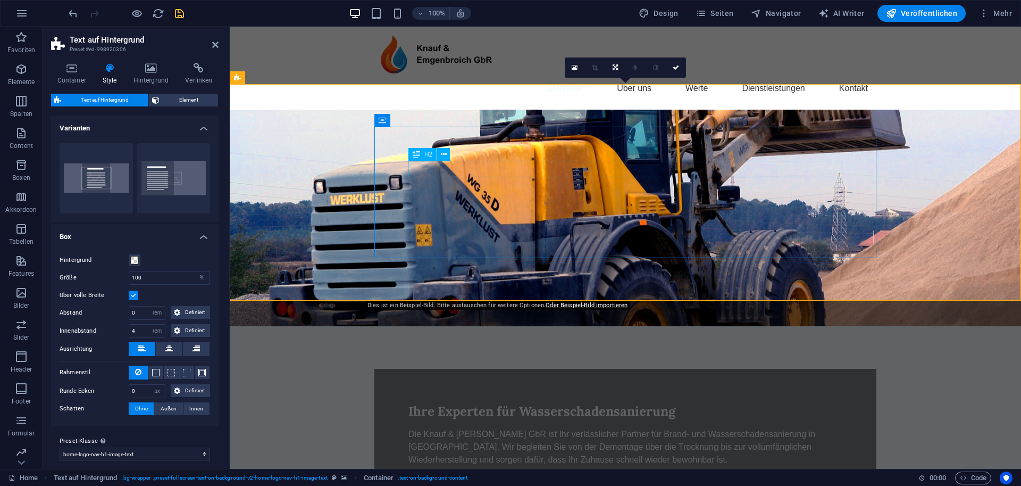
click at [582, 403] on div "Ihre Experten für Wasserschadensanierung" at bounding box center [626, 411] width 434 height 16
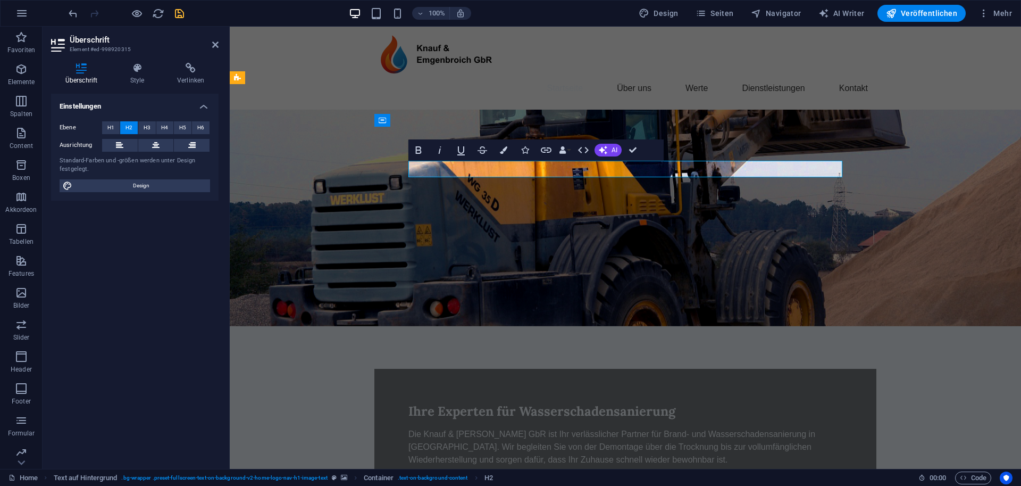
click at [518, 403] on span "Ihre Experten für Wasserschadensanierung" at bounding box center [542, 411] width 267 height 16
click at [352, 178] on figure at bounding box center [626, 218] width 792 height 217
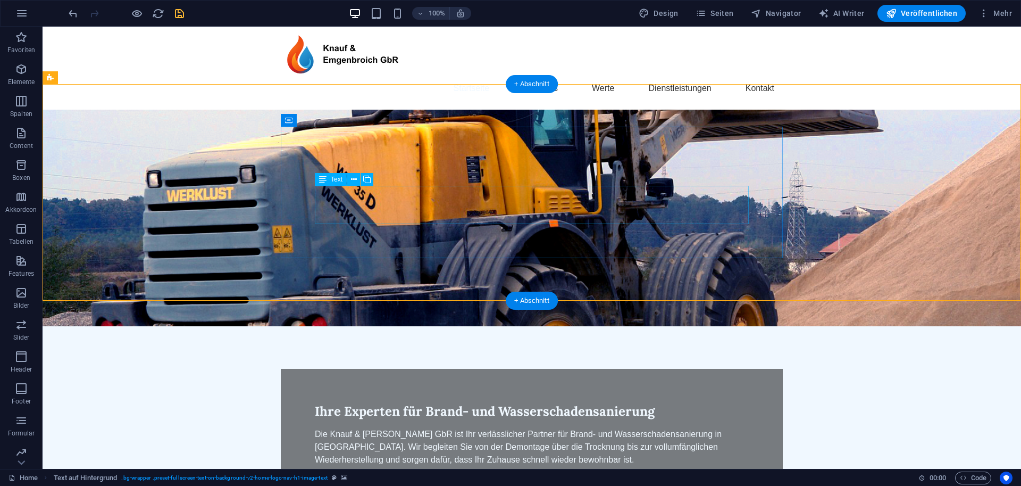
click at [737, 418] on div "Die Knauf & [PERSON_NAME] GbR ist Ihr verlässlicher Partner für Brand- und Wass…" at bounding box center [532, 447] width 434 height 38
click at [736, 418] on div "Die Knauf & [PERSON_NAME] GbR ist Ihr verlässlicher Partner für Brand- und Wass…" at bounding box center [532, 447] width 434 height 38
click at [723, 418] on div "Die Knauf & [PERSON_NAME] GbR ist Ihr verlässlicher Partner für Brand- und Wass…" at bounding box center [532, 447] width 434 height 38
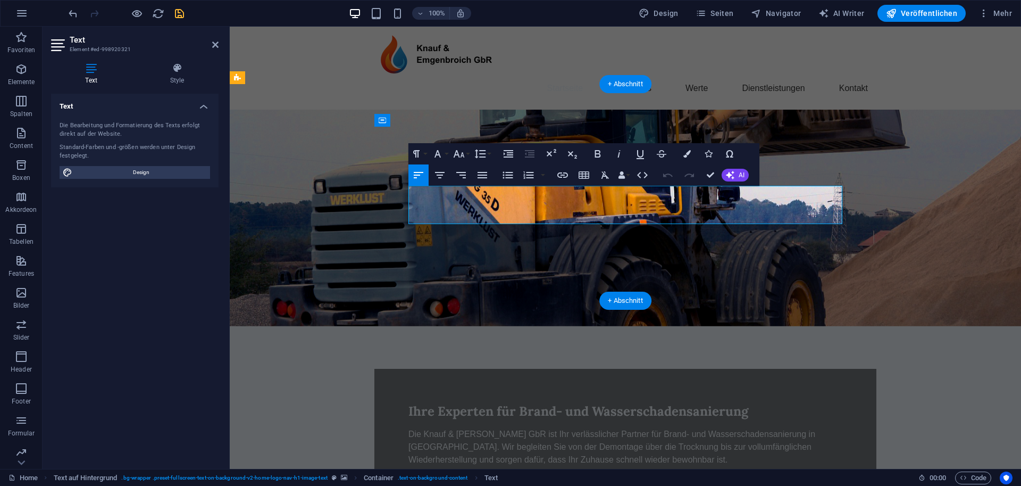
click at [782, 418] on p "Die Knauf & [PERSON_NAME] GbR ist Ihr verlässlicher Partner für Brand- und Wass…" at bounding box center [626, 447] width 434 height 38
click at [323, 181] on figure at bounding box center [626, 218] width 792 height 217
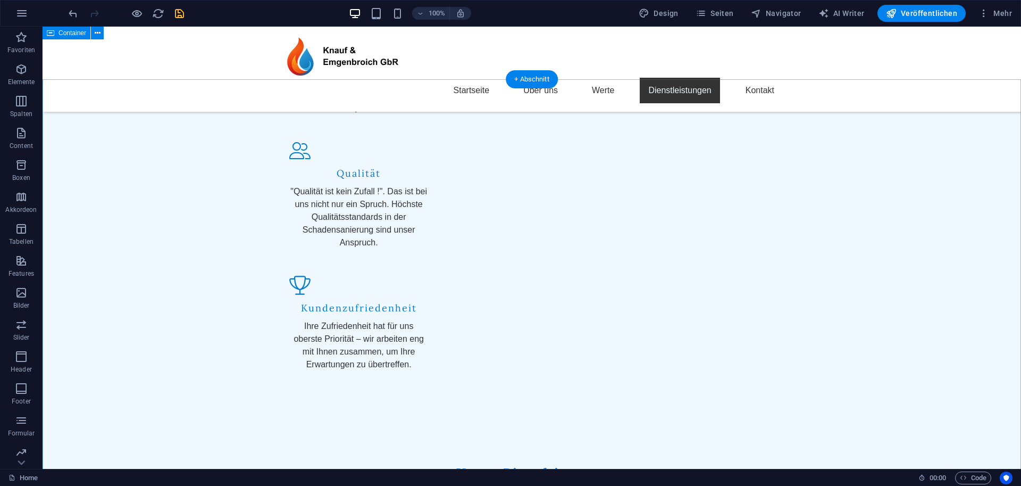
scroll to position [1120, 0]
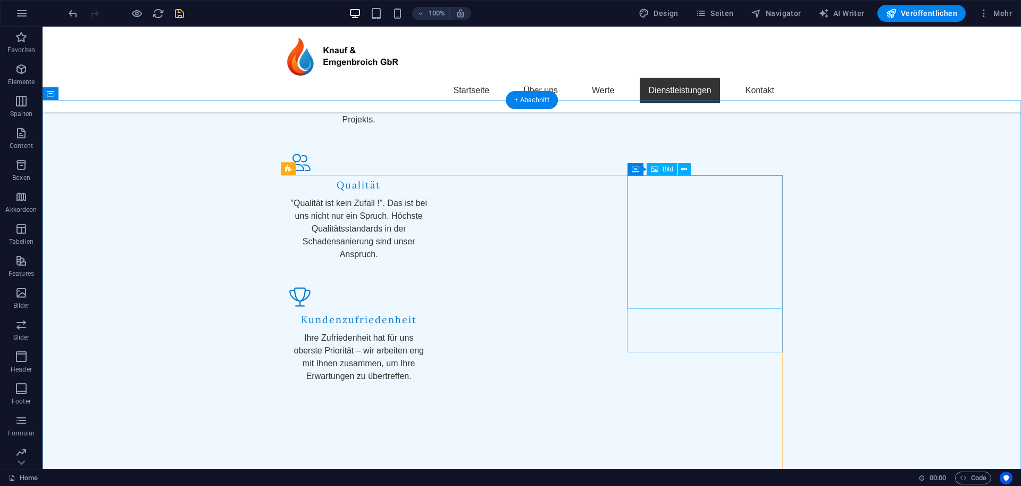
click at [689, 165] on button at bounding box center [684, 169] width 13 height 13
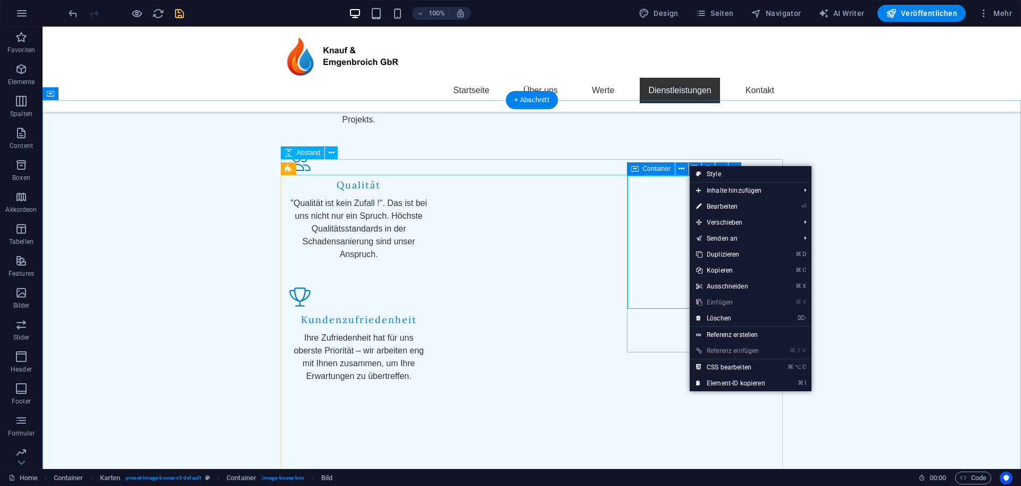
click at [644, 169] on span "Container" at bounding box center [657, 168] width 28 height 6
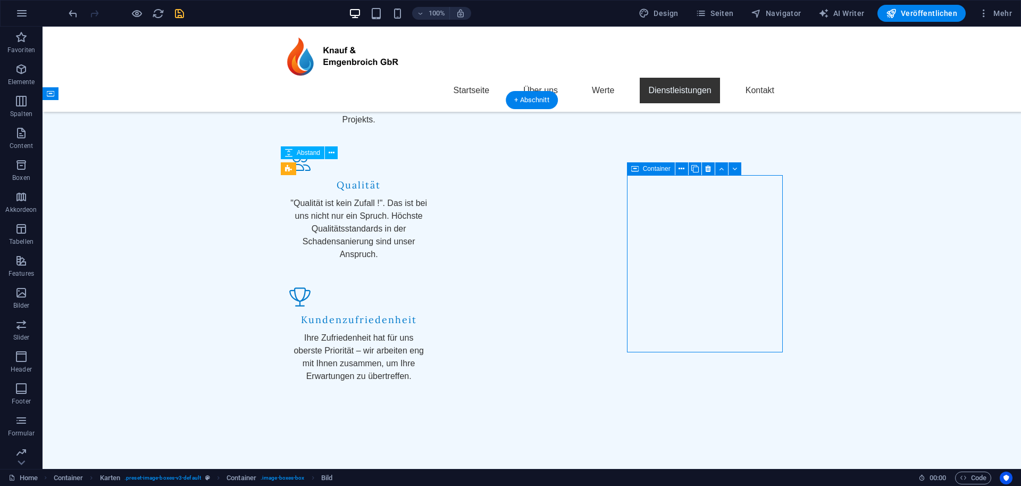
click at [644, 169] on span "Container" at bounding box center [657, 168] width 28 height 6
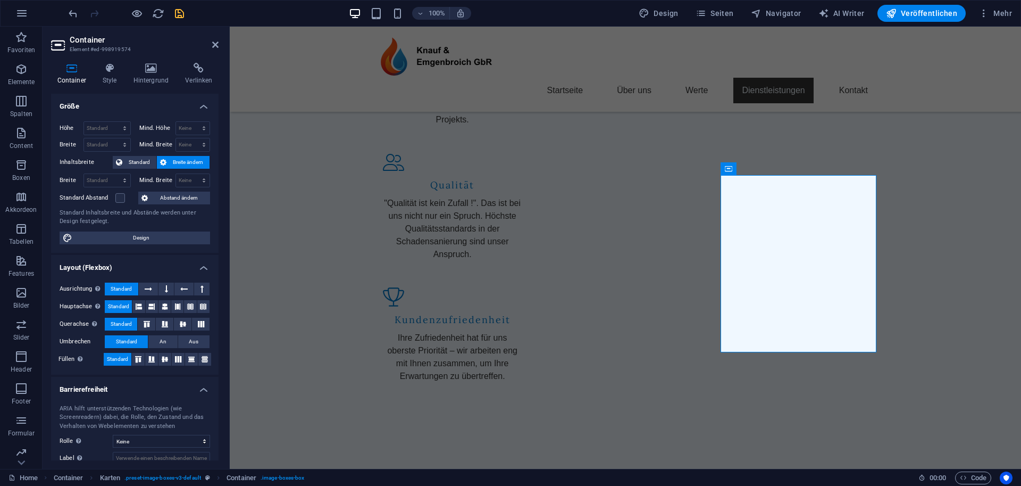
scroll to position [0, 0]
click at [98, 73] on icon at bounding box center [109, 68] width 27 height 11
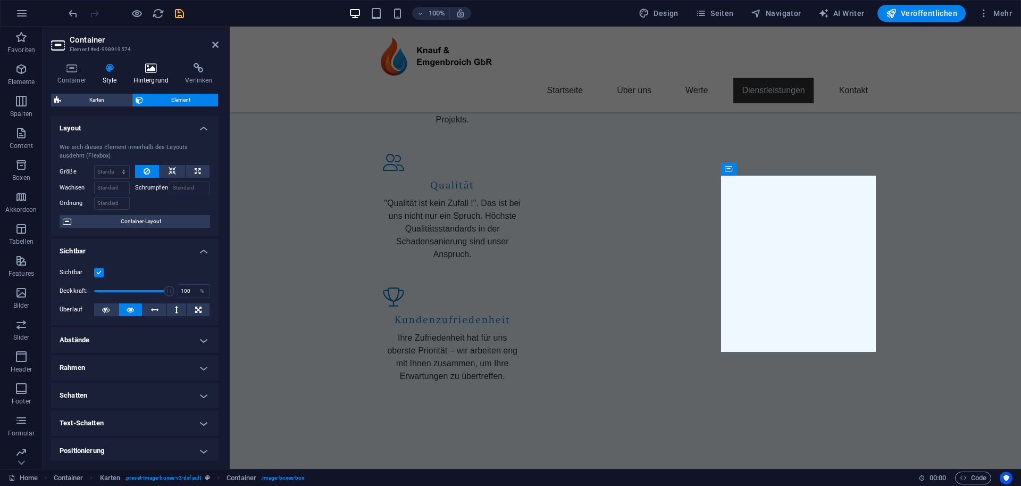
click at [147, 72] on icon at bounding box center [151, 68] width 48 height 11
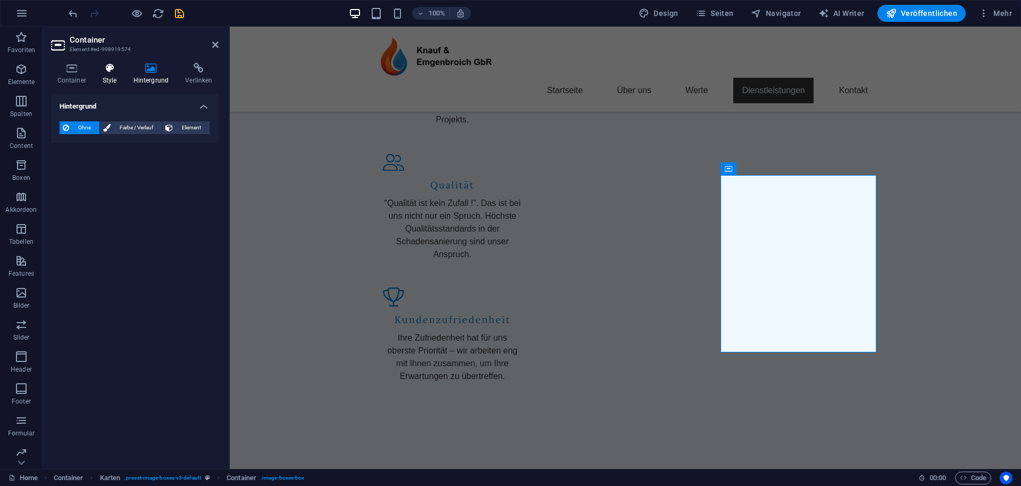
click at [116, 73] on icon at bounding box center [109, 68] width 27 height 11
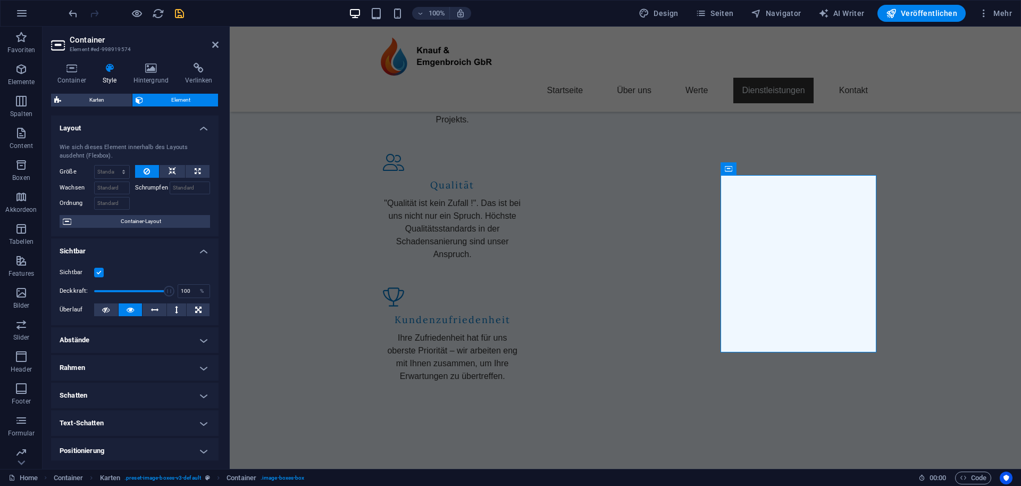
click at [102, 270] on label at bounding box center [99, 273] width 10 height 10
click at [0, 0] on input "Sichtbar" at bounding box center [0, 0] width 0 height 0
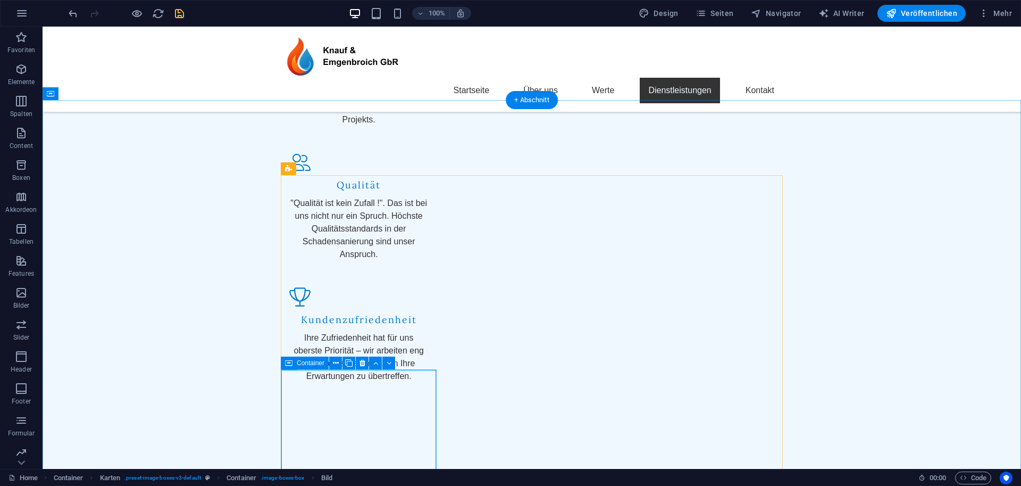
click at [301, 365] on span "Container" at bounding box center [311, 363] width 28 height 6
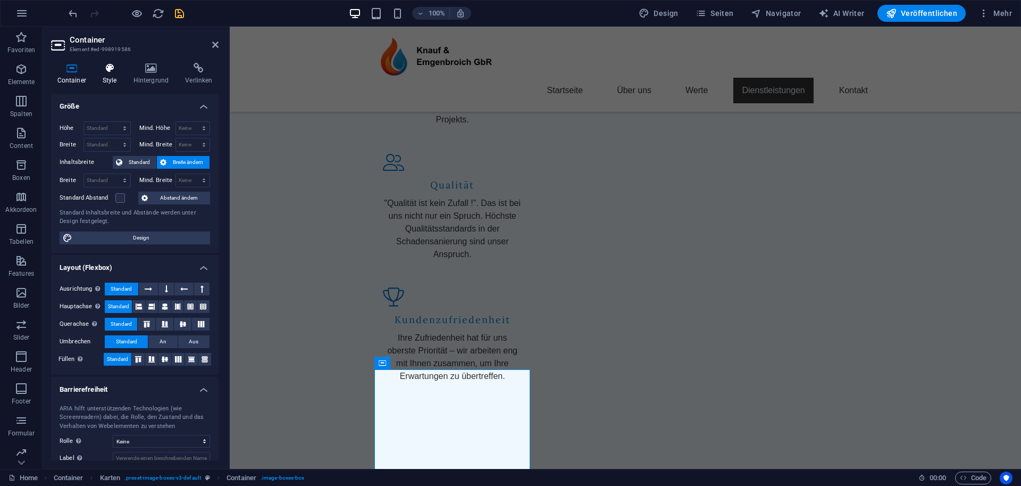
click at [111, 75] on h4 "Style" at bounding box center [111, 74] width 31 height 22
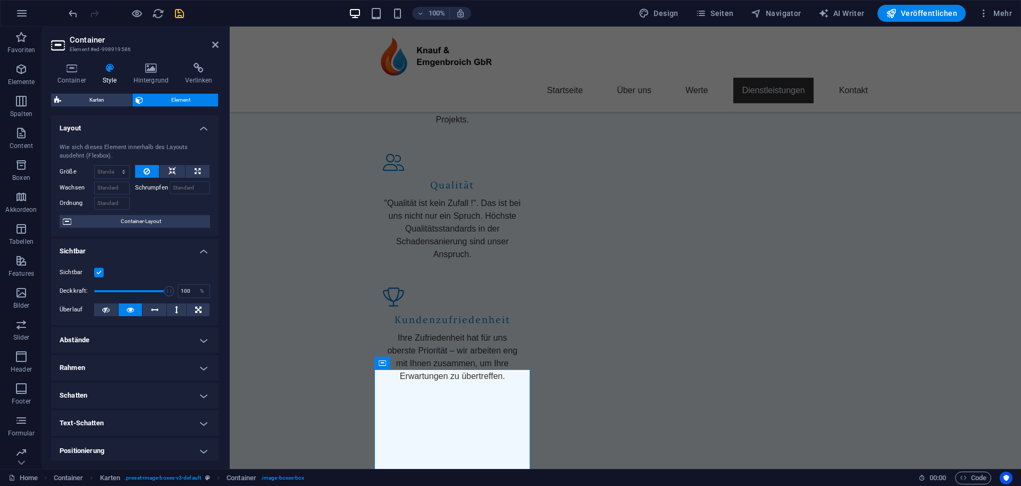
drag, startPoint x: 98, startPoint y: 268, endPoint x: 123, endPoint y: 270, distance: 25.1
click at [98, 268] on label at bounding box center [99, 273] width 10 height 10
click at [0, 0] on input "Sichtbar" at bounding box center [0, 0] width 0 height 0
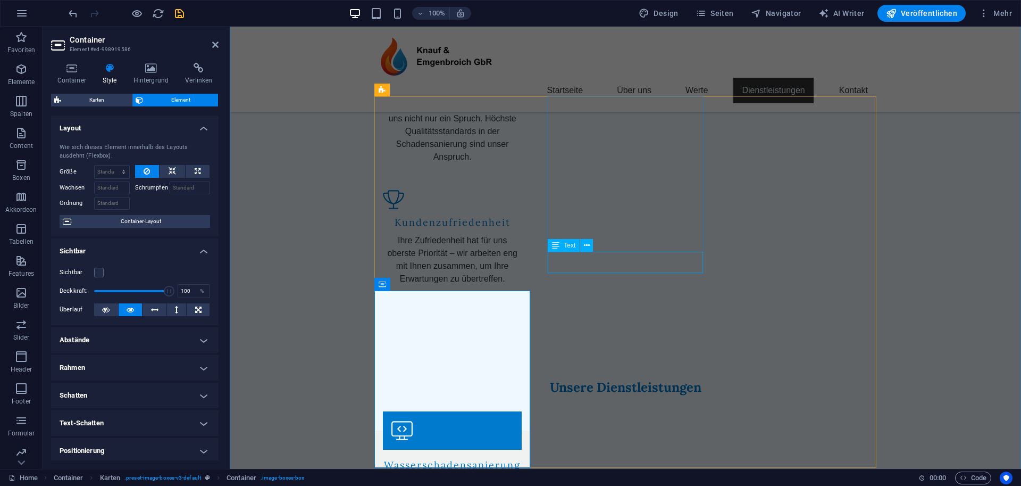
scroll to position [1271, 0]
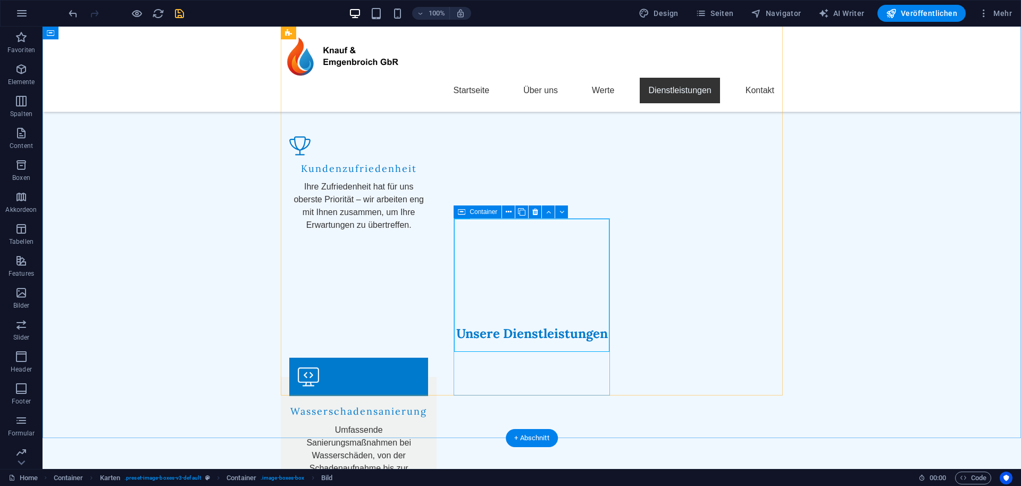
click at [463, 212] on icon at bounding box center [461, 211] width 7 height 13
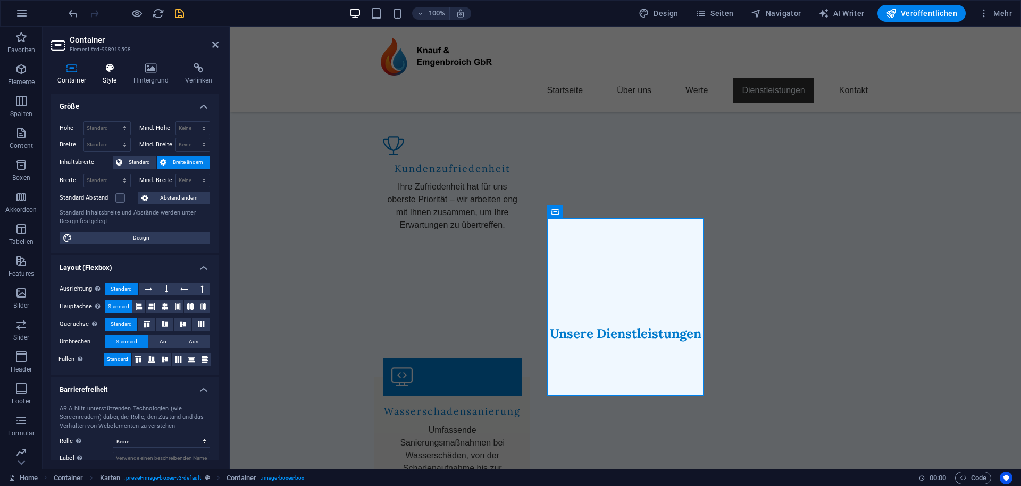
click at [113, 77] on h4 "Style" at bounding box center [111, 74] width 31 height 22
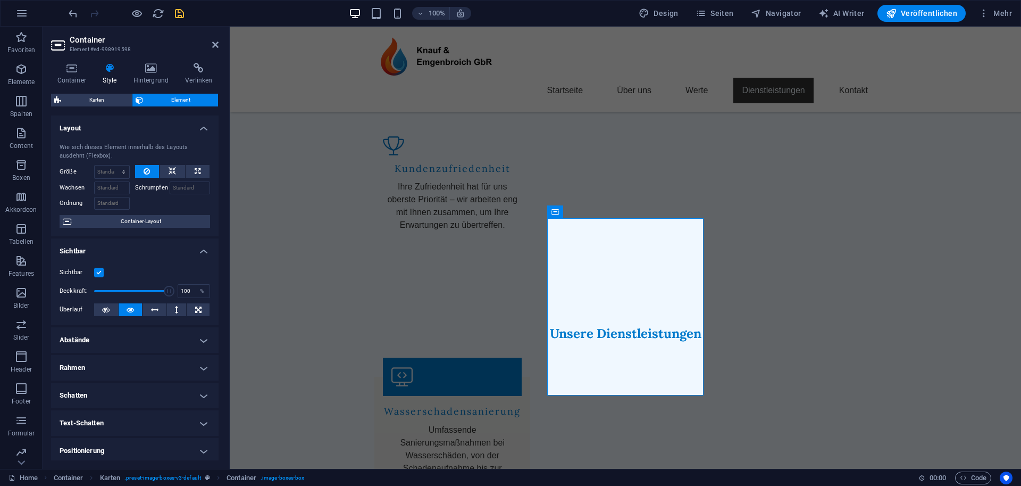
click at [100, 274] on label at bounding box center [99, 273] width 10 height 10
click at [0, 0] on input "Sichtbar" at bounding box center [0, 0] width 0 height 0
click at [732, 212] on icon at bounding box center [728, 211] width 7 height 13
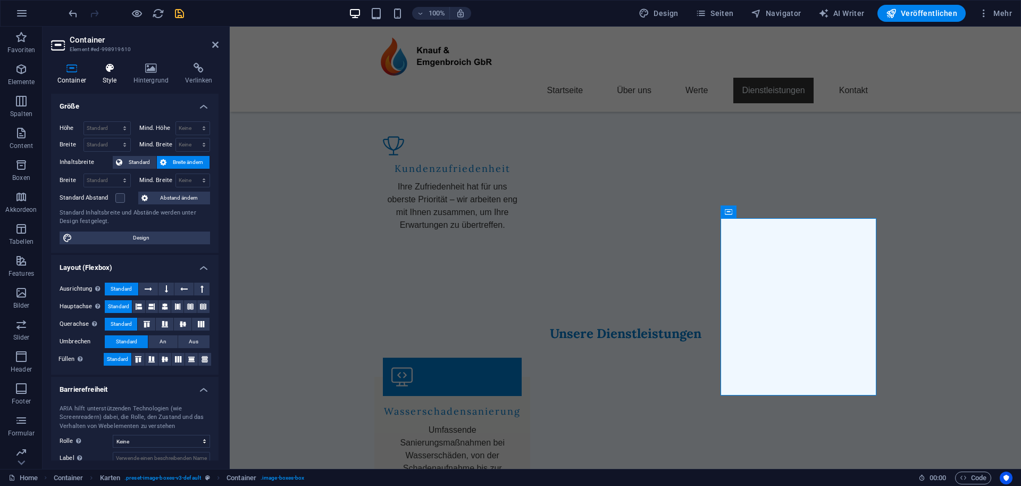
click at [112, 70] on icon at bounding box center [109, 68] width 27 height 11
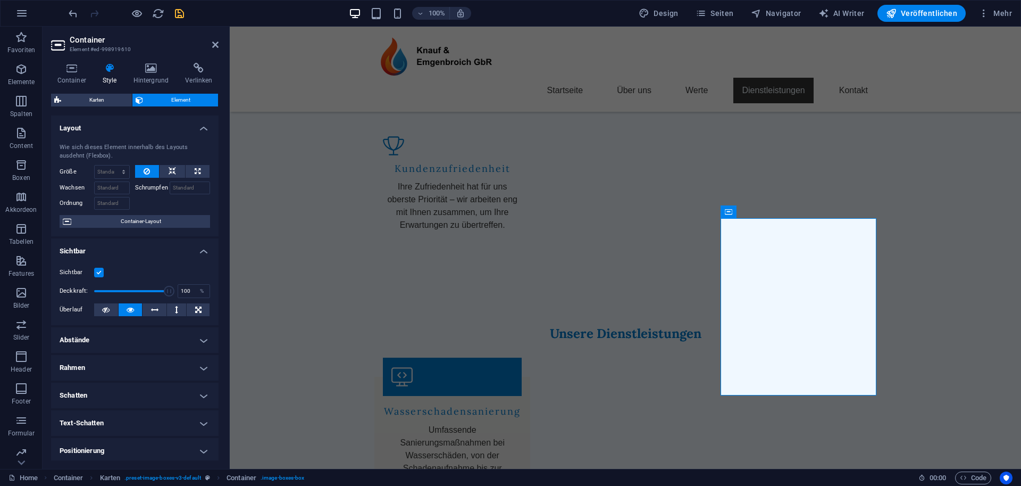
click at [97, 270] on label at bounding box center [99, 273] width 10 height 10
click at [0, 0] on input "Sichtbar" at bounding box center [0, 0] width 0 height 0
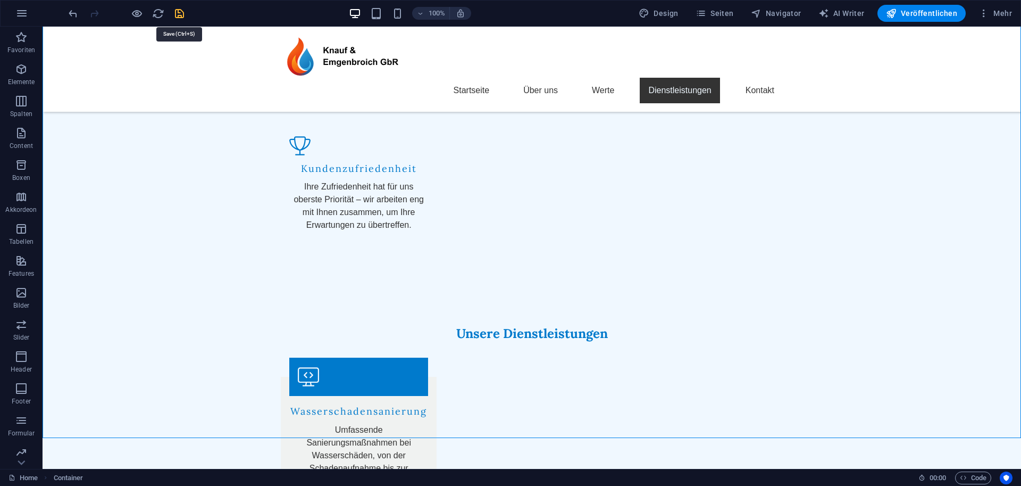
click at [177, 12] on icon "save" at bounding box center [179, 13] width 12 height 12
checkbox input "false"
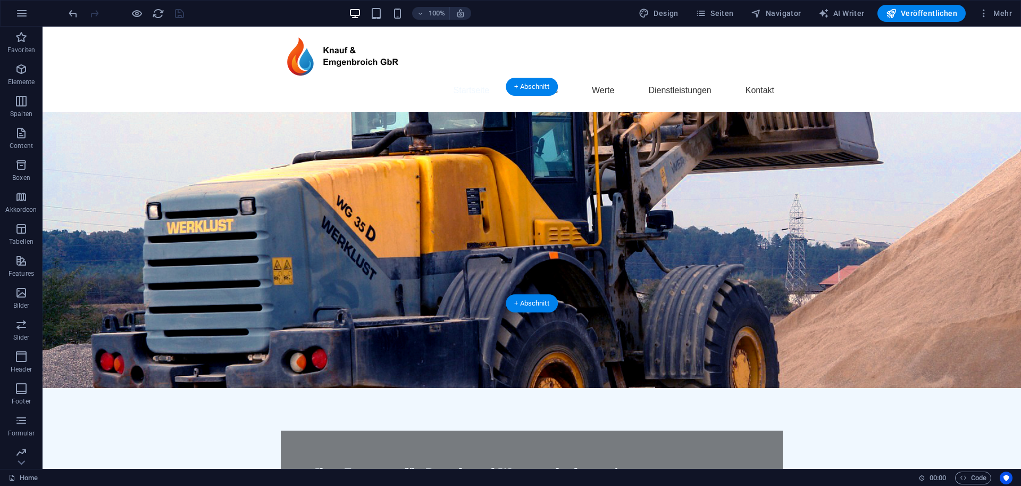
scroll to position [0, 0]
click at [469, 78] on nav "Startseite Über uns Werte Dienstleistungen Kontakt" at bounding box center [532, 91] width 502 height 26
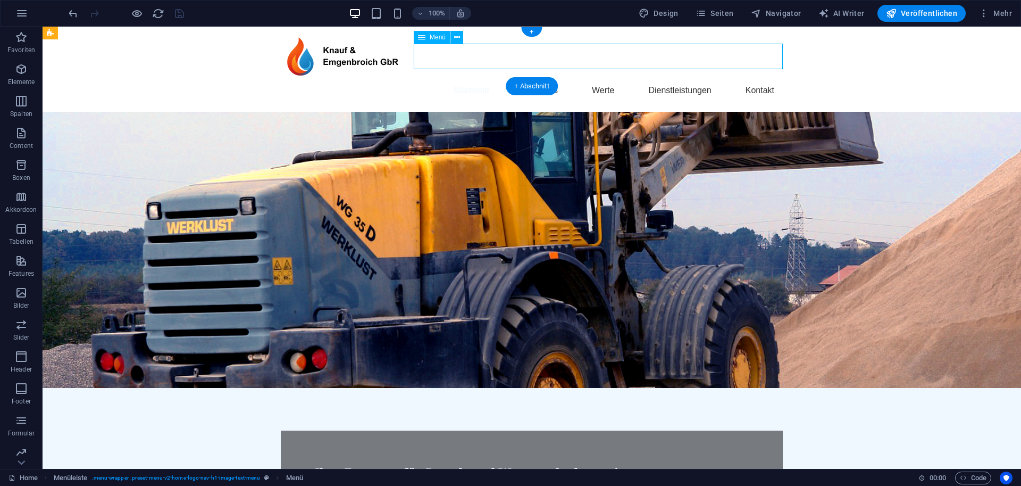
click at [469, 78] on nav "Startseite Über uns Werte Dienstleistungen Kontakt" at bounding box center [532, 91] width 502 height 26
select select
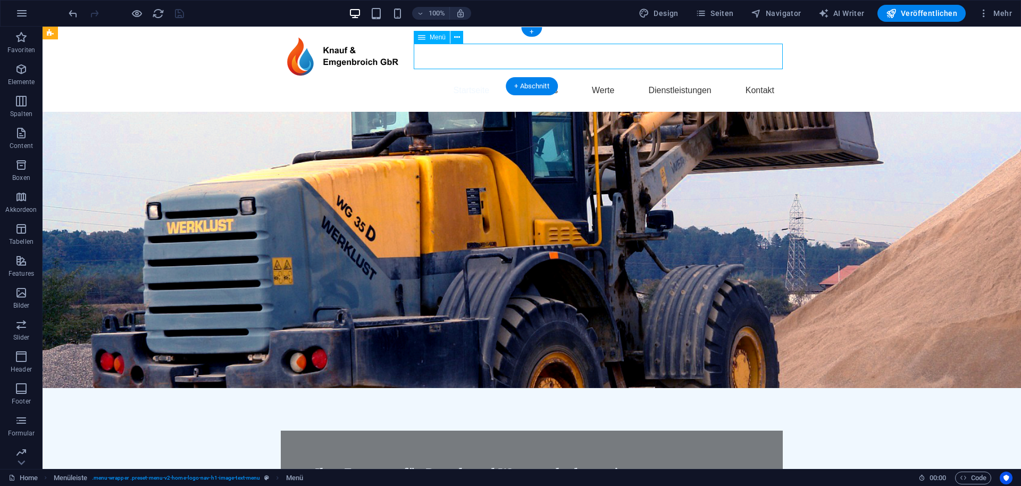
select select
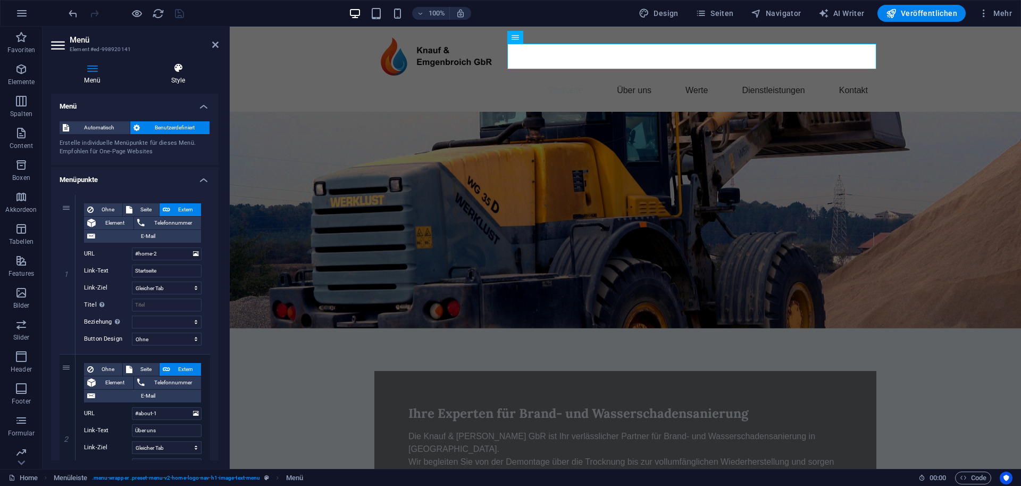
click at [174, 81] on h4 "Style" at bounding box center [178, 74] width 81 height 22
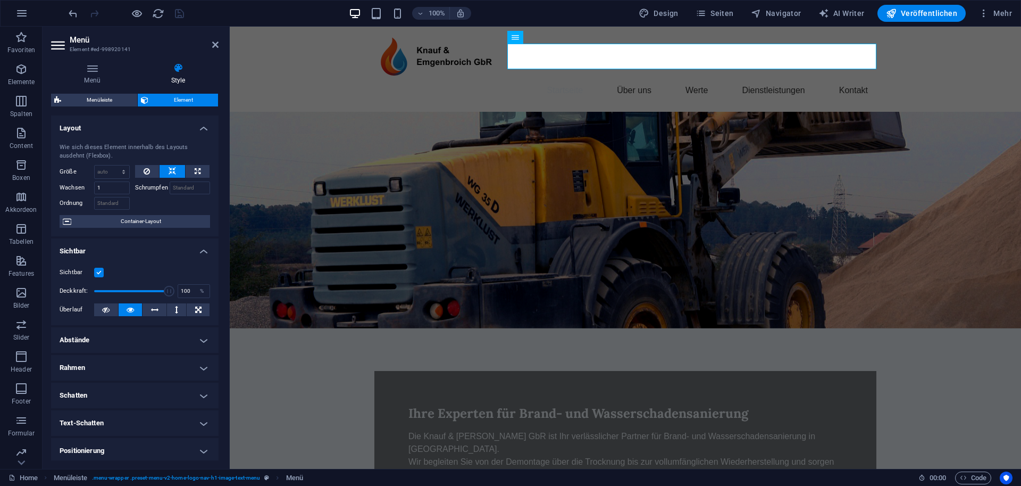
click at [200, 246] on h4 "Sichtbar" at bounding box center [135, 247] width 168 height 19
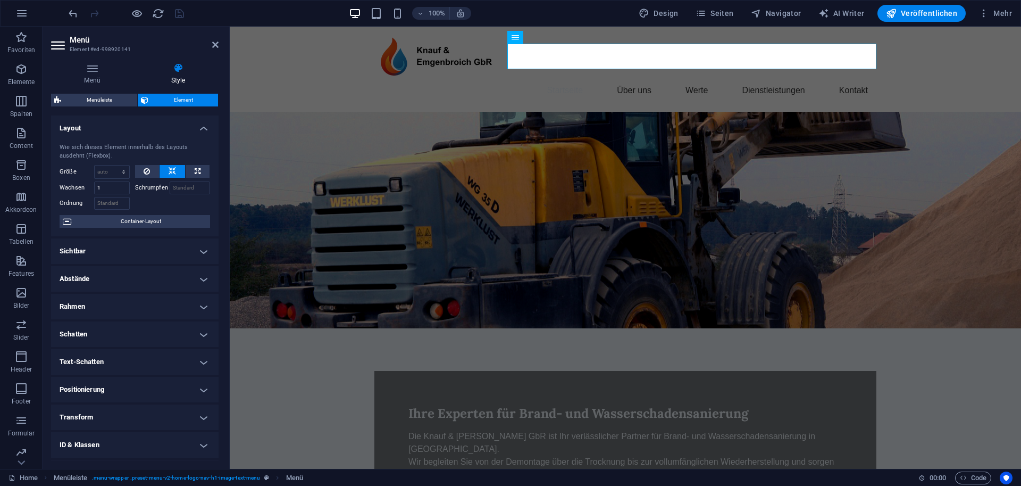
click at [193, 65] on icon at bounding box center [178, 68] width 81 height 11
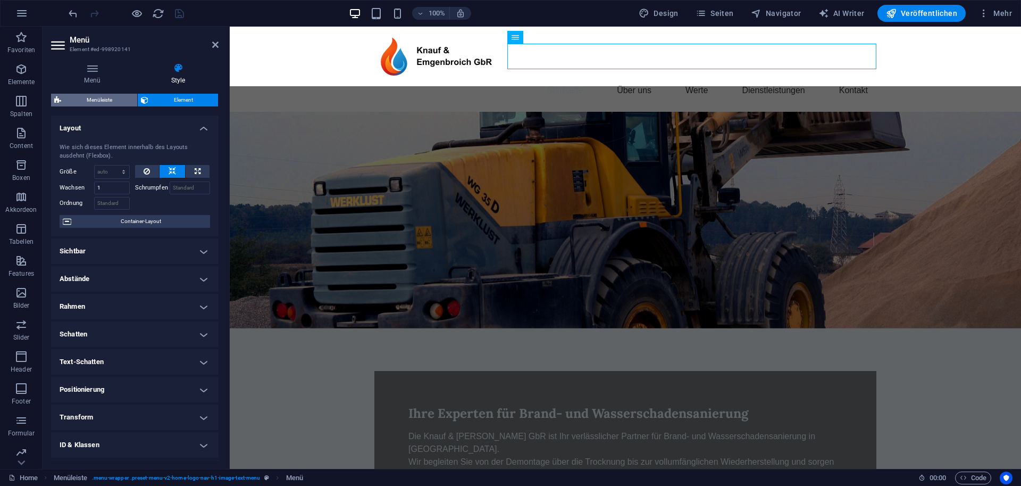
click at [105, 96] on span "Menüleiste" at bounding box center [99, 100] width 70 height 13
select select "rem"
select select "preset-menu-v2-home-logo-nav-h1-image-text-menu"
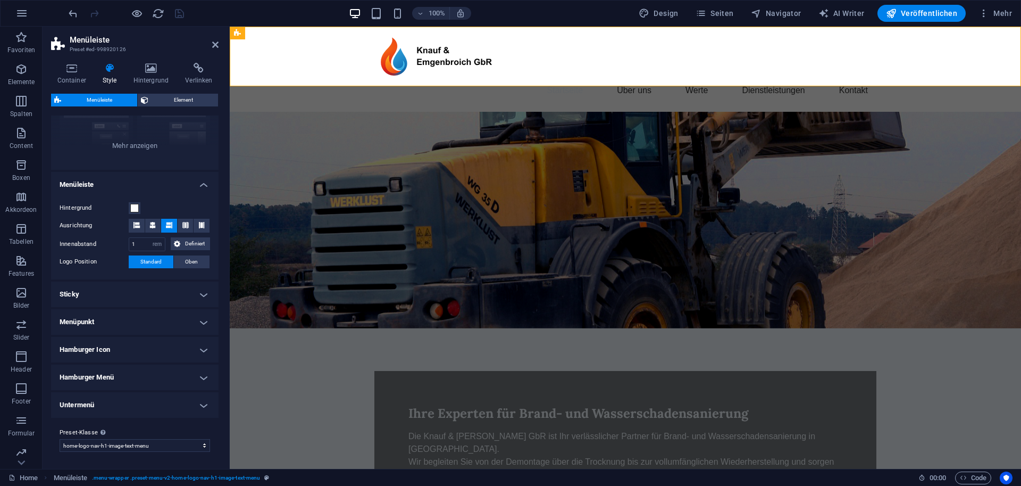
scroll to position [124, 0]
click at [105, 318] on h4 "Menüpunkt" at bounding box center [135, 323] width 168 height 26
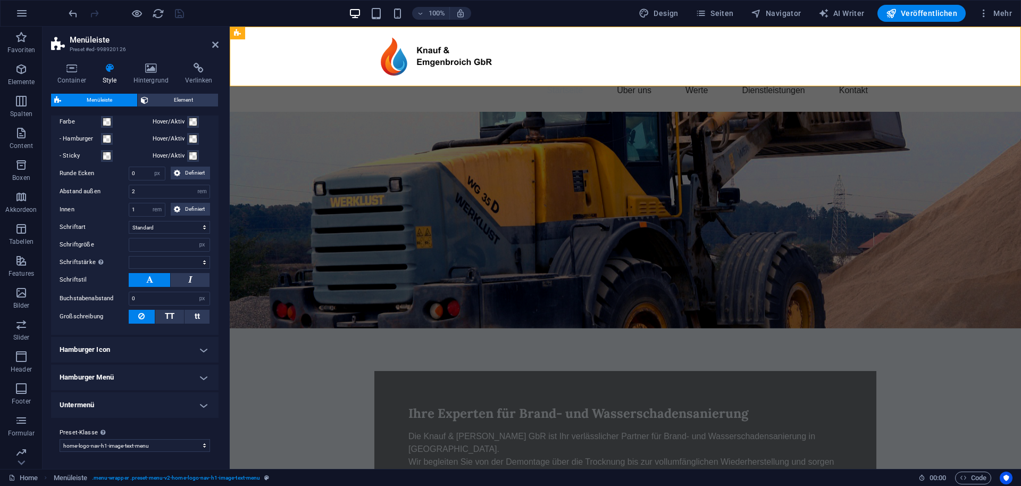
scroll to position [382, 0]
click at [113, 346] on h4 "Hamburger Icon" at bounding box center [135, 350] width 168 height 26
click at [113, 346] on h4 "Hamburger Icon" at bounding box center [135, 346] width 168 height 19
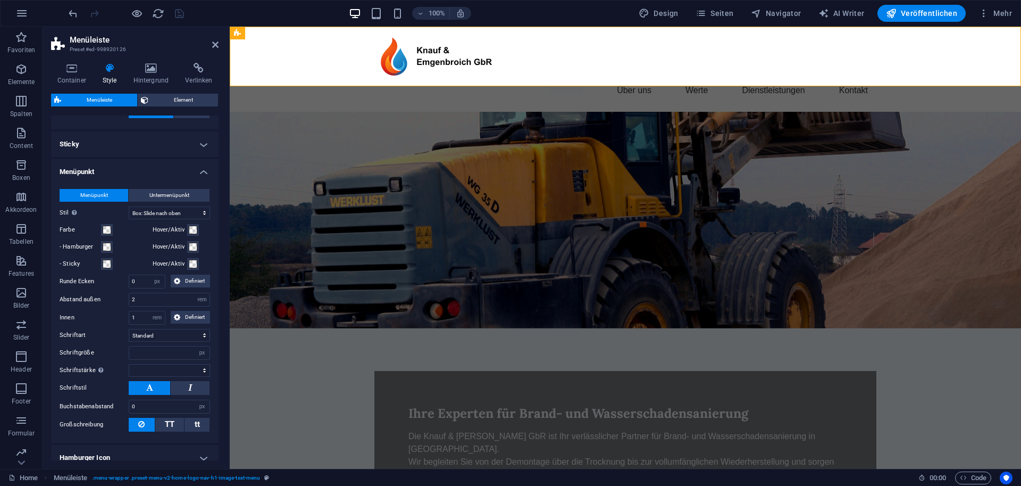
scroll to position [271, 0]
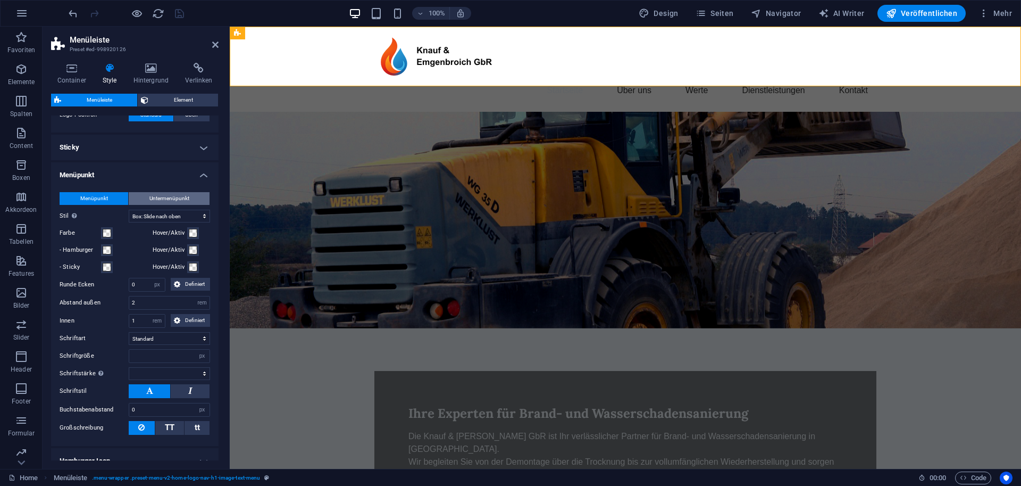
click at [163, 198] on span "Untermenüpunkt" at bounding box center [169, 198] width 40 height 13
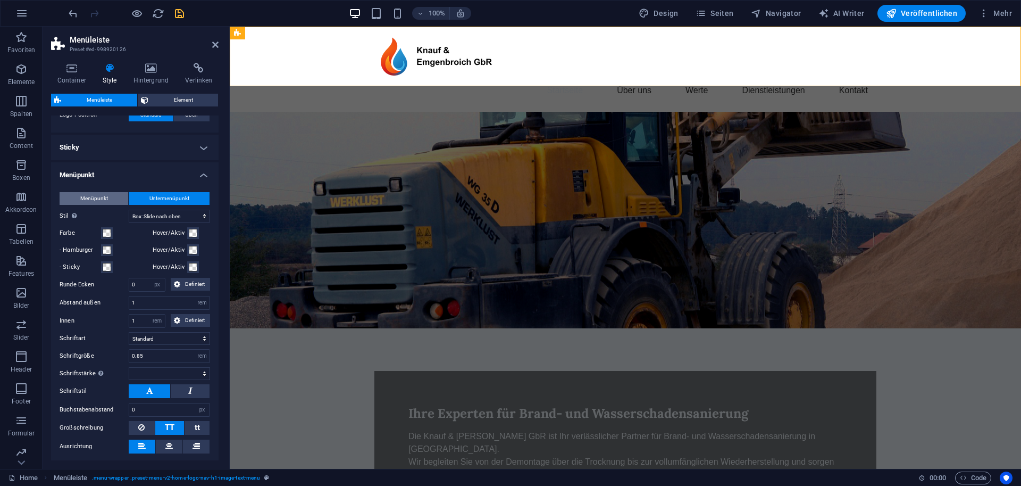
click at [110, 199] on button "Menüpunkt" at bounding box center [94, 198] width 69 height 13
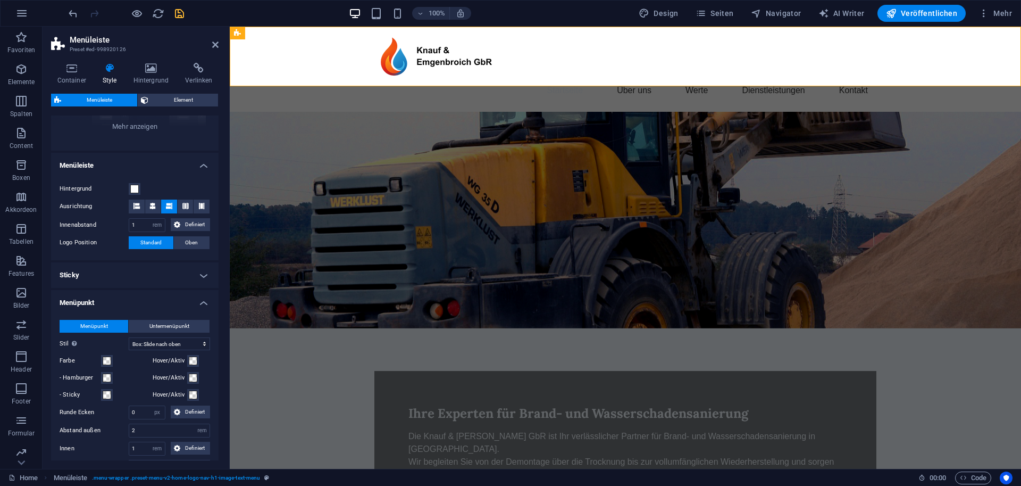
select select
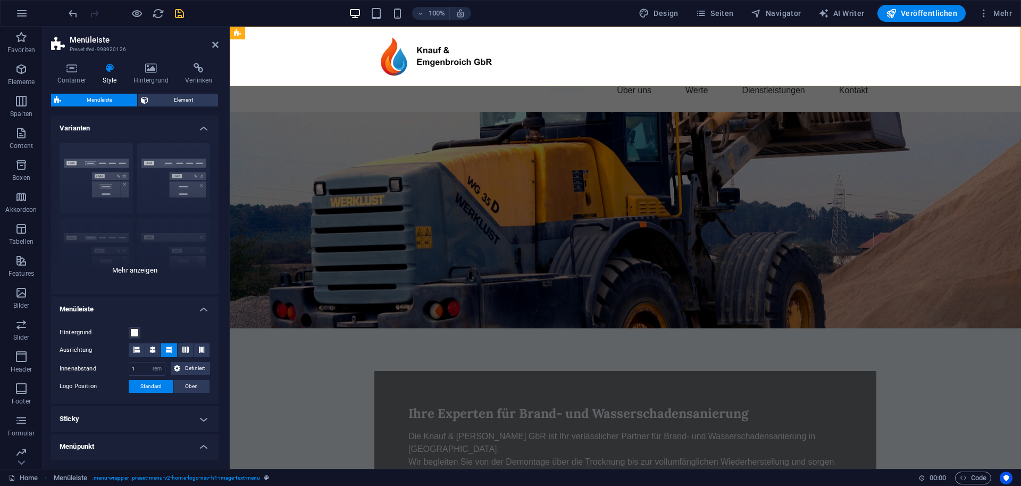
scroll to position [0, 0]
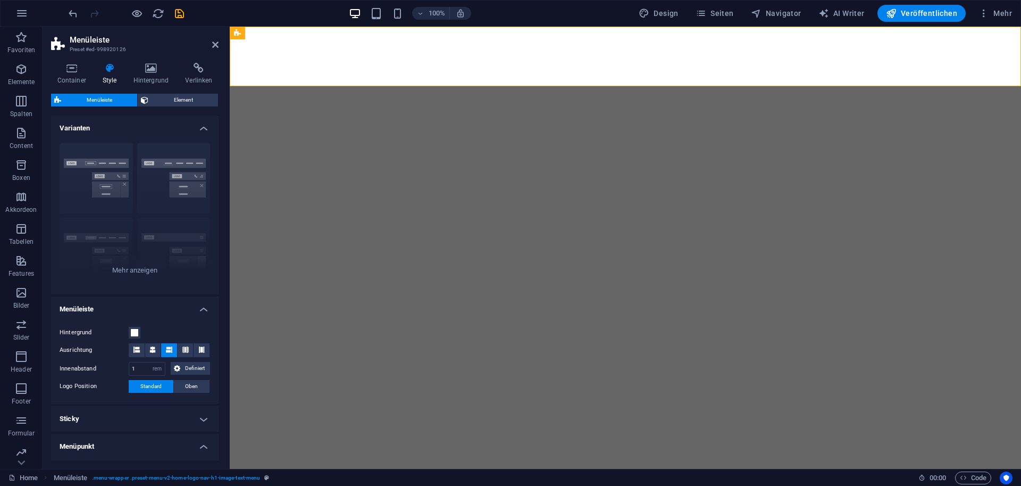
select select "rem"
select select "hover_box_bottom"
select select "px"
select select "rem"
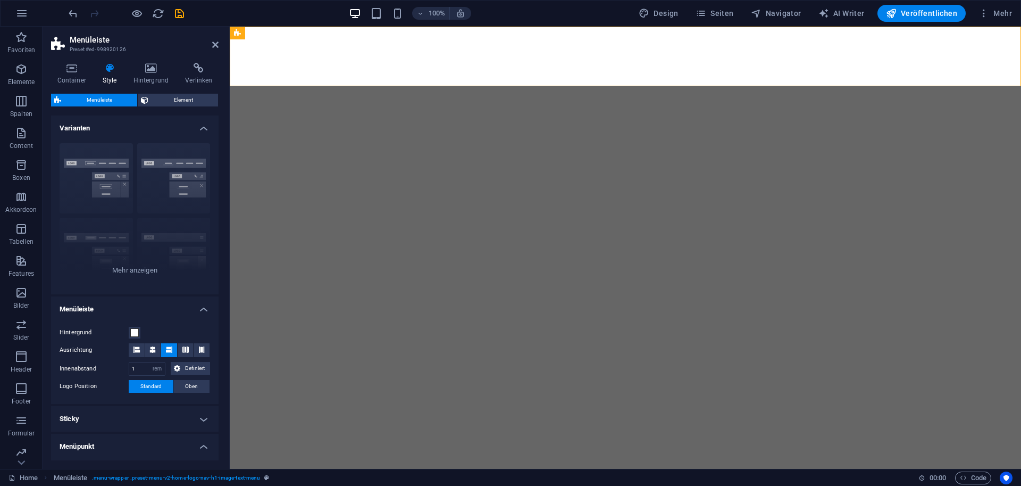
select select "px"
select select
select select "px"
select select "preset-menu-v2-home-logo-nav-h1-image-text-menu"
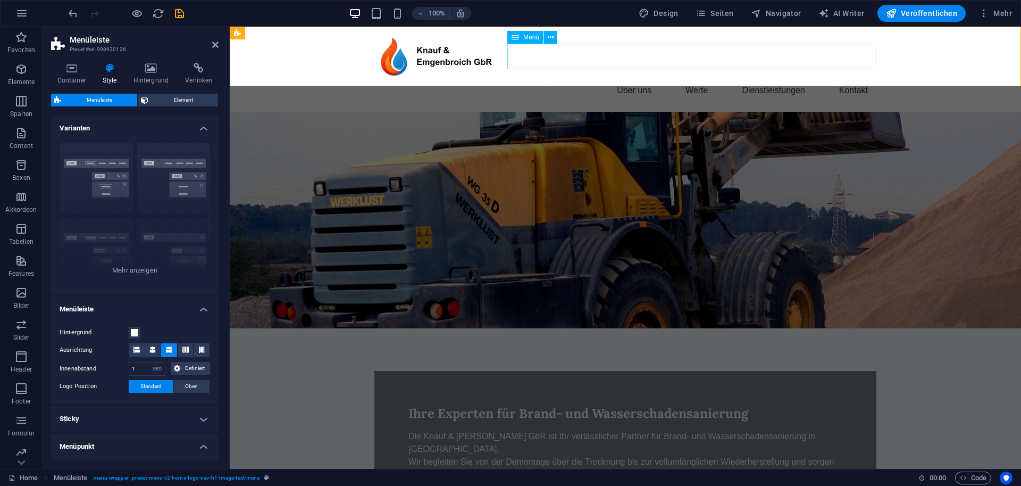
click at [521, 37] on div "Menü" at bounding box center [526, 37] width 36 height 13
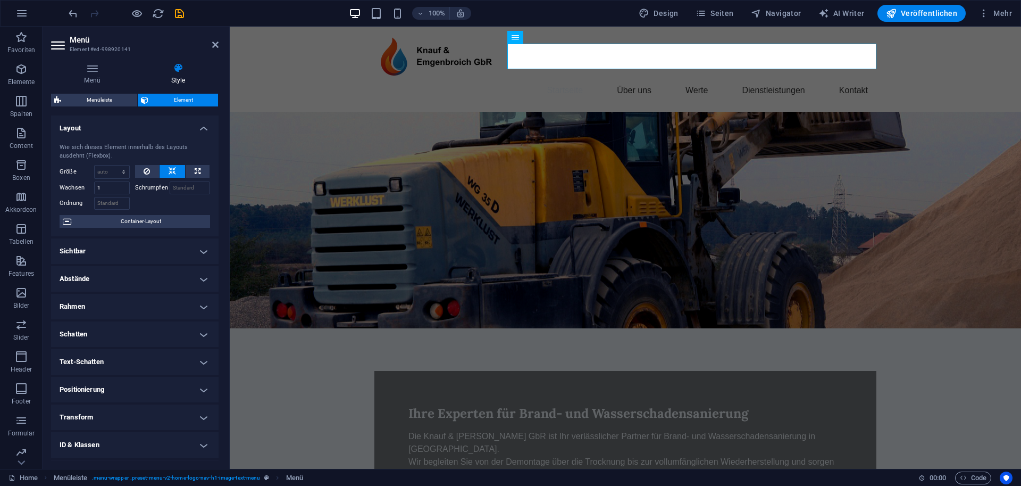
click at [203, 125] on h4 "Layout" at bounding box center [135, 124] width 168 height 19
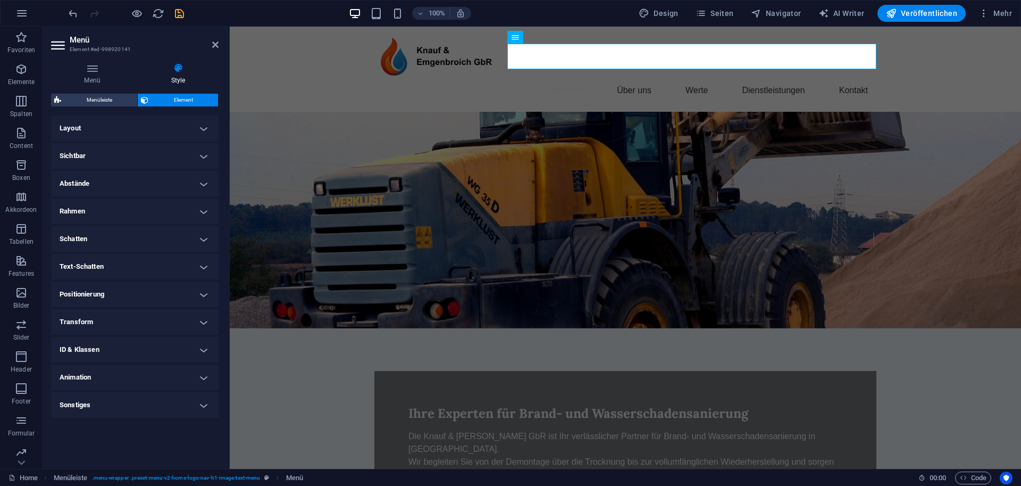
click at [181, 183] on h4 "Abstände" at bounding box center [135, 184] width 168 height 26
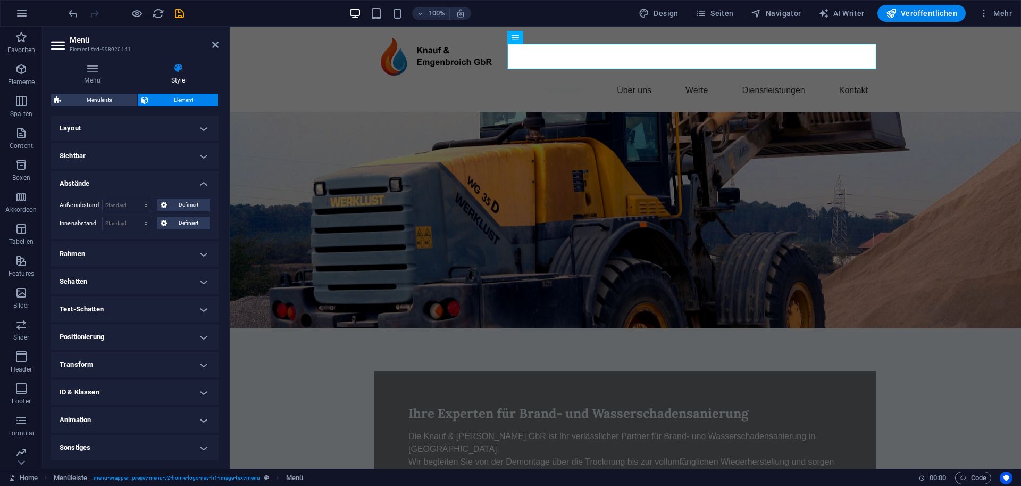
click at [181, 182] on h4 "Abstände" at bounding box center [135, 180] width 168 height 19
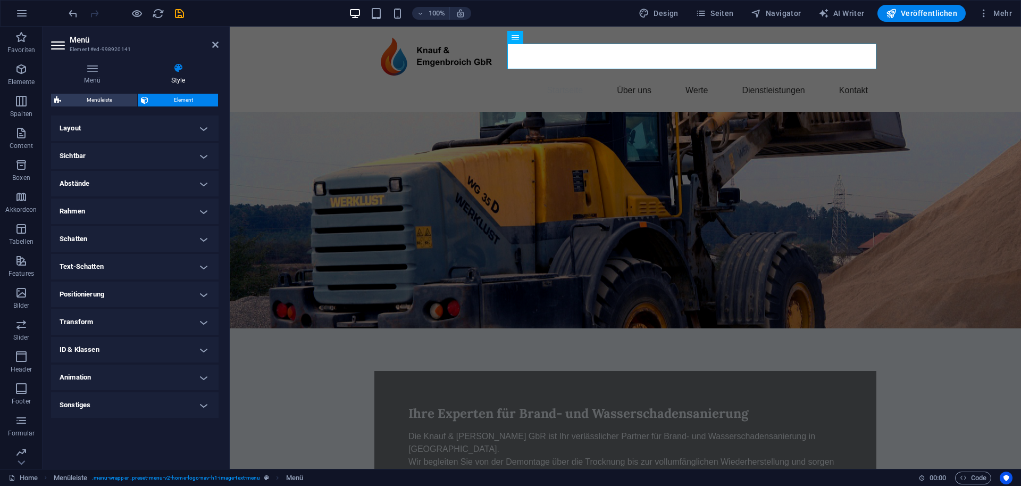
click at [178, 211] on h4 "Rahmen" at bounding box center [135, 211] width 168 height 26
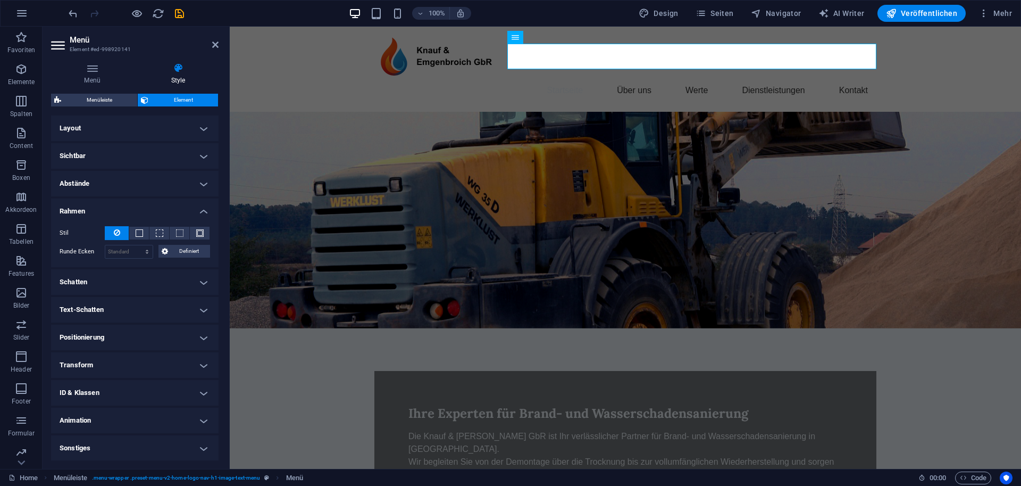
click at [178, 211] on h4 "Rahmen" at bounding box center [135, 207] width 168 height 19
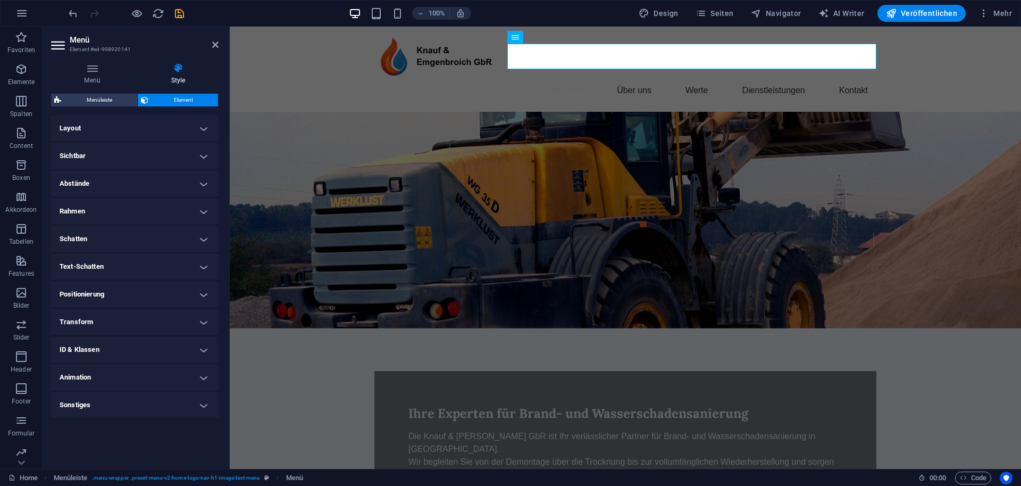
click at [178, 244] on h4 "Schatten" at bounding box center [135, 239] width 168 height 26
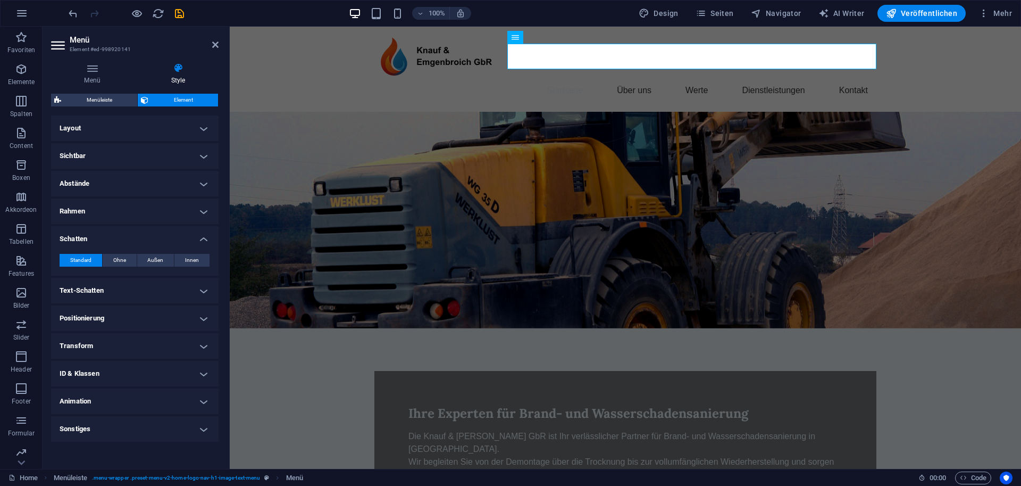
click at [178, 241] on h4 "Schatten" at bounding box center [135, 235] width 168 height 19
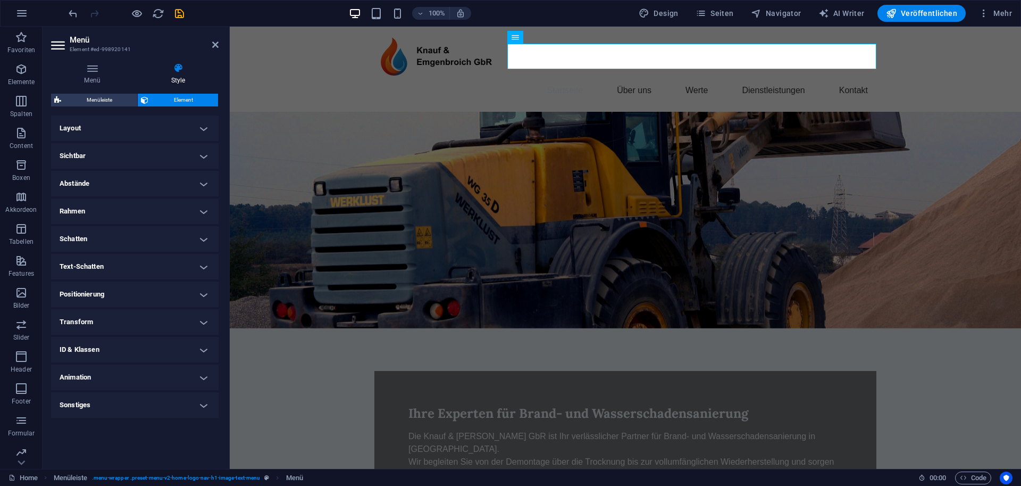
click at [171, 257] on h4 "Text-Schatten" at bounding box center [135, 267] width 168 height 26
click at [172, 260] on h4 "Text-Schatten" at bounding box center [135, 263] width 168 height 19
click at [170, 288] on h4 "Positionierung" at bounding box center [135, 294] width 168 height 26
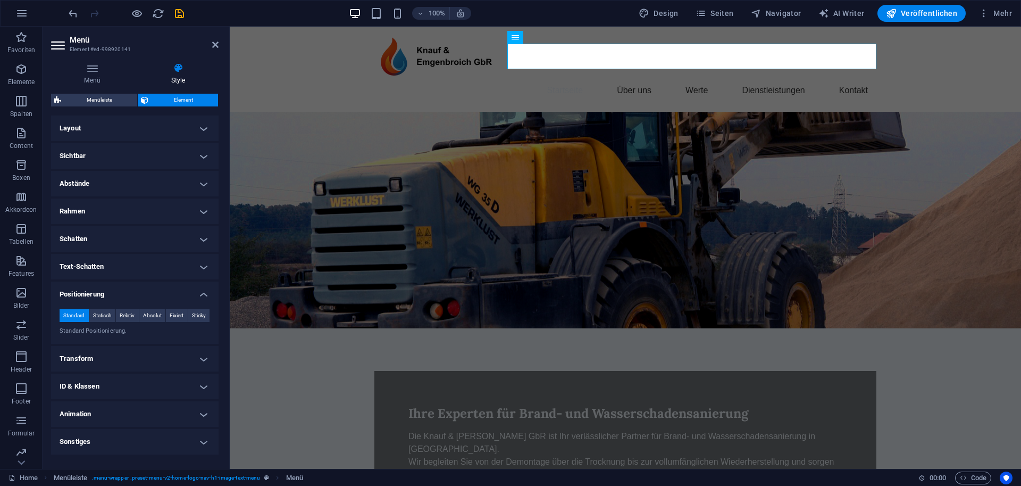
click at [170, 288] on h4 "Positionierung" at bounding box center [135, 290] width 168 height 19
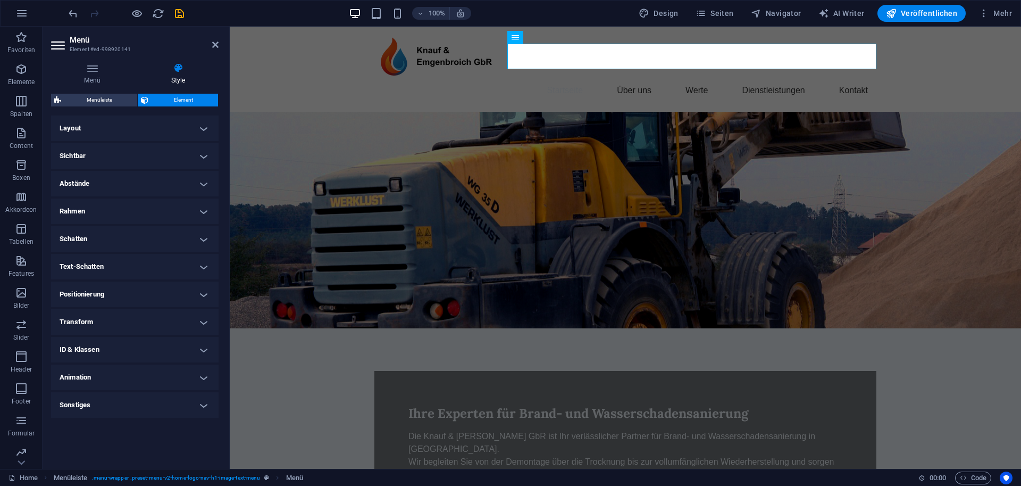
click at [164, 321] on h4 "Transform" at bounding box center [135, 322] width 168 height 26
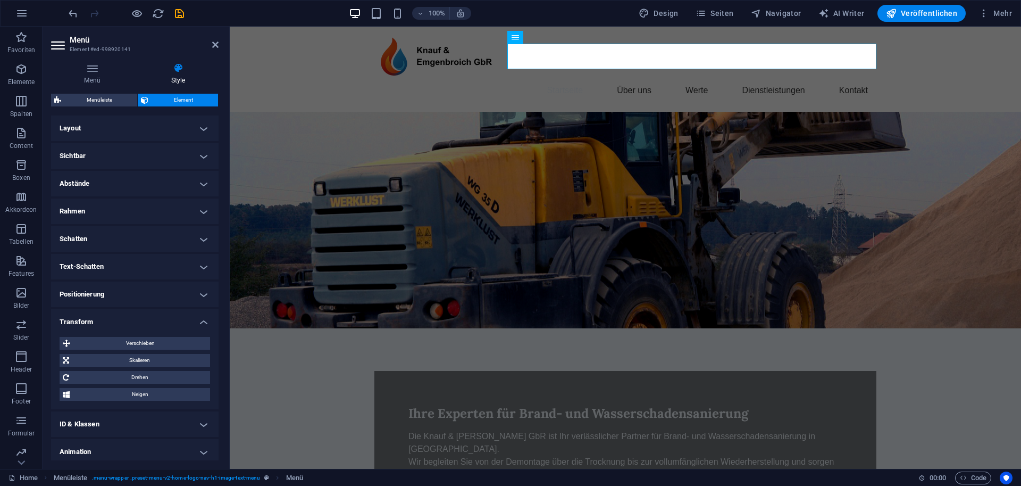
click at [163, 321] on h4 "Transform" at bounding box center [135, 318] width 168 height 19
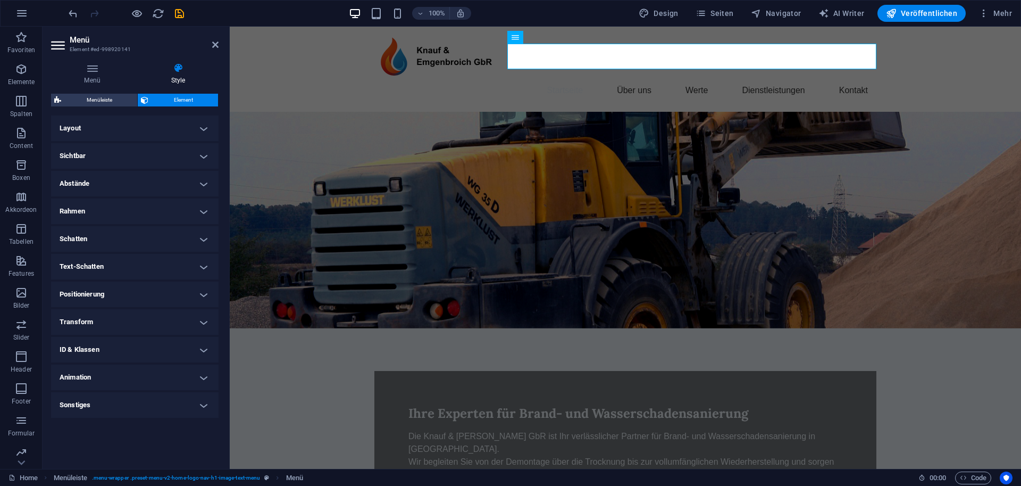
click at [166, 350] on h4 "ID & Klassen" at bounding box center [135, 350] width 168 height 26
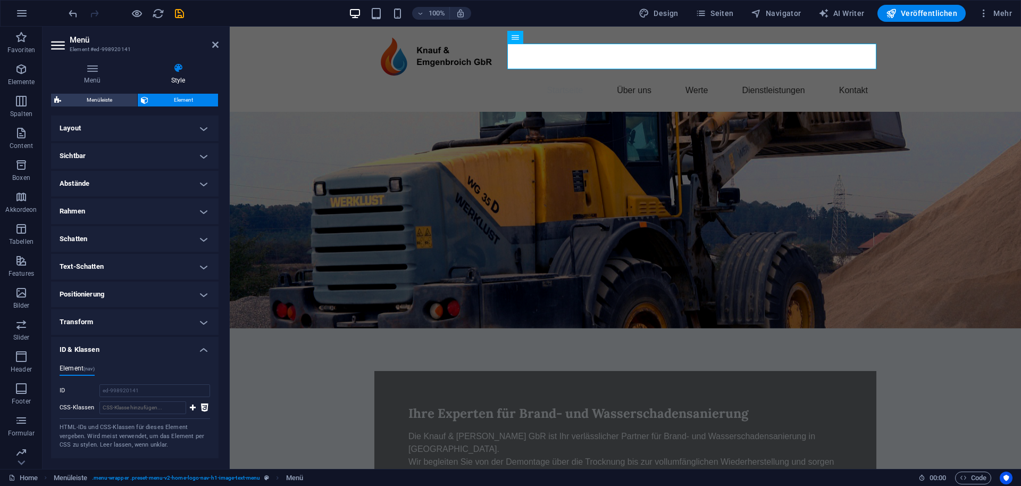
click at [166, 350] on h4 "ID & Klassen" at bounding box center [135, 346] width 168 height 19
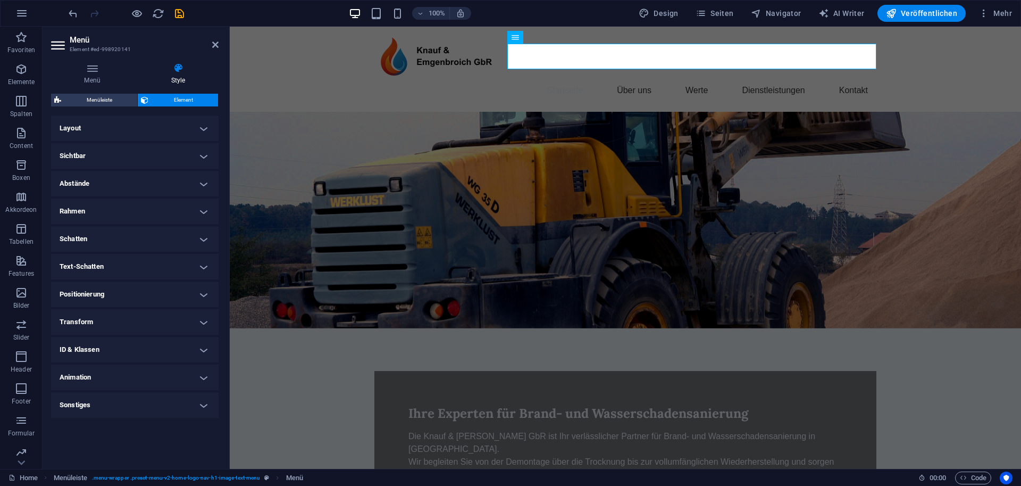
click at [152, 377] on h4 "Animation" at bounding box center [135, 377] width 168 height 26
click at [152, 377] on h4 "Animation" at bounding box center [135, 373] width 168 height 19
click at [151, 411] on h4 "Sonstiges" at bounding box center [135, 405] width 168 height 26
click at [153, 409] on h4 "Sonstiges" at bounding box center [135, 401] width 168 height 19
click at [90, 72] on icon at bounding box center [92, 68] width 82 height 11
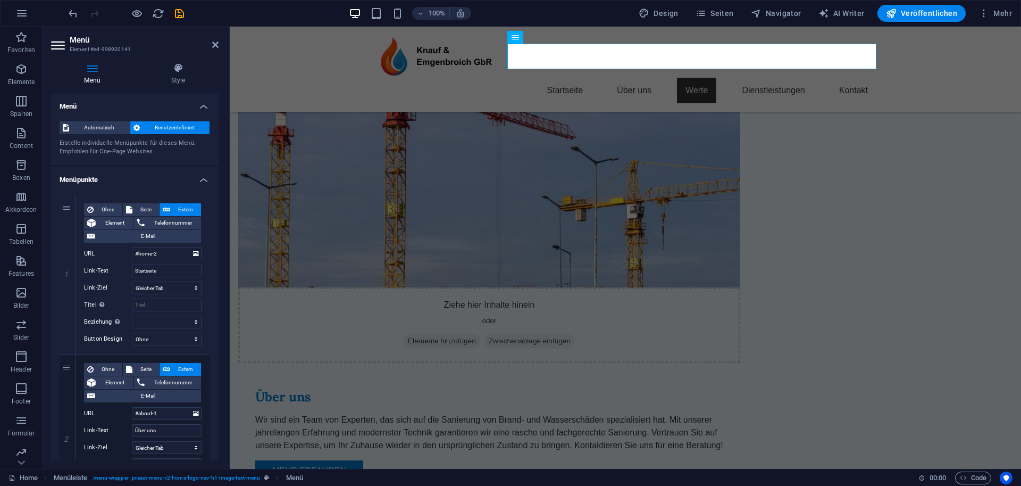
scroll to position [3, 0]
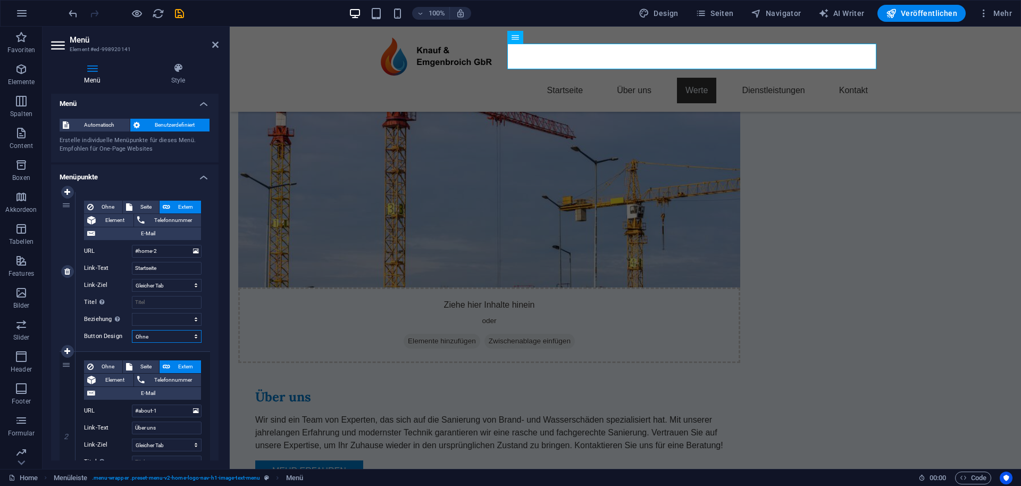
select select "default"
select select
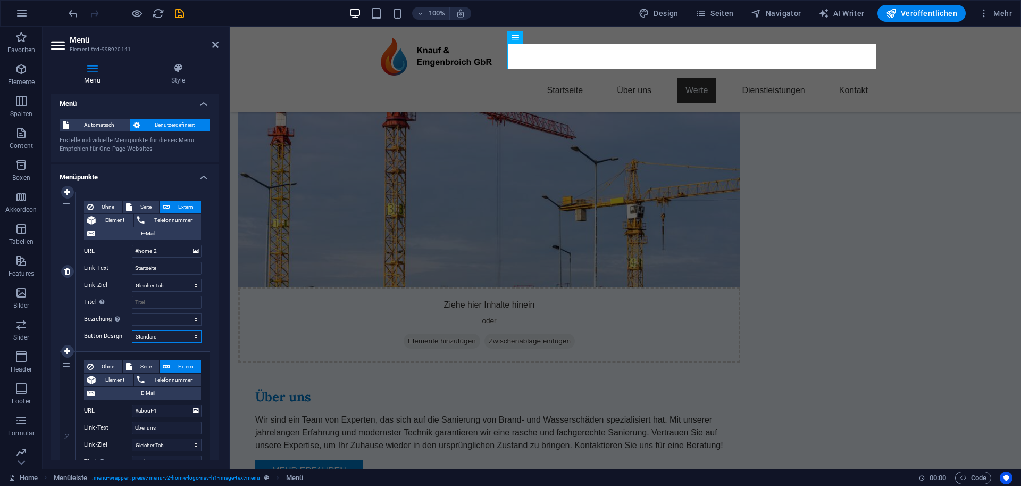
select select
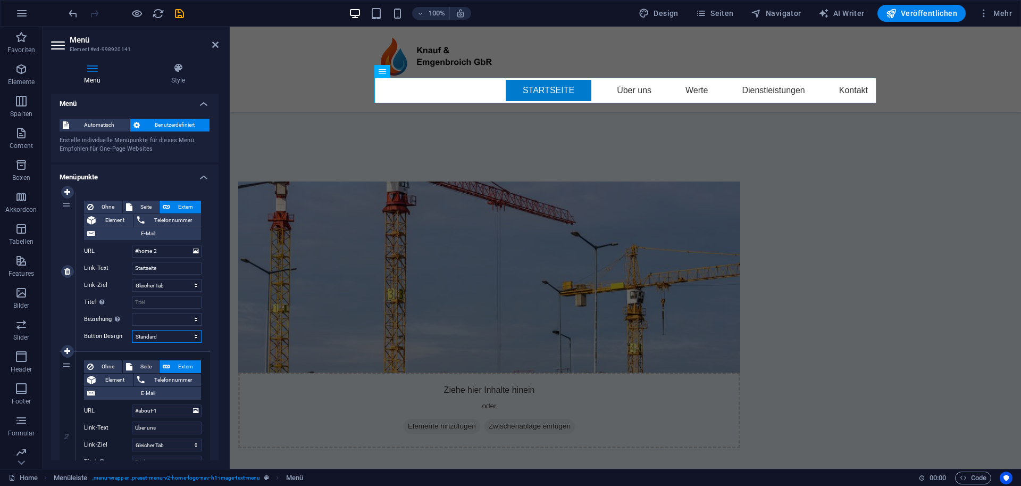
select select "primary"
select select
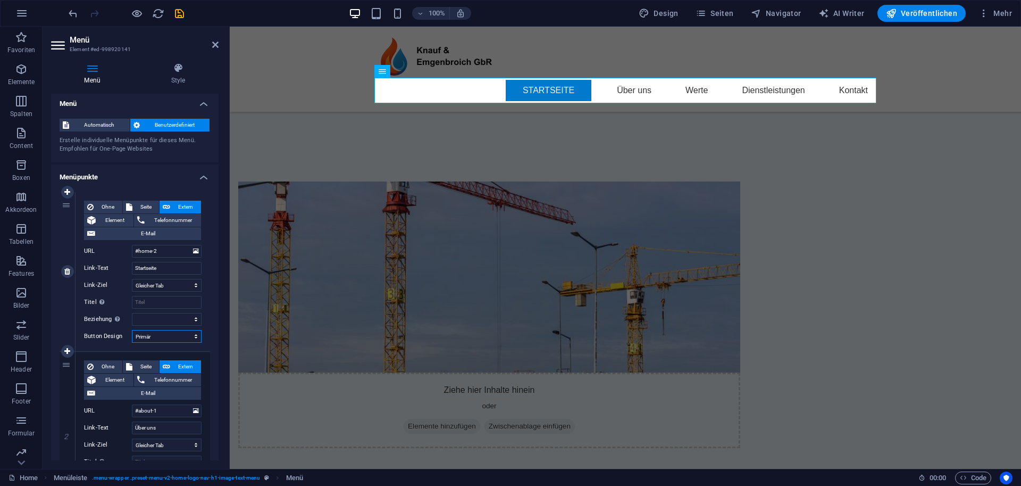
select select
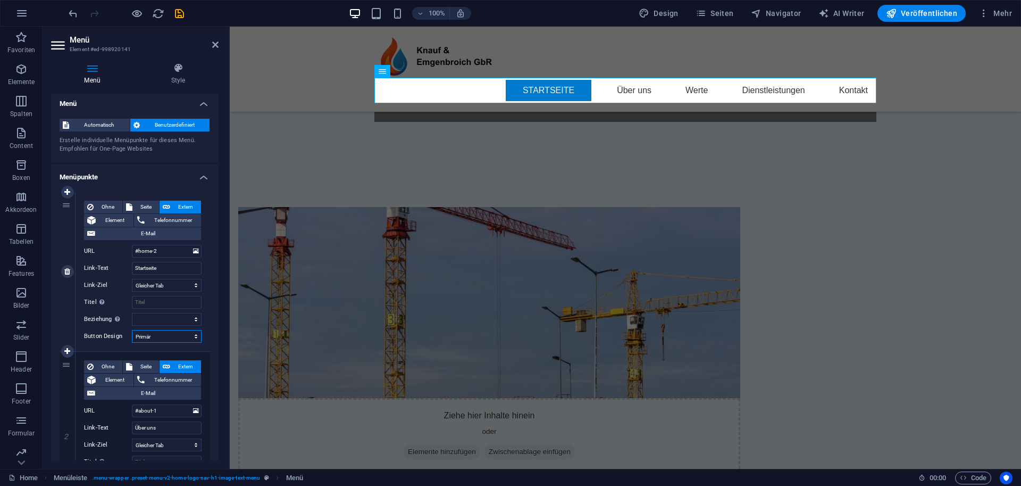
select select "secondary"
select select
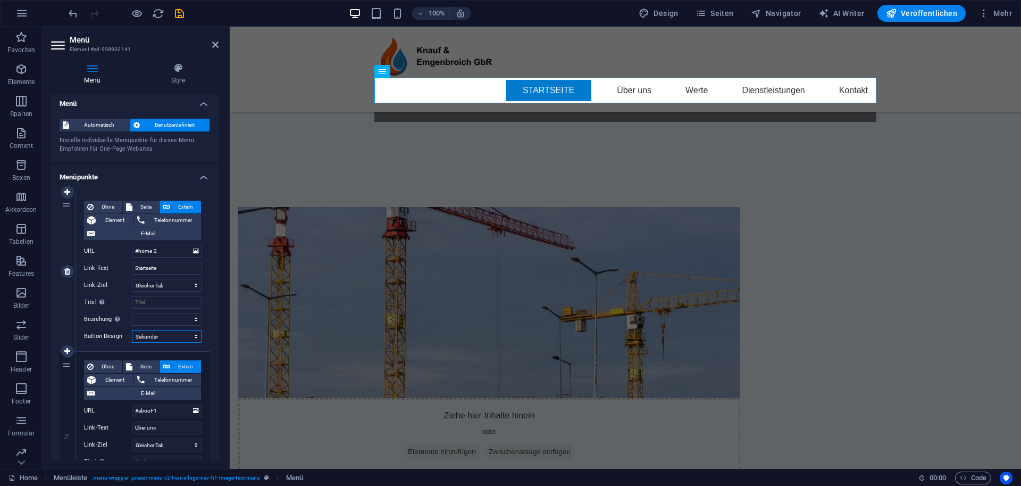
select select
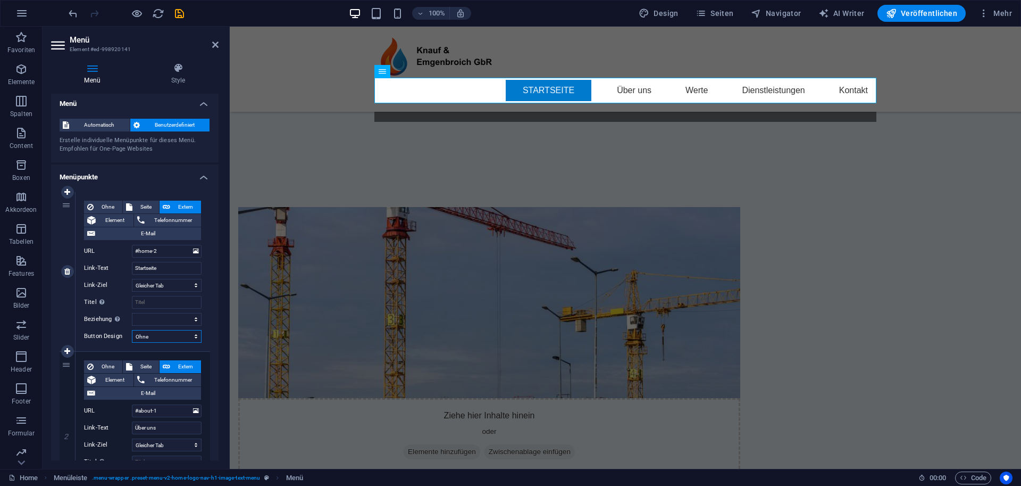
select select
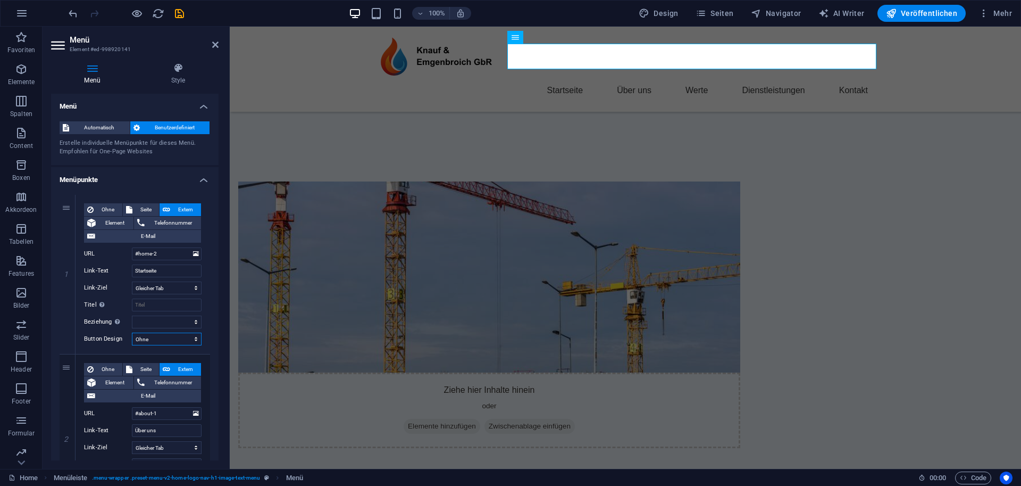
scroll to position [0, 0]
click at [94, 128] on span "Automatisch" at bounding box center [99, 127] width 54 height 13
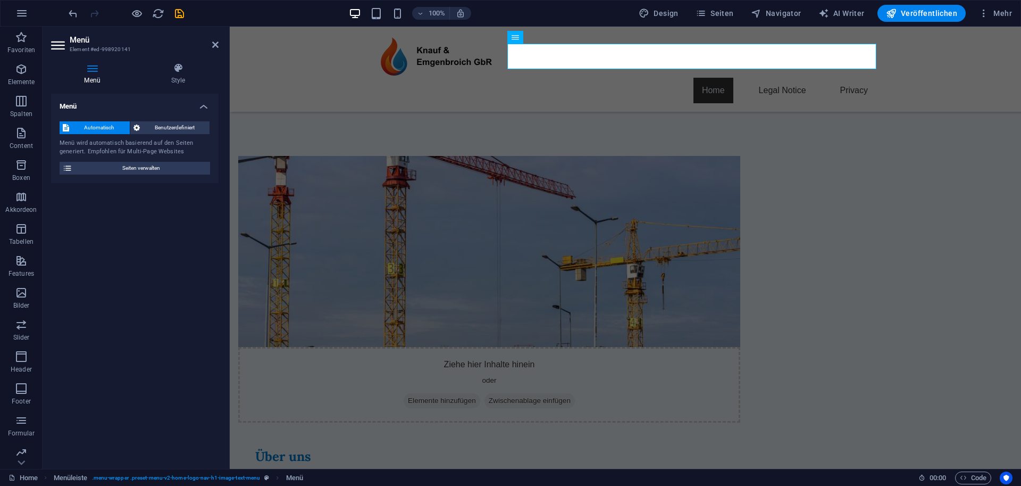
click at [60, 44] on icon at bounding box center [59, 45] width 16 height 17
click at [179, 63] on icon at bounding box center [178, 68] width 81 height 11
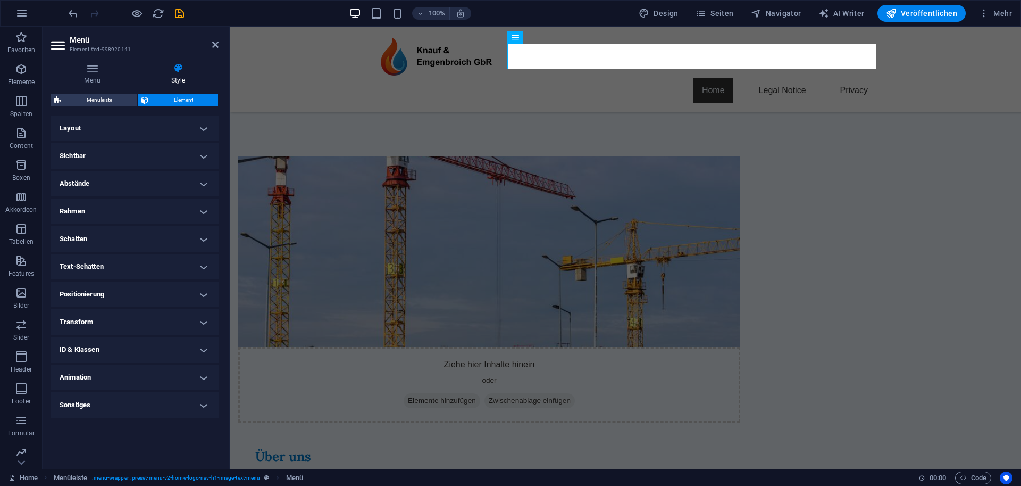
click at [121, 127] on h4 "Layout" at bounding box center [135, 128] width 168 height 26
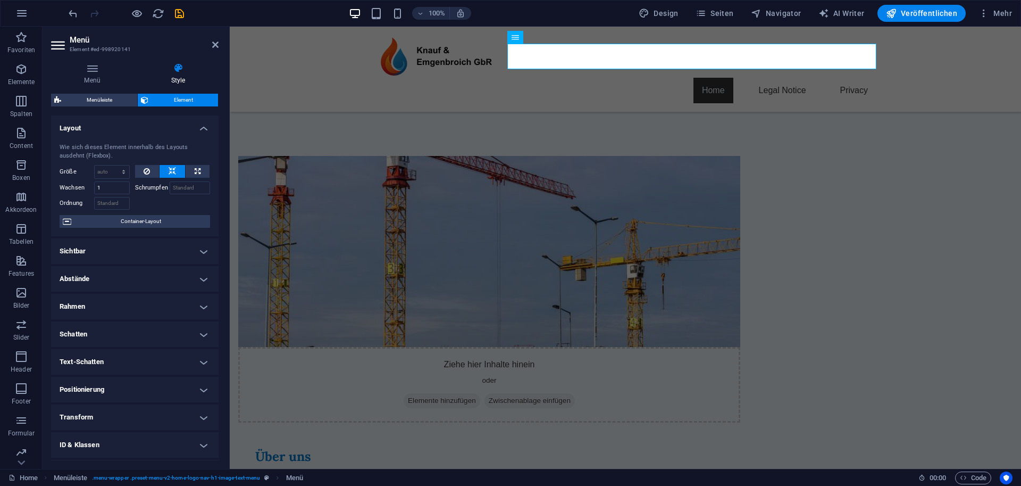
click at [121, 127] on h4 "Layout" at bounding box center [135, 124] width 168 height 19
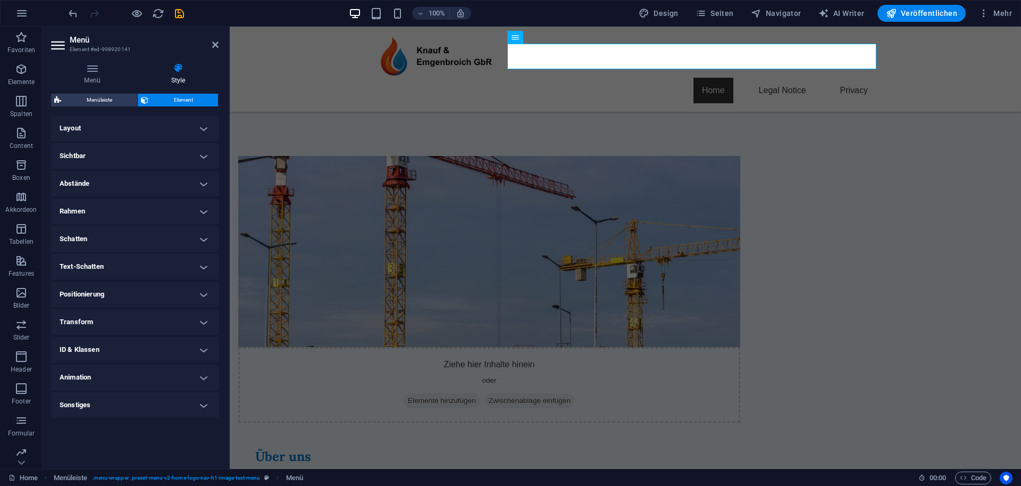
click at [154, 155] on h4 "Sichtbar" at bounding box center [135, 156] width 168 height 26
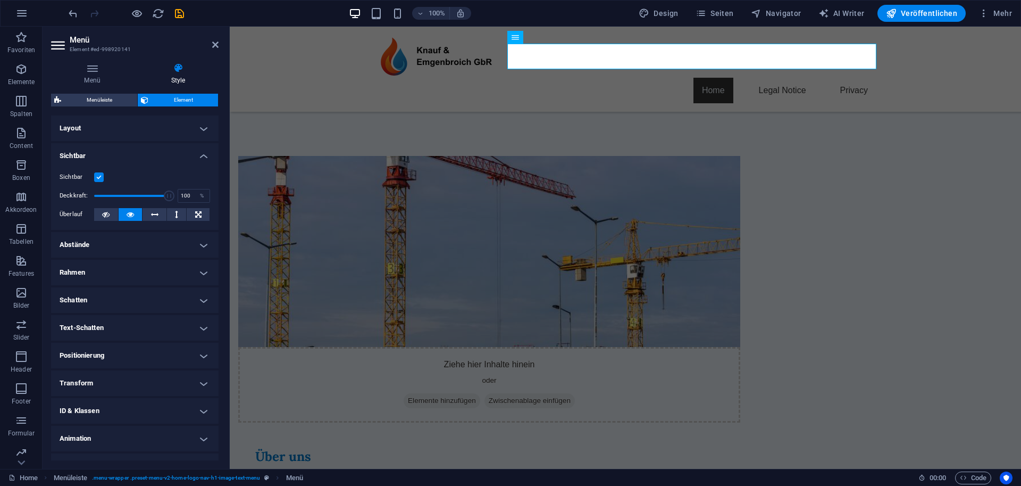
click at [154, 155] on h4 "Sichtbar" at bounding box center [135, 152] width 168 height 19
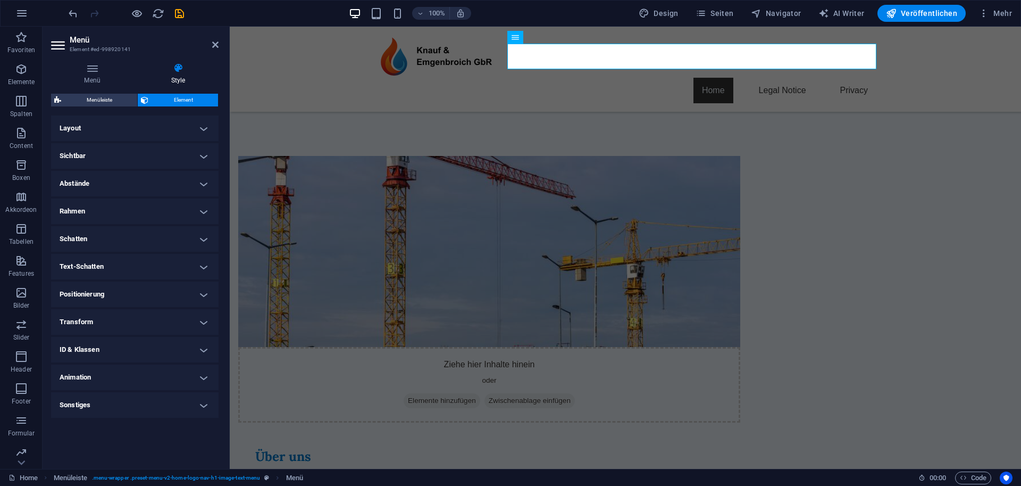
click at [151, 188] on h4 "Abstände" at bounding box center [135, 184] width 168 height 26
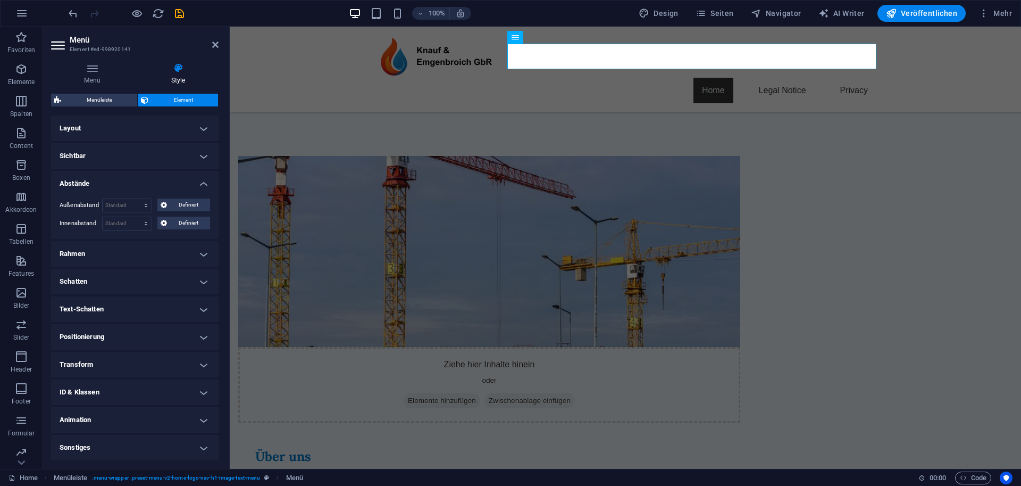
click at [151, 188] on h4 "Abstände" at bounding box center [135, 180] width 168 height 19
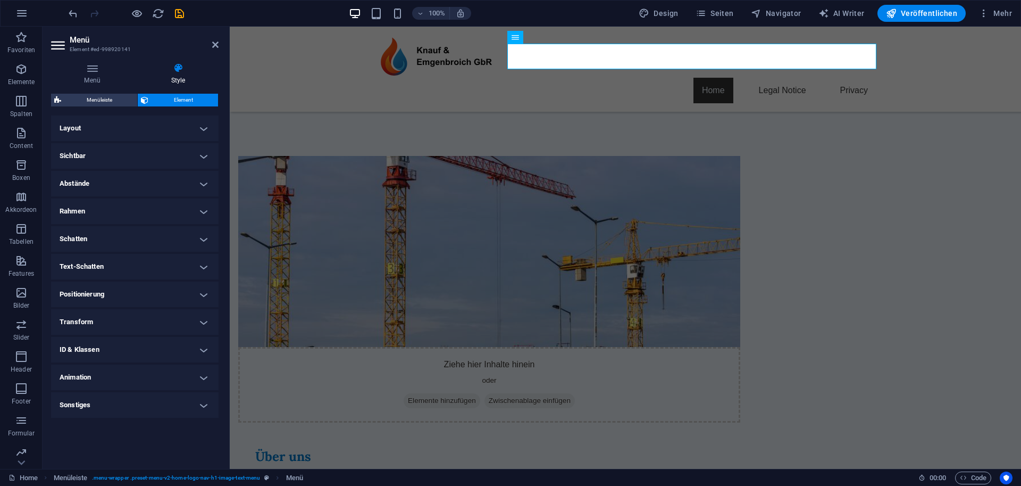
click at [152, 206] on h4 "Rahmen" at bounding box center [135, 211] width 168 height 26
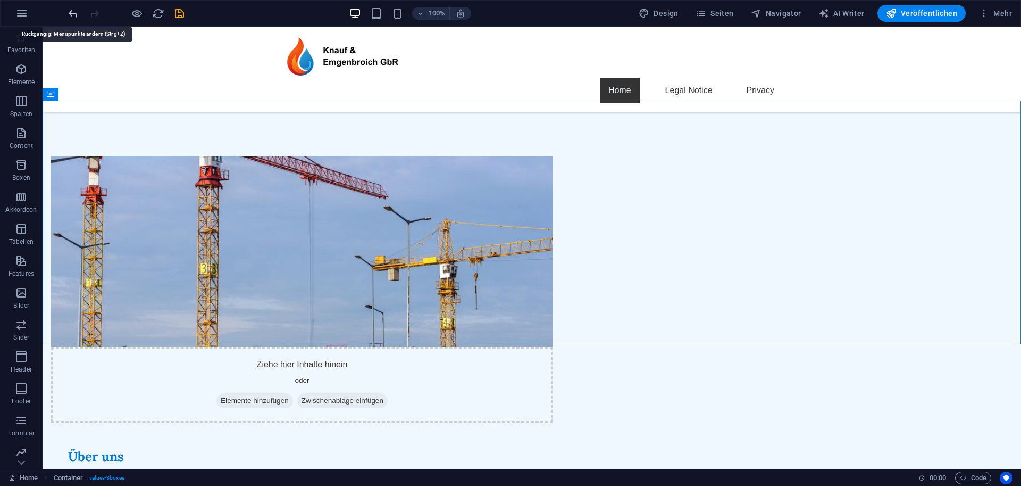
click at [74, 15] on icon "undo" at bounding box center [73, 13] width 12 height 12
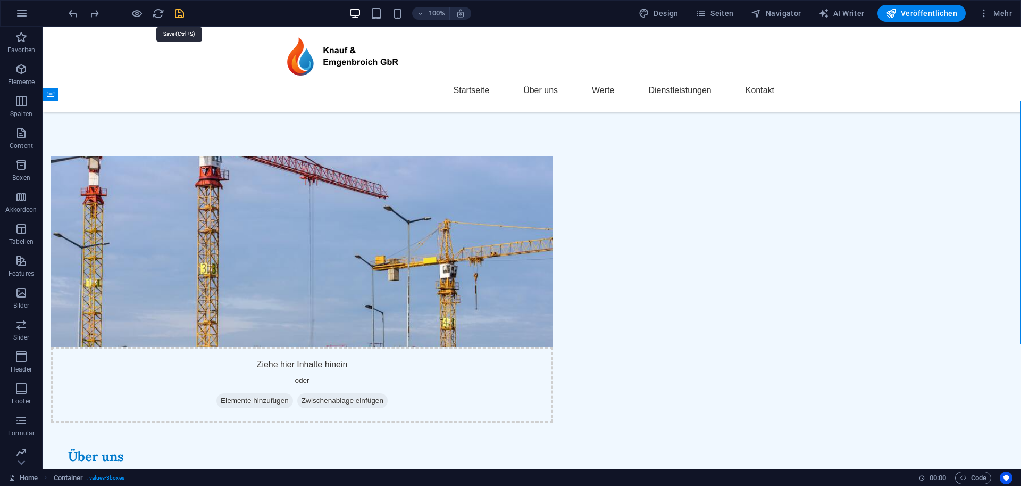
click at [179, 12] on icon "save" at bounding box center [179, 13] width 12 height 12
checkbox input "false"
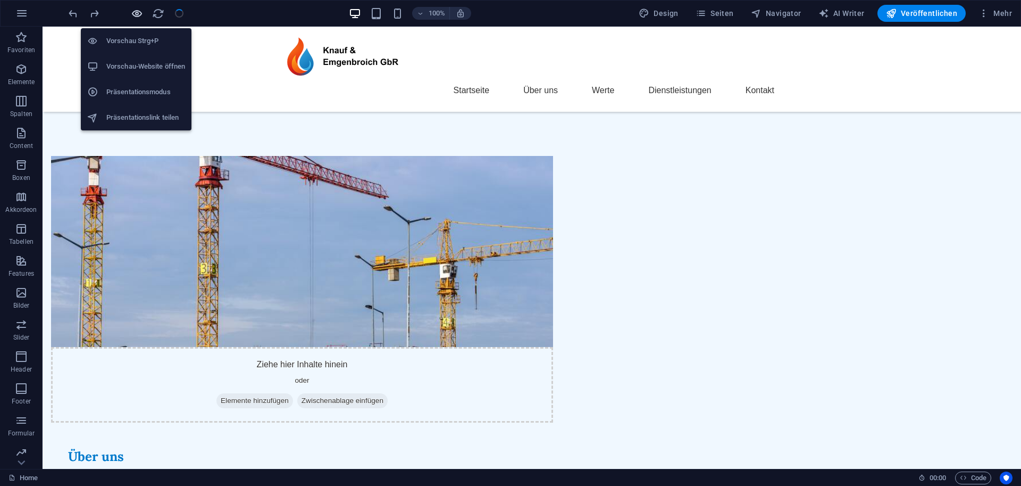
click at [136, 14] on icon "button" at bounding box center [137, 13] width 12 height 12
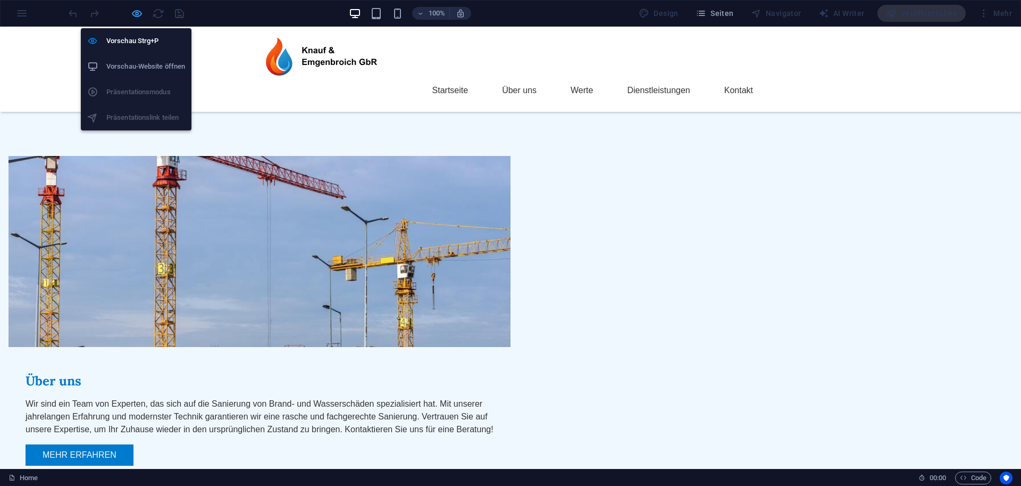
click at [138, 11] on icon "button" at bounding box center [137, 13] width 12 height 12
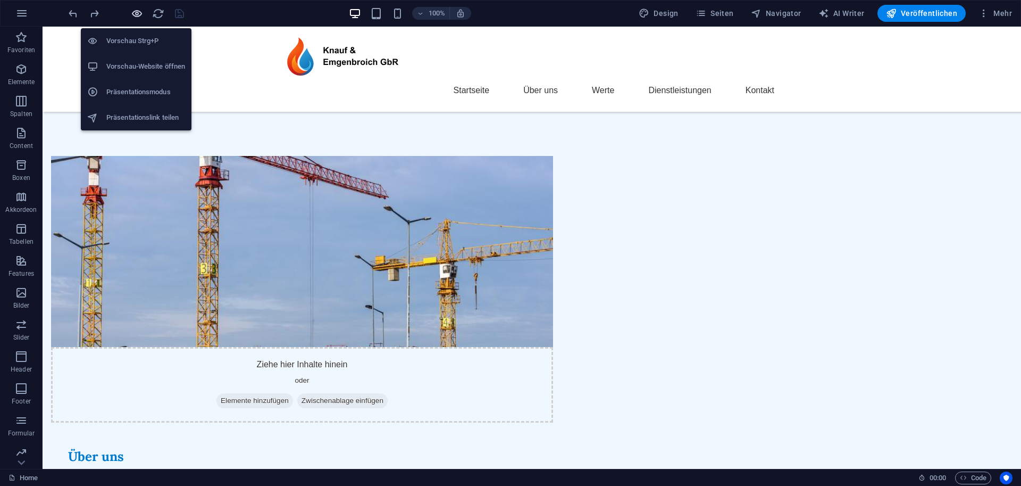
click at [136, 14] on icon "button" at bounding box center [137, 13] width 12 height 12
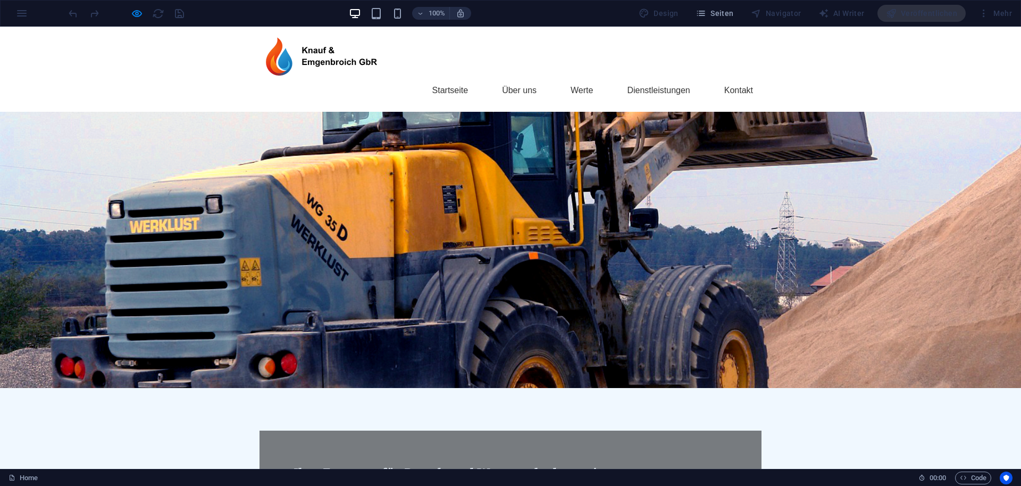
click at [157, 204] on div at bounding box center [510, 250] width 1021 height 276
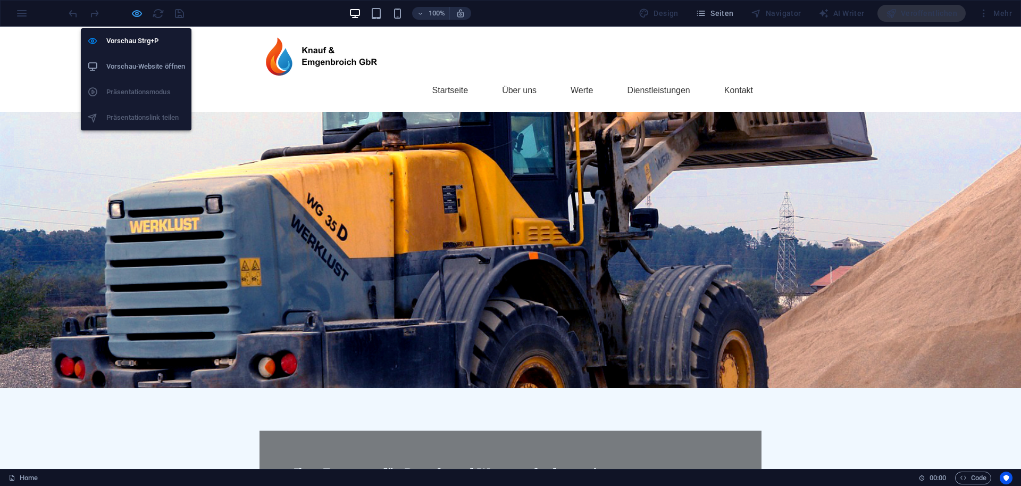
click at [139, 14] on icon "button" at bounding box center [137, 13] width 12 height 12
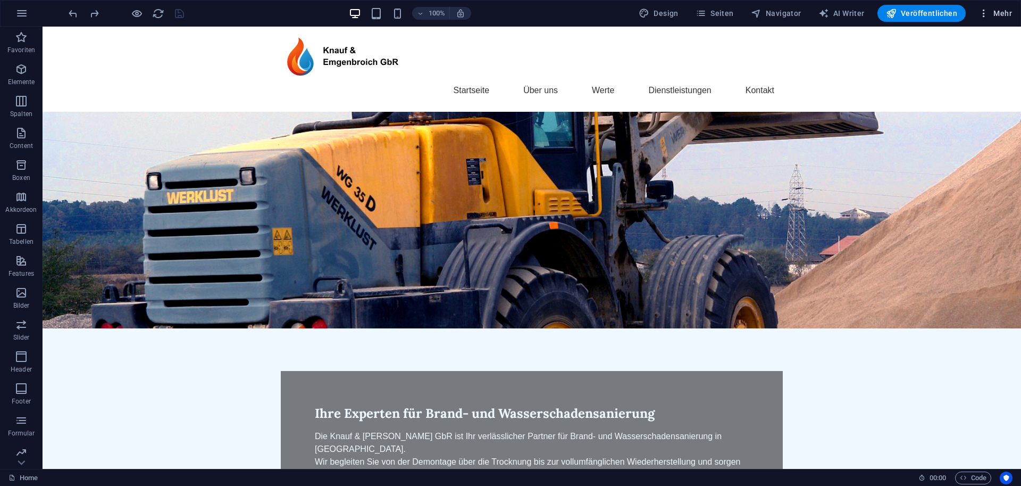
click at [1007, 12] on span "Mehr" at bounding box center [996, 13] width 34 height 11
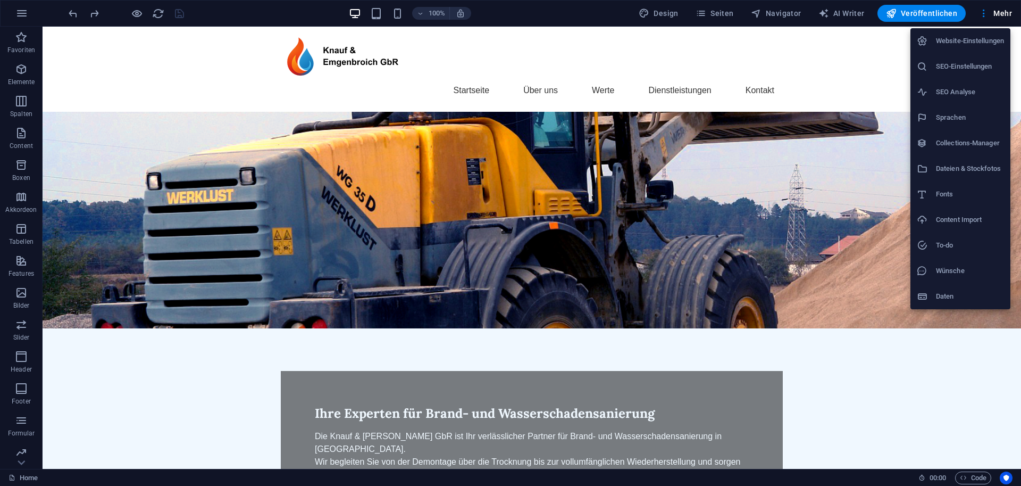
click at [970, 63] on h6 "SEO-Einstellungen" at bounding box center [970, 66] width 68 height 13
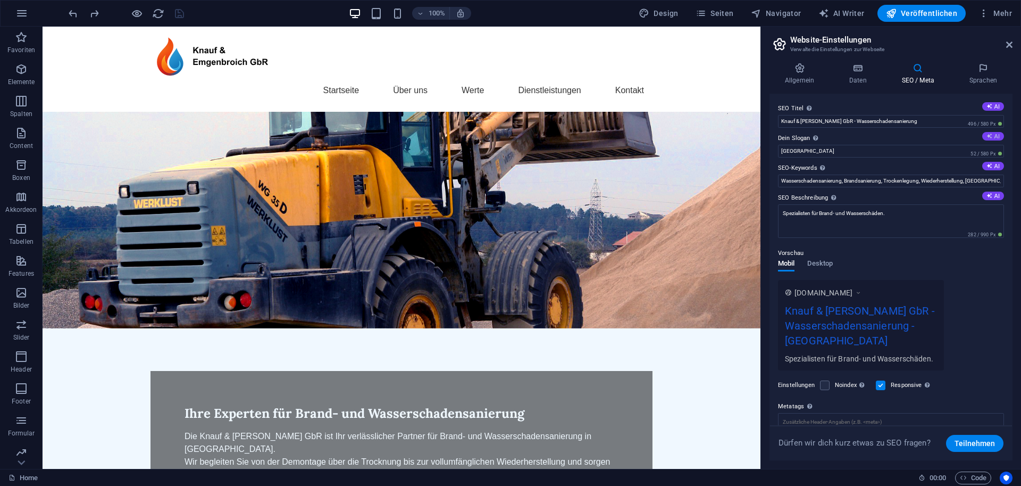
click at [993, 138] on button "AI" at bounding box center [994, 136] width 22 height 9
type input "Schnelle Hilfe bei Brand- und Wasserschäden"
click at [819, 150] on input "Schnelle Hilfe bei Brand- und Wasserschäden" at bounding box center [891, 151] width 226 height 13
click at [903, 151] on input "Schnelle Hilfe bei Brand- und Wasserschäden" at bounding box center [891, 151] width 226 height 13
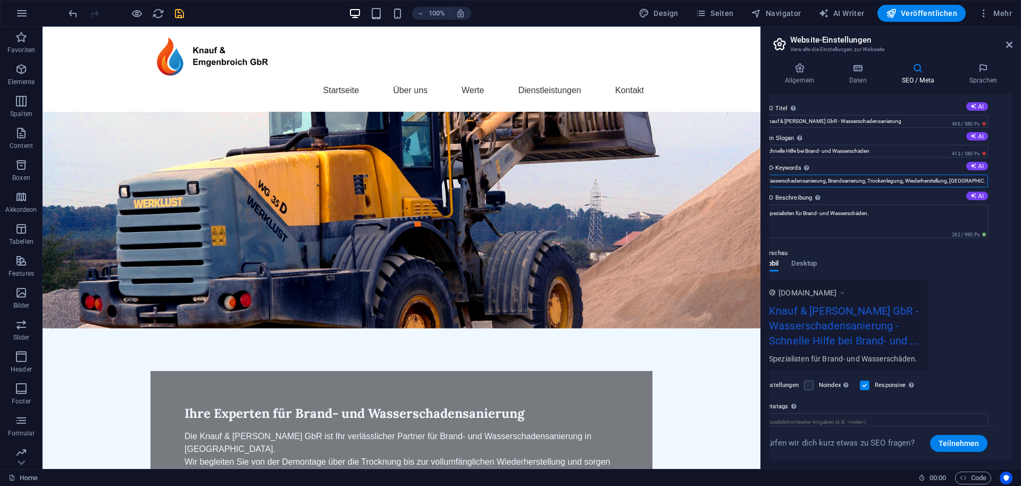
drag, startPoint x: 896, startPoint y: 180, endPoint x: 1017, endPoint y: 179, distance: 120.8
click at [1018, 179] on div "Allgemein Daten SEO / Meta Sprachen Name der Website knauf-emgenbroich.de Logo …" at bounding box center [891, 261] width 260 height 414
click at [985, 182] on input "Wasserschadensanierung, Brandsanierung, Trockenlegung, Wiederherstellung, [GEOG…" at bounding box center [875, 180] width 226 height 13
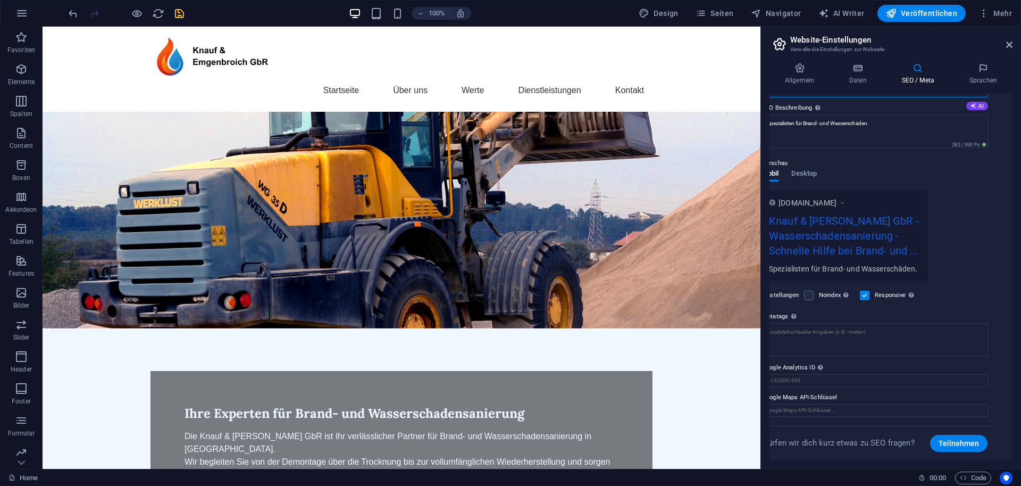
scroll to position [89, 16]
click at [1010, 43] on icon at bounding box center [1010, 44] width 6 height 9
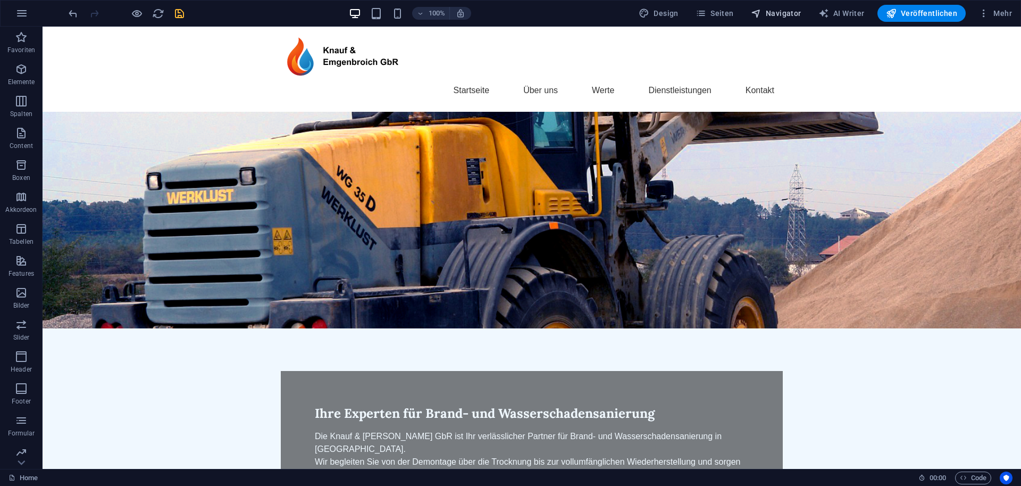
click at [779, 16] on span "Navigator" at bounding box center [776, 13] width 51 height 11
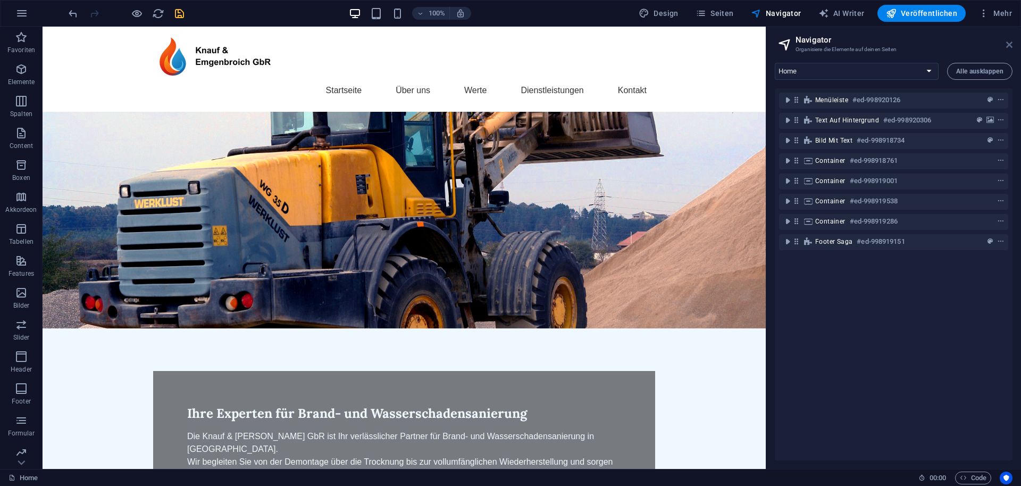
click at [1008, 43] on icon at bounding box center [1010, 44] width 6 height 9
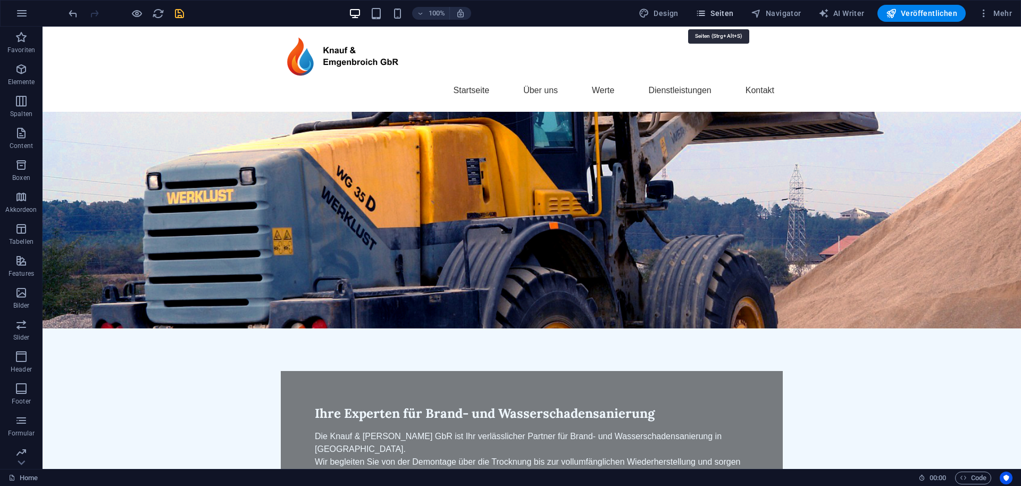
click at [717, 10] on span "Seiten" at bounding box center [715, 13] width 38 height 11
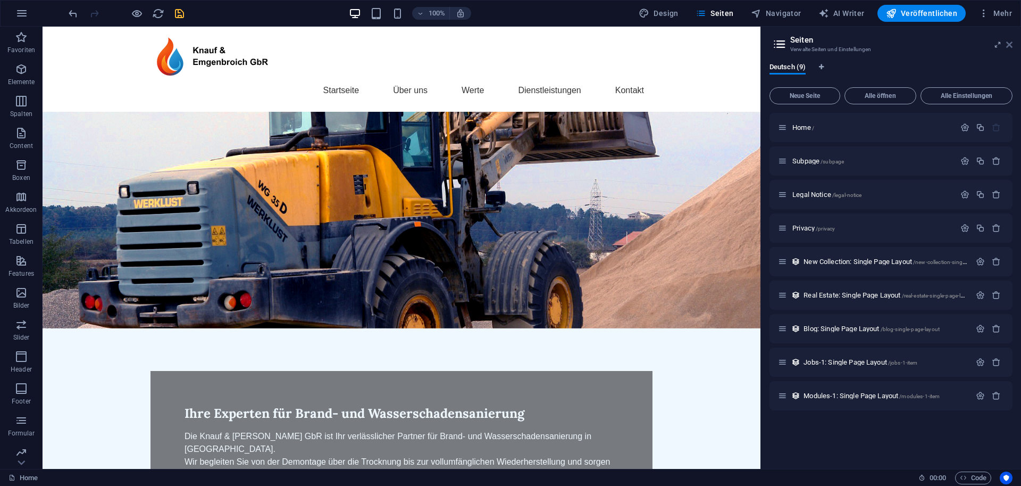
click at [1011, 44] on icon at bounding box center [1010, 44] width 6 height 9
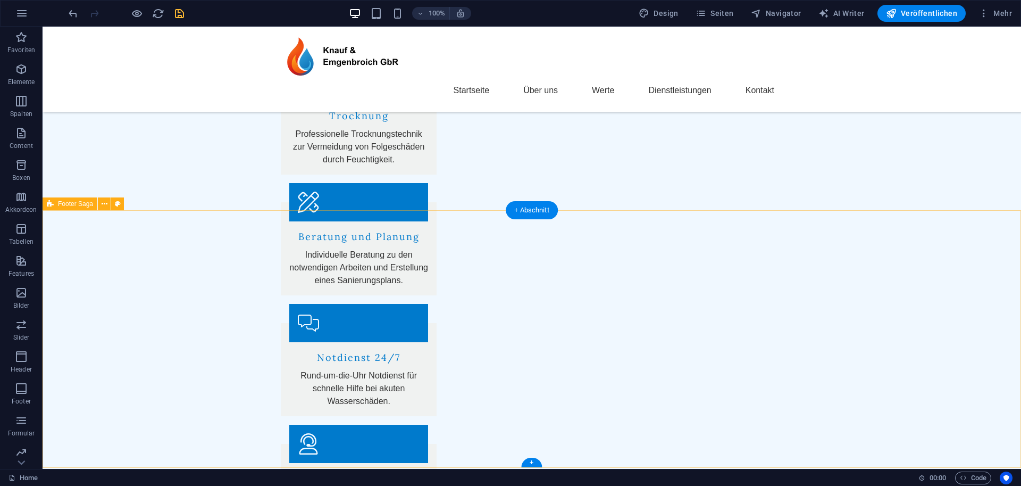
scroll to position [1787, 0]
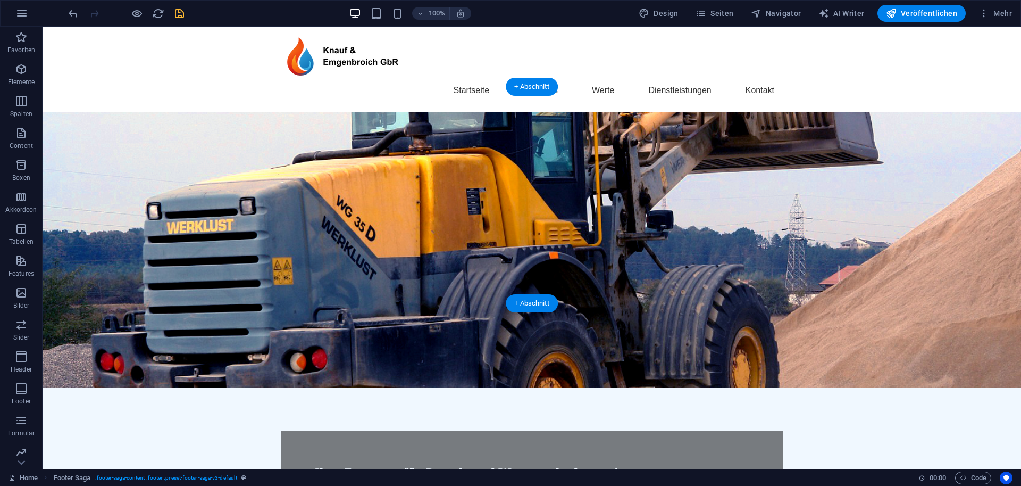
scroll to position [0, 0]
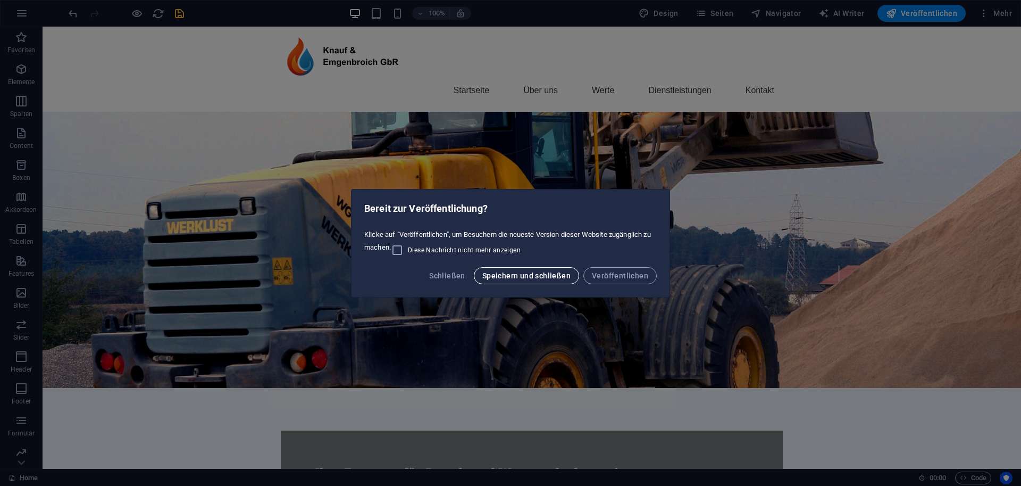
click at [538, 276] on span "Speichern und schließen" at bounding box center [527, 275] width 88 height 9
